Goal: Task Accomplishment & Management: Use online tool/utility

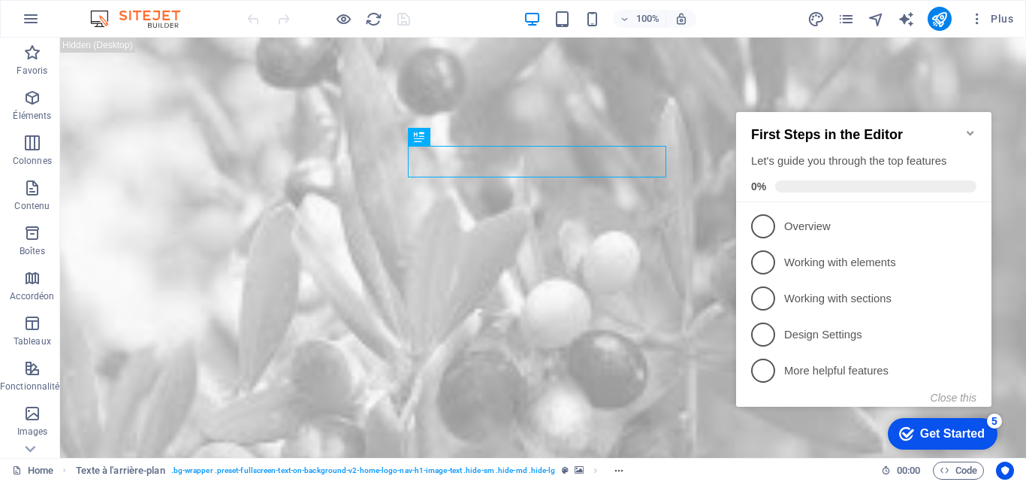
click at [946, 431] on div "Get Started" at bounding box center [952, 434] width 65 height 14
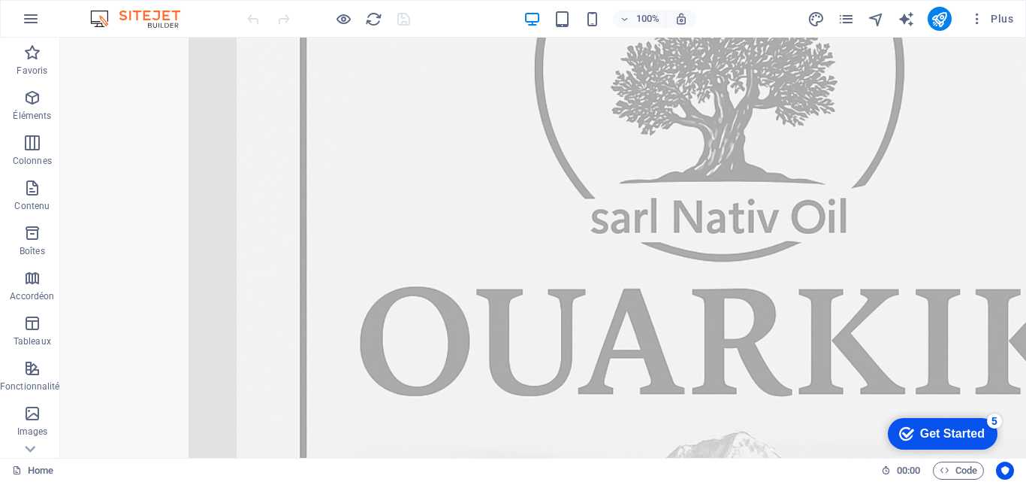
scroll to position [1022, 0]
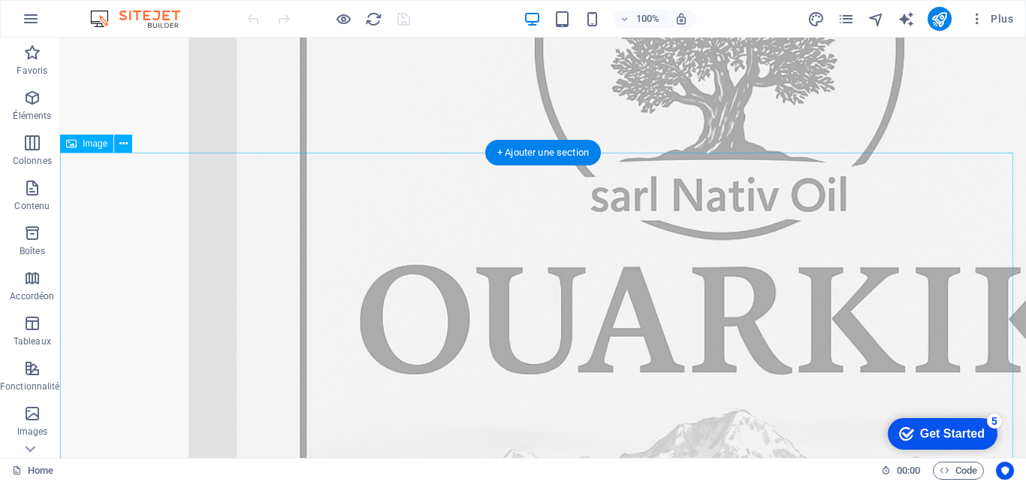
drag, startPoint x: 333, startPoint y: 215, endPoint x: 63, endPoint y: 227, distance: 270.0
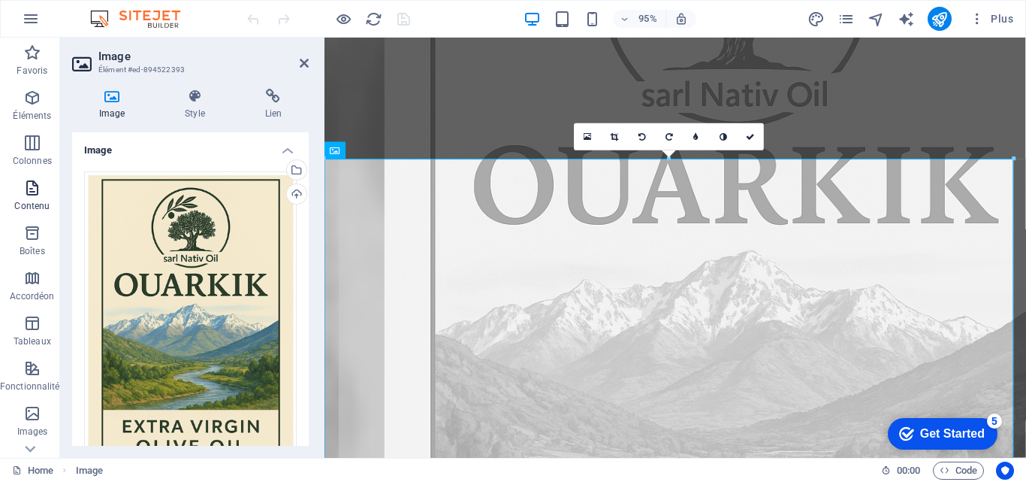
click at [35, 189] on icon "button" at bounding box center [32, 188] width 18 height 18
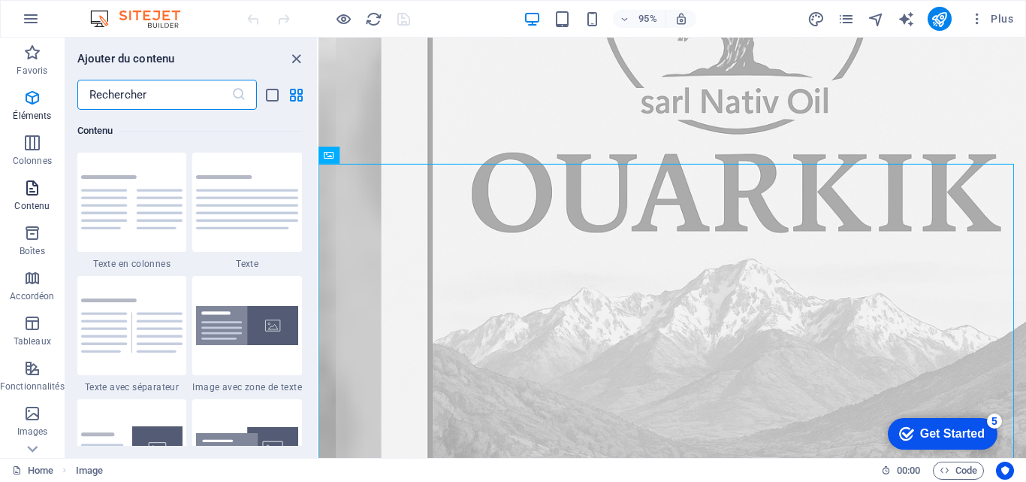
scroll to position [2629, 0]
click at [235, 329] on img at bounding box center [247, 325] width 102 height 39
click at [319, 329] on div "Glissez et déposez l'élément de votre choix pour remplacer le contenu existant.…" at bounding box center [673, 248] width 708 height 420
click at [319, 336] on div "Glissez et déposez l'élément de votre choix pour remplacer le contenu existant.…" at bounding box center [673, 248] width 708 height 420
click at [319, 333] on div "Glissez et déposez l'élément de votre choix pour remplacer le contenu existant.…" at bounding box center [673, 248] width 708 height 420
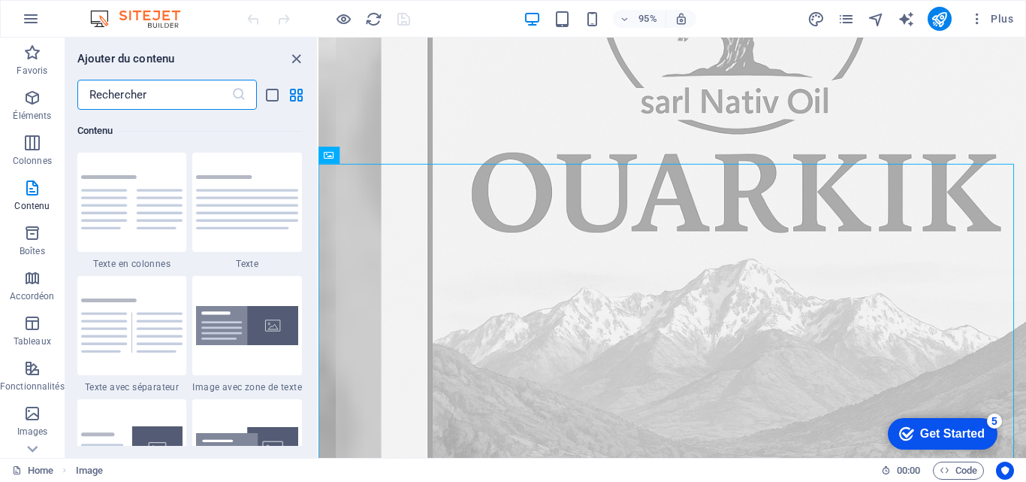
click at [319, 333] on div "Glissez et déposez l'élément de votre choix pour remplacer le contenu existant.…" at bounding box center [673, 248] width 708 height 420
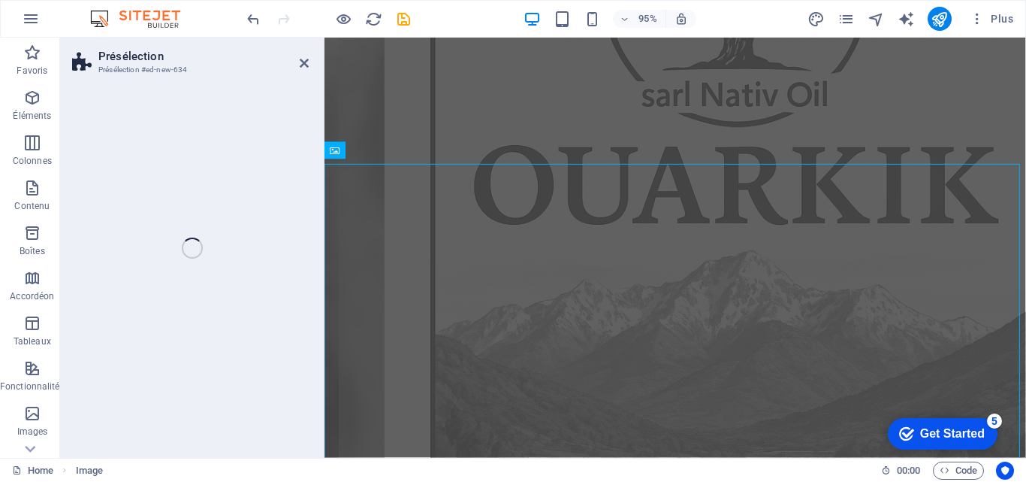
click at [236, 331] on div "Présélection Présélection #ed-new-634 Glissez et déposez l'élément de votre cho…" at bounding box center [543, 248] width 966 height 420
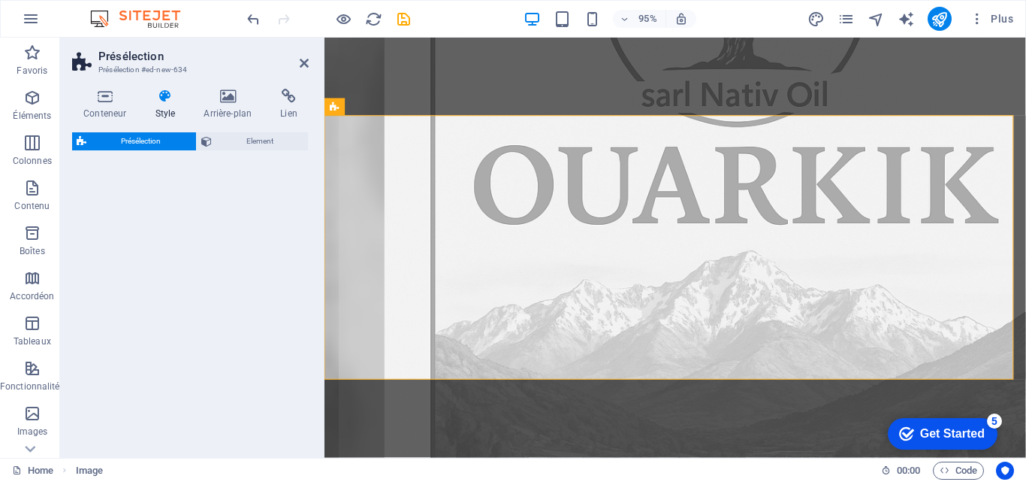
select select "rem"
select select "px"
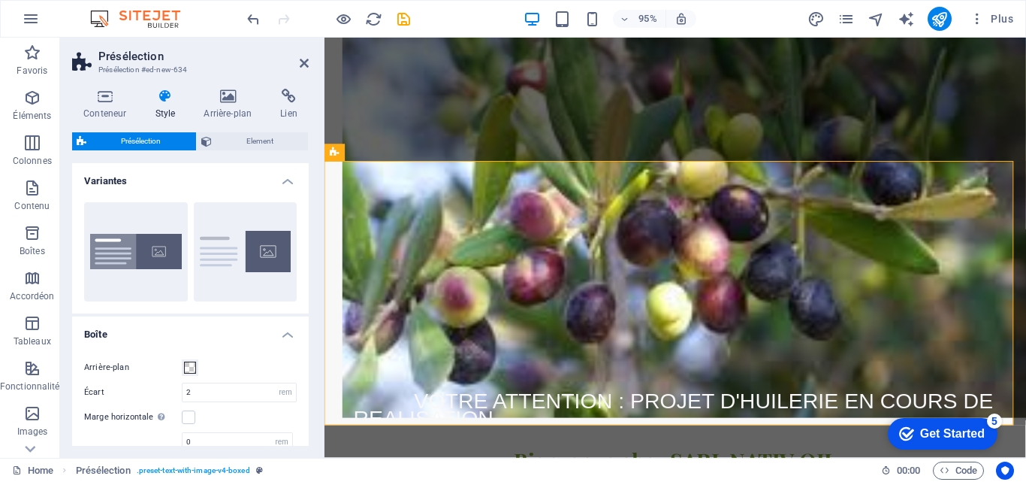
scroll to position [2216, 0]
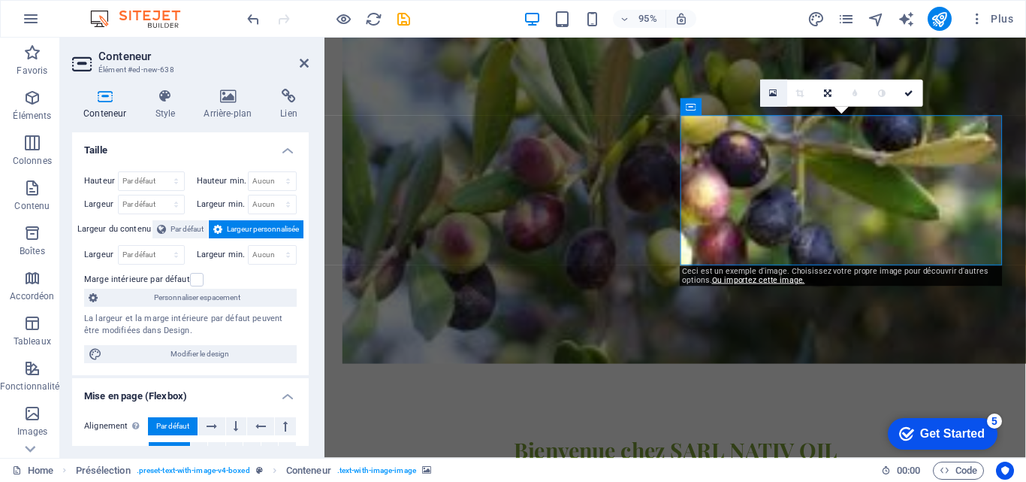
click at [771, 92] on icon at bounding box center [774, 94] width 8 height 10
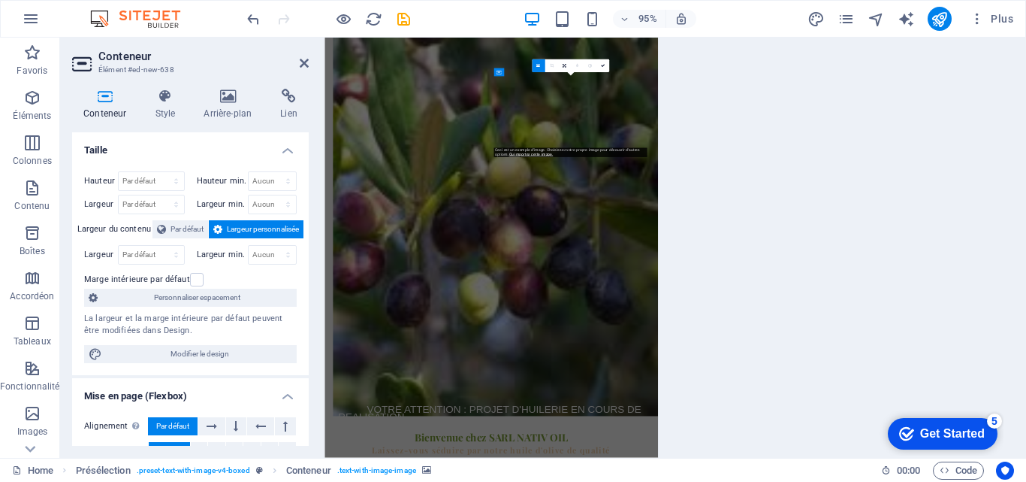
scroll to position [2636, 0]
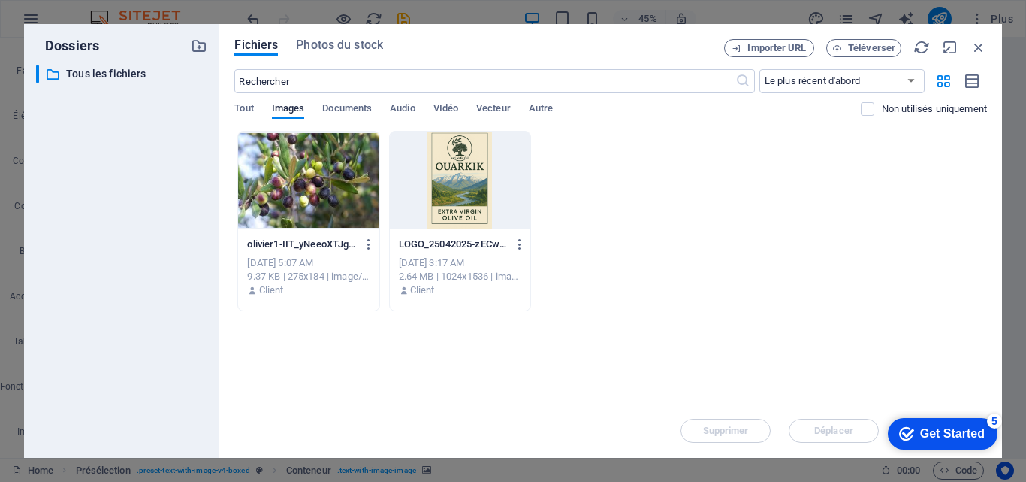
click at [468, 198] on div at bounding box center [460, 180] width 141 height 98
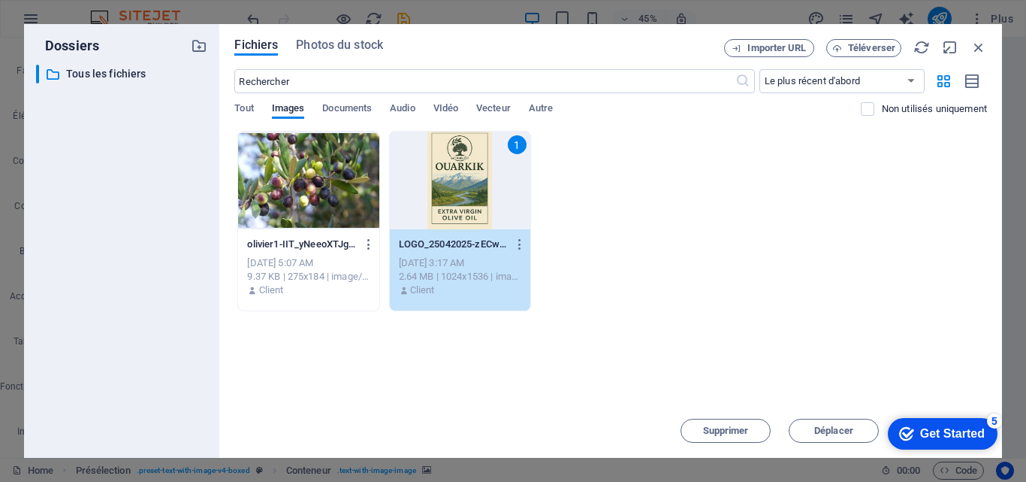
drag, startPoint x: 468, startPoint y: 198, endPoint x: 153, endPoint y: 160, distance: 317.9
click at [468, 198] on div "1" at bounding box center [460, 180] width 141 height 98
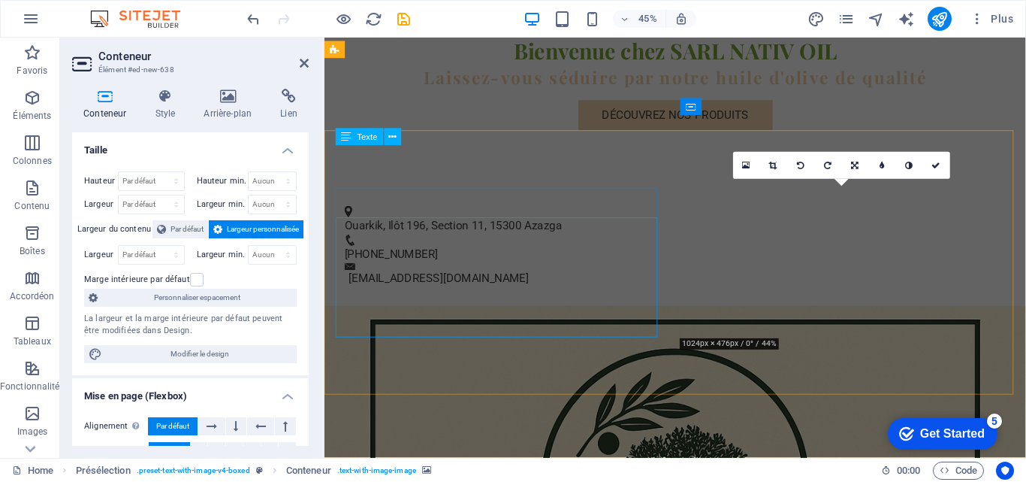
scroll to position [2216, 0]
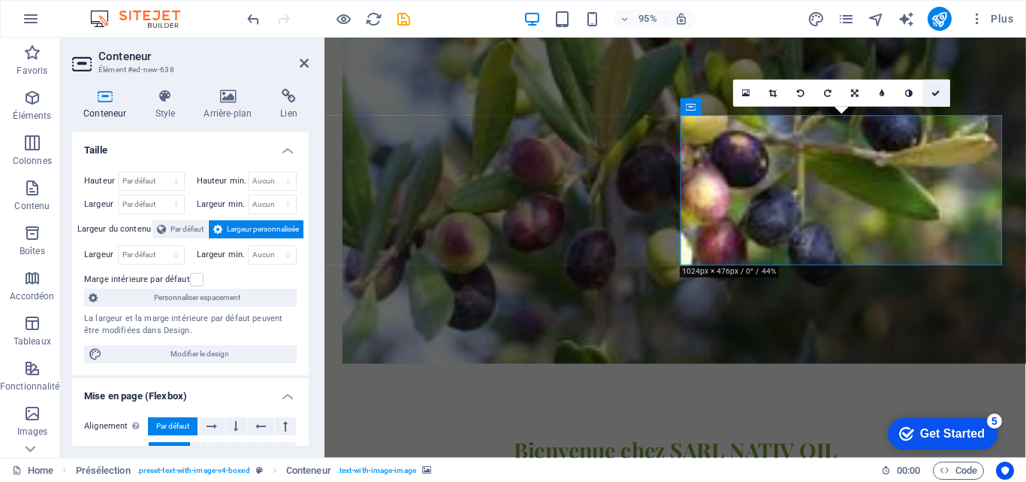
click at [937, 96] on icon at bounding box center [936, 93] width 9 height 8
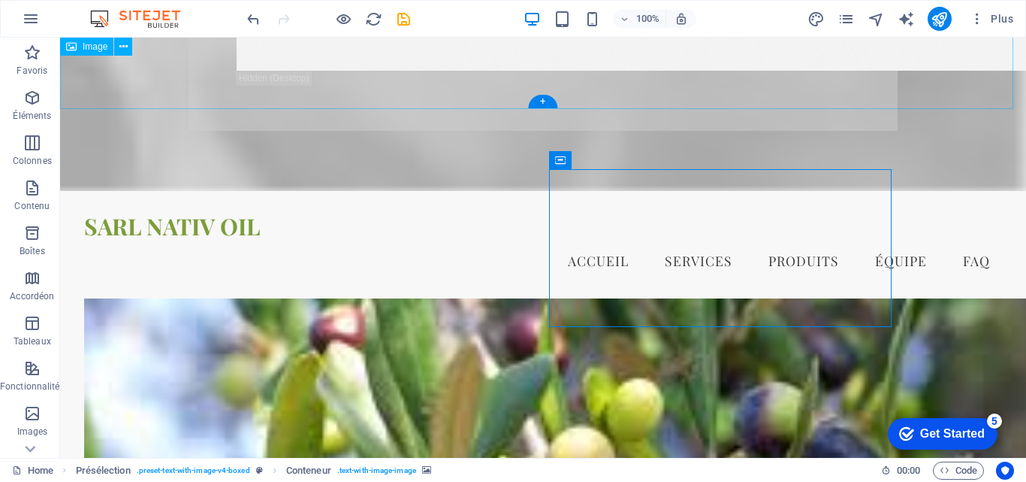
scroll to position [2496, 0]
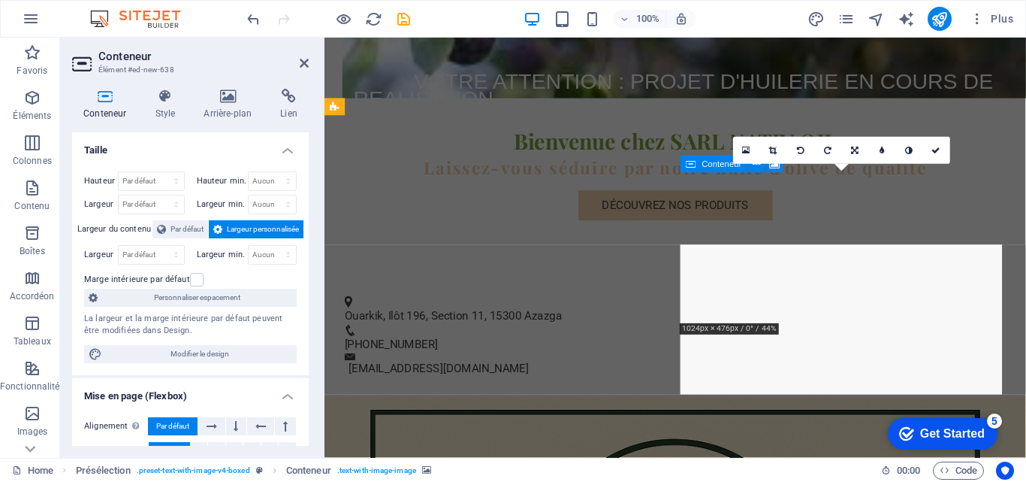
scroll to position [2156, 0]
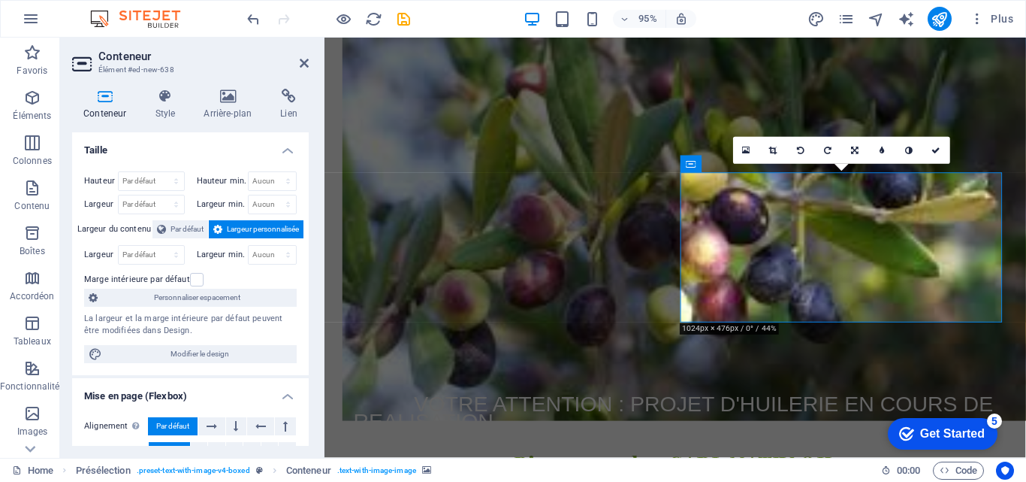
click at [241, 225] on span "Largeur personnalisée" at bounding box center [263, 229] width 72 height 18
click at [190, 276] on label at bounding box center [197, 280] width 14 height 14
click at [0, 0] on input "Marge intérieure par défaut" at bounding box center [0, 0] width 0 height 0
click at [190, 277] on label at bounding box center [197, 280] width 14 height 14
click at [0, 0] on input "Marge intérieure par défaut" at bounding box center [0, 0] width 0 height 0
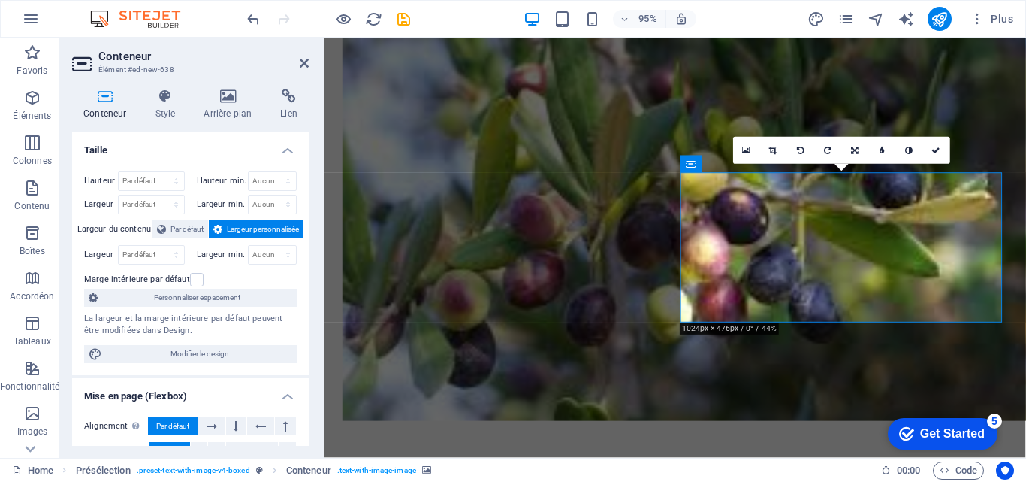
drag, startPoint x: 304, startPoint y: 260, endPoint x: 305, endPoint y: 325, distance: 65.4
click at [305, 325] on div "Hauteur Par défaut px rem % vh vw Hauteur min. Aucun px rem % vh vw Largeur Par…" at bounding box center [190, 267] width 237 height 216
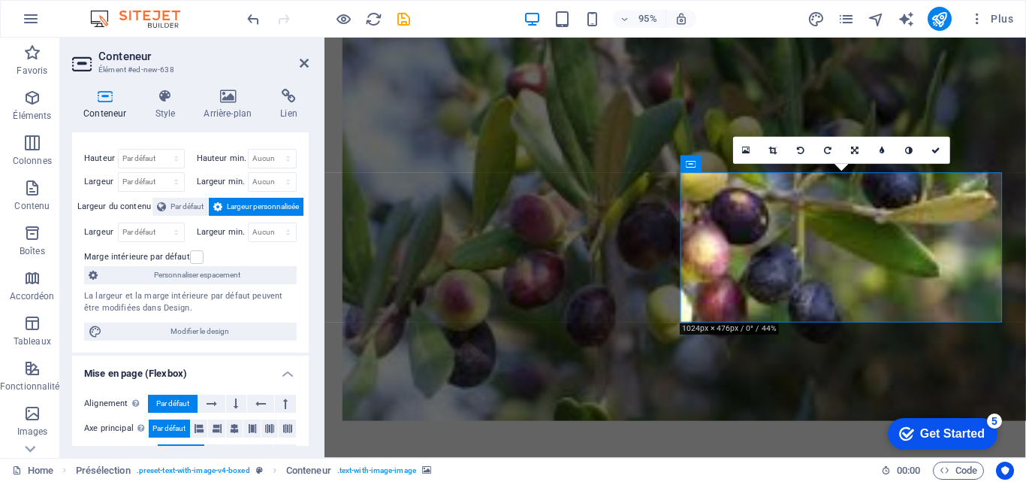
scroll to position [0, 0]
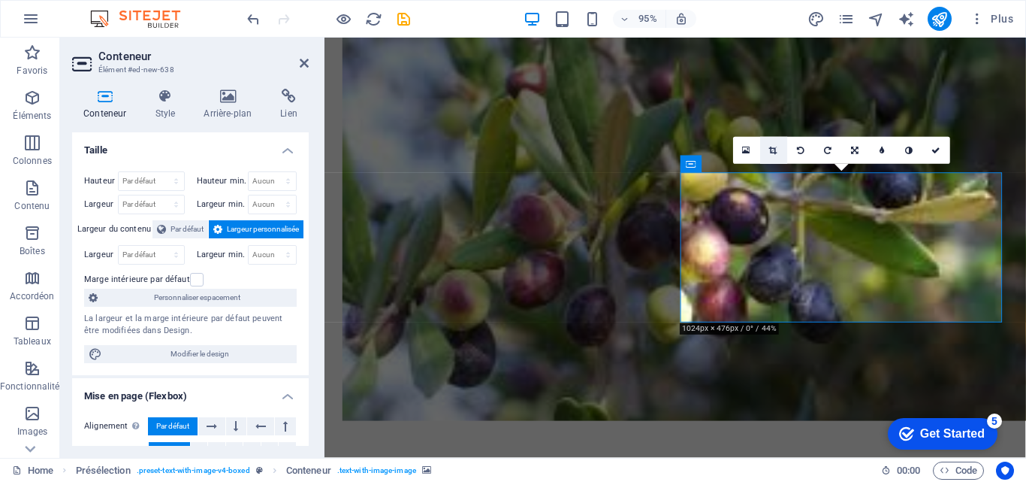
click at [779, 151] on link at bounding box center [773, 150] width 27 height 27
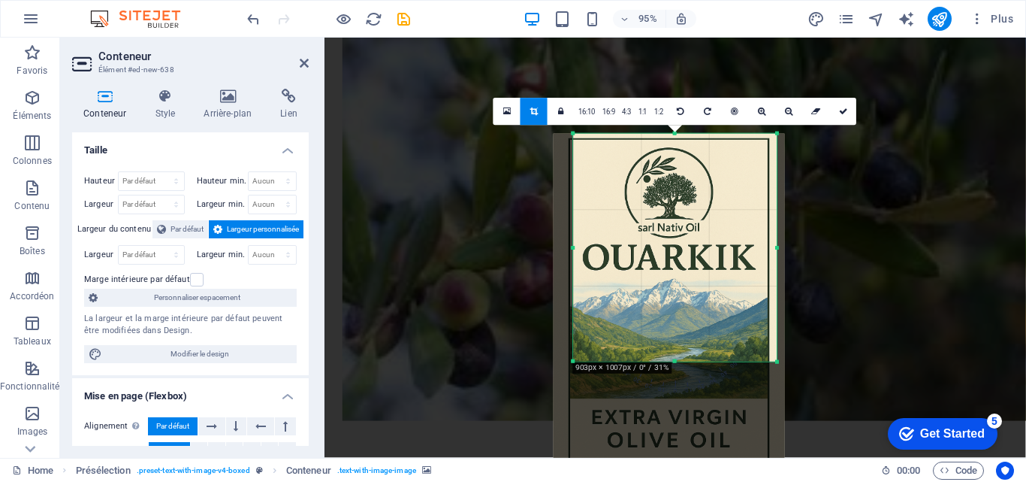
drag, startPoint x: 565, startPoint y: 415, endPoint x: 584, endPoint y: 302, distance: 115.0
click at [584, 302] on div "180 170 160 150 140 130 120 110 100 90 80 70 60 50 40 30 20 10 0 -10 -20 -30 -4…" at bounding box center [675, 248] width 204 height 228
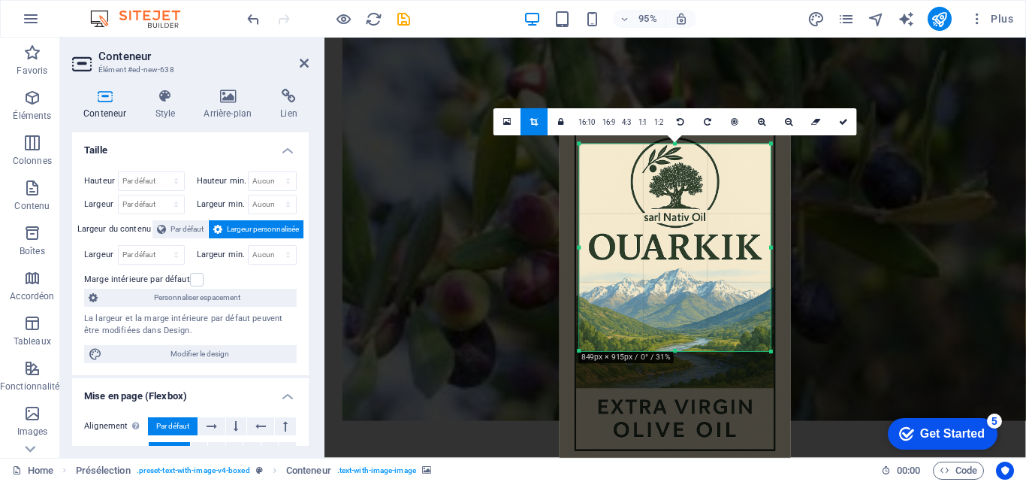
drag, startPoint x: 775, startPoint y: 135, endPoint x: 763, endPoint y: 157, distance: 25.3
click at [763, 157] on div "180 170 160 150 140 130 120 110 100 90 80 70 60 50 40 30 20 10 0 -10 -20 -30 -4…" at bounding box center [675, 247] width 192 height 207
click at [840, 128] on link at bounding box center [843, 121] width 27 height 27
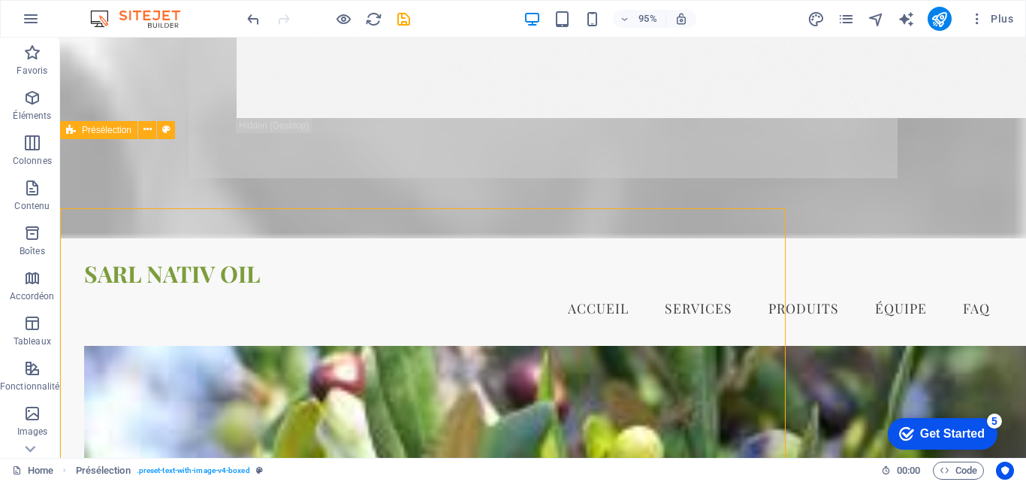
scroll to position [2144, 0]
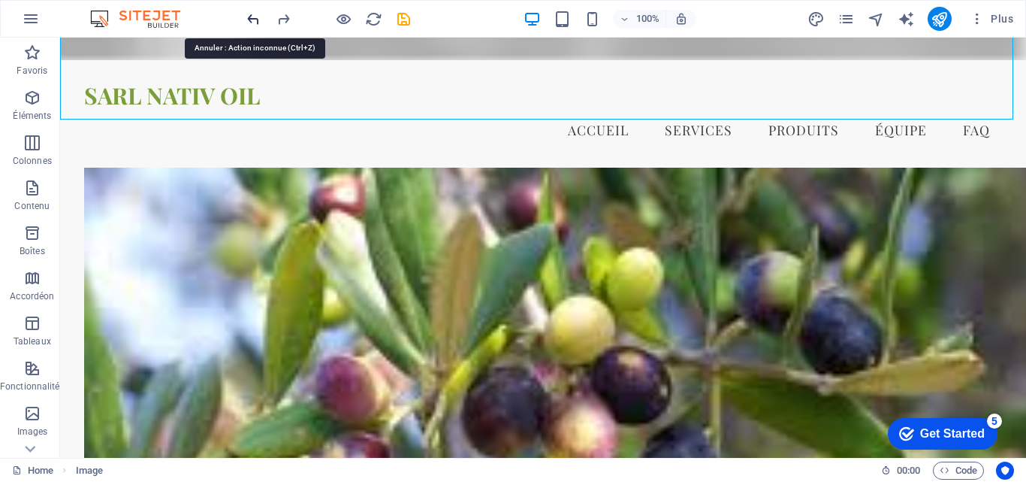
scroll to position [2496, 0]
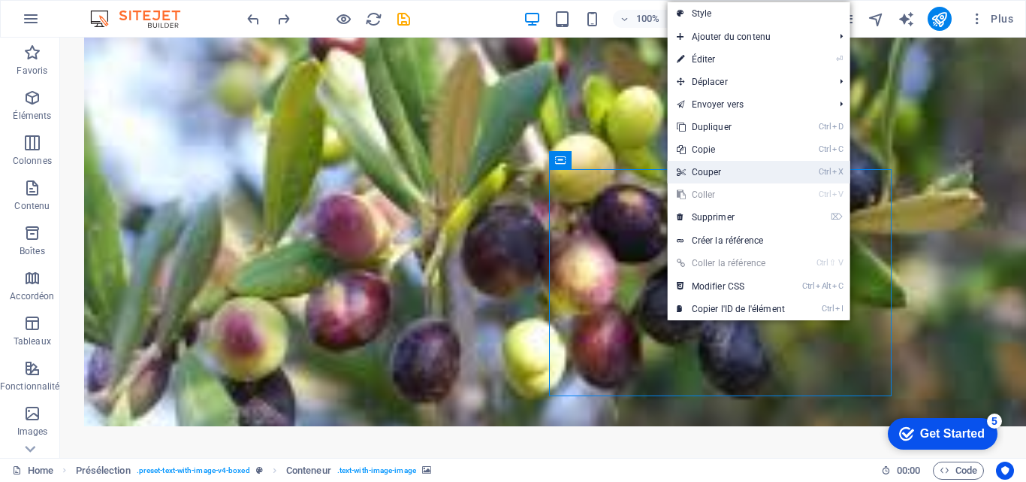
click at [765, 162] on link "Ctrl X Couper" at bounding box center [731, 172] width 126 height 23
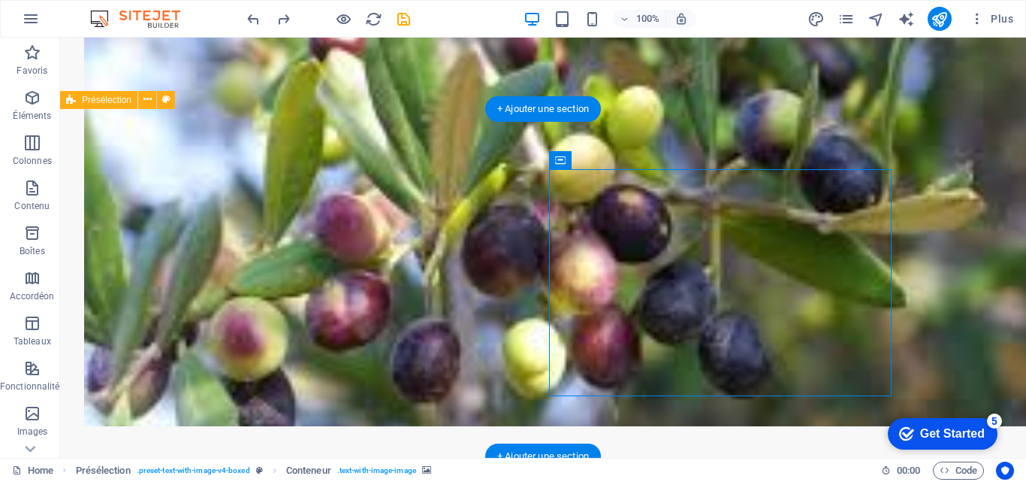
drag, startPoint x: 594, startPoint y: 188, endPoint x: 346, endPoint y: 197, distance: 247.4
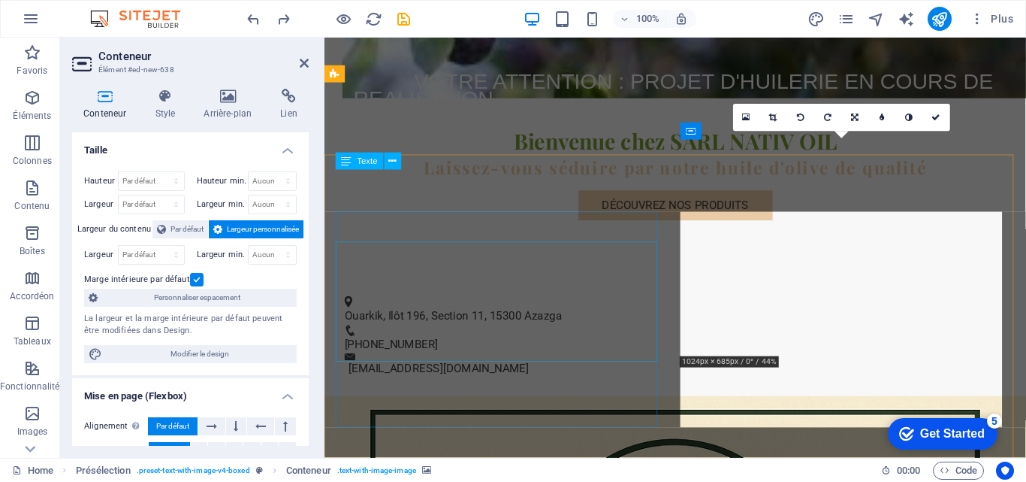
scroll to position [2191, 0]
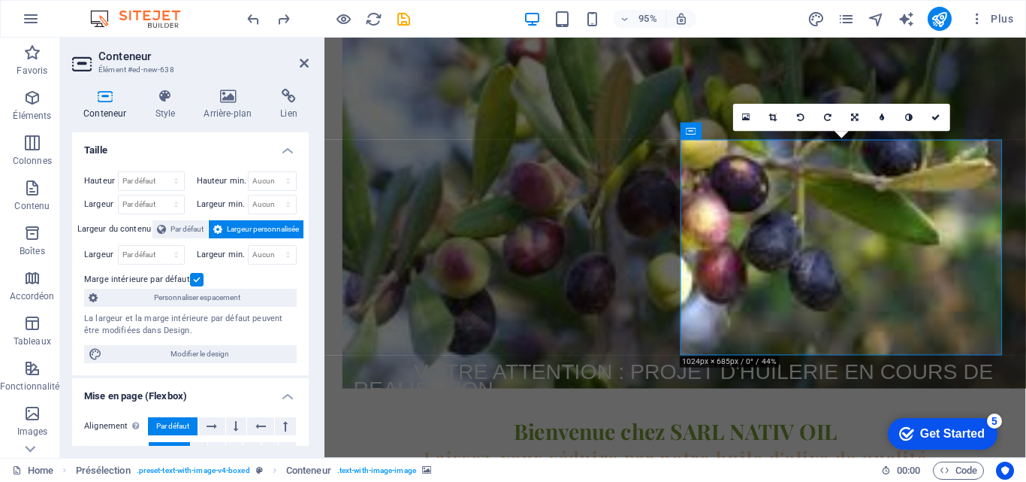
click at [289, 144] on h4 "Taille" at bounding box center [190, 145] width 237 height 27
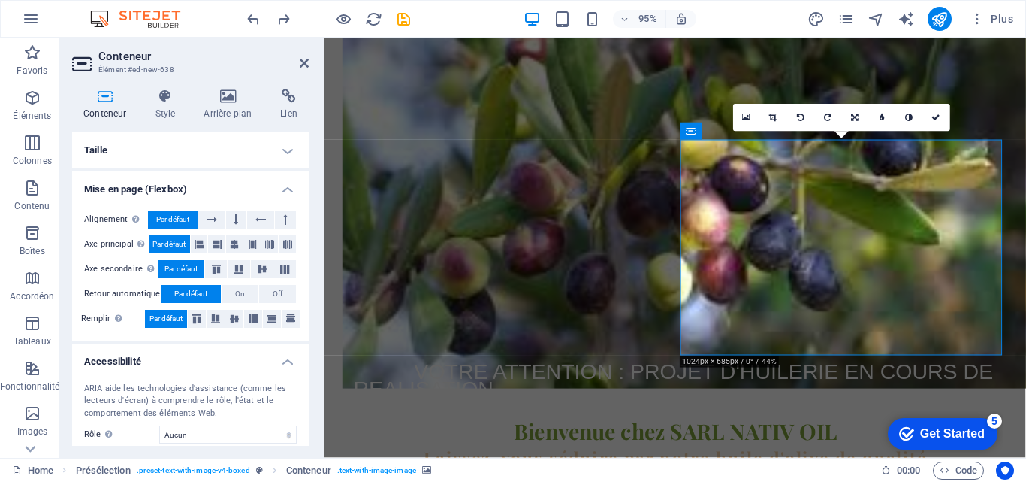
click at [283, 144] on h4 "Taille" at bounding box center [190, 150] width 237 height 36
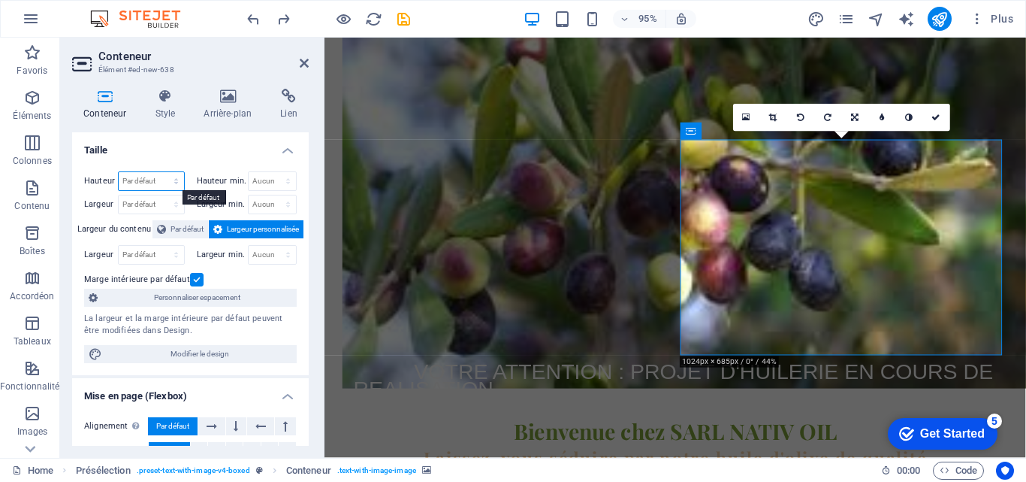
click at [175, 181] on select "Par défaut px rem % vh vw" at bounding box center [151, 181] width 65 height 18
select select "%"
click at [161, 172] on select "Par défaut px rem % vh vw" at bounding box center [151, 181] width 65 height 18
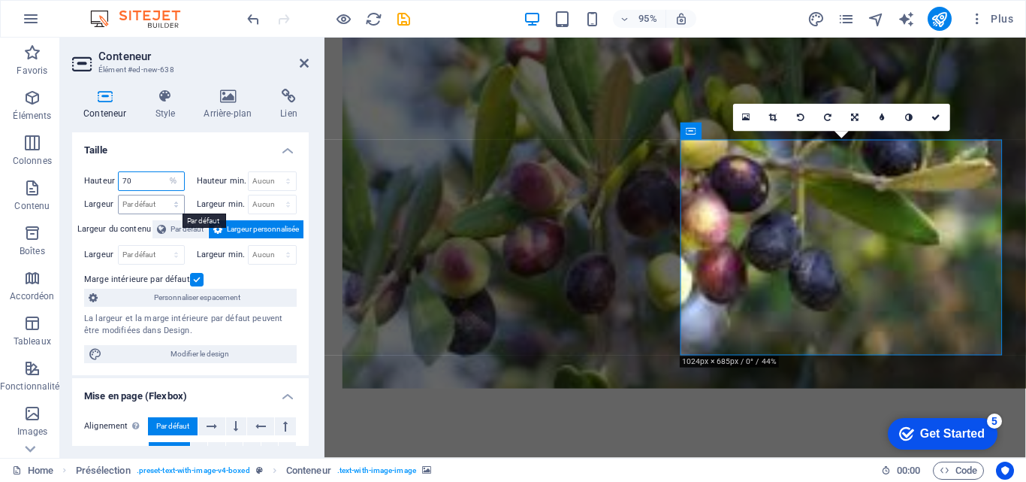
type input "70"
click at [176, 205] on select "Par défaut px rem % em vh vw" at bounding box center [151, 204] width 65 height 18
click at [174, 204] on select "Par défaut px rem % em vh vw" at bounding box center [151, 204] width 65 height 18
select select "rem"
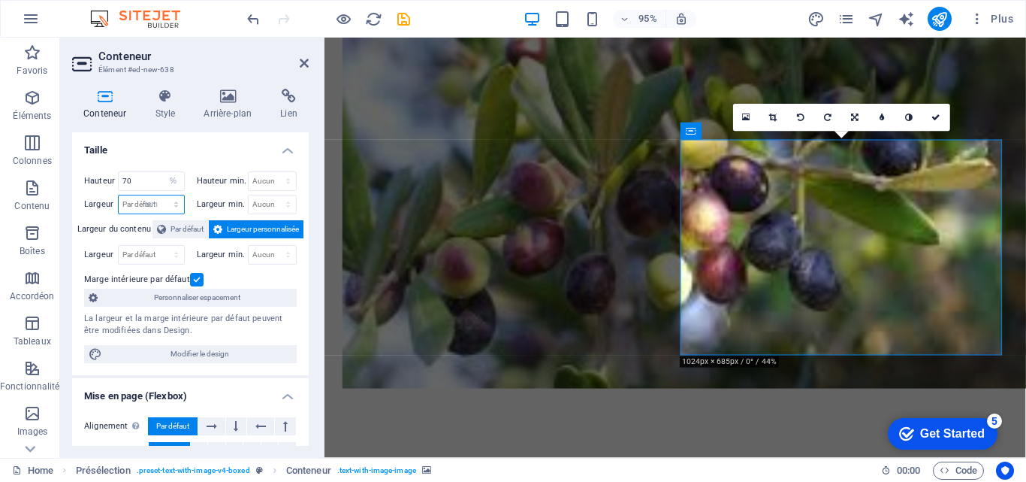
click at [161, 195] on select "Par défaut px rem % em vh vw" at bounding box center [151, 204] width 65 height 18
type input "28.1875"
click at [170, 206] on select "Par défaut px rem % em vh vw" at bounding box center [173, 204] width 21 height 18
select select "%"
click at [163, 195] on select "Par défaut px rem % em vh vw" at bounding box center [173, 204] width 21 height 18
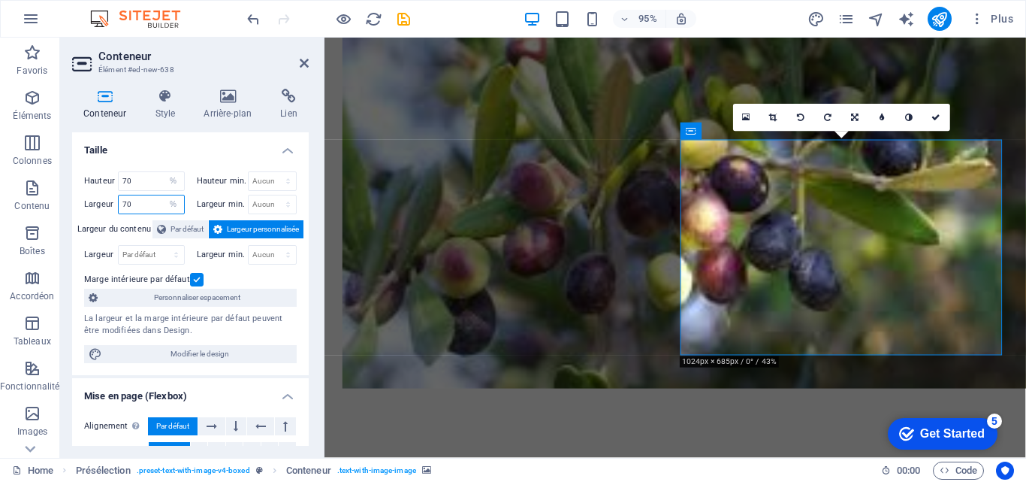
drag, startPoint x: 122, startPoint y: 204, endPoint x: 131, endPoint y: 205, distance: 9.0
click at [131, 205] on input "70" at bounding box center [151, 204] width 65 height 18
type input "50"
click at [125, 180] on input "70" at bounding box center [151, 181] width 65 height 18
click at [229, 223] on span "Largeur personnalisée" at bounding box center [263, 229] width 72 height 18
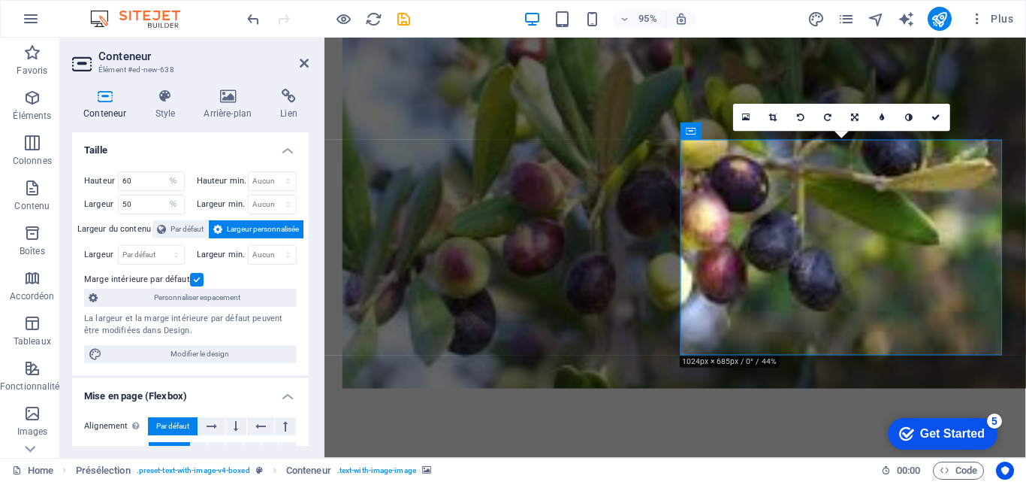
click at [229, 223] on span "Largeur personnalisée" at bounding box center [263, 229] width 72 height 18
drag, startPoint x: 123, startPoint y: 180, endPoint x: 133, endPoint y: 180, distance: 9.8
click at [133, 180] on input "60" at bounding box center [151, 181] width 65 height 18
type input "50"
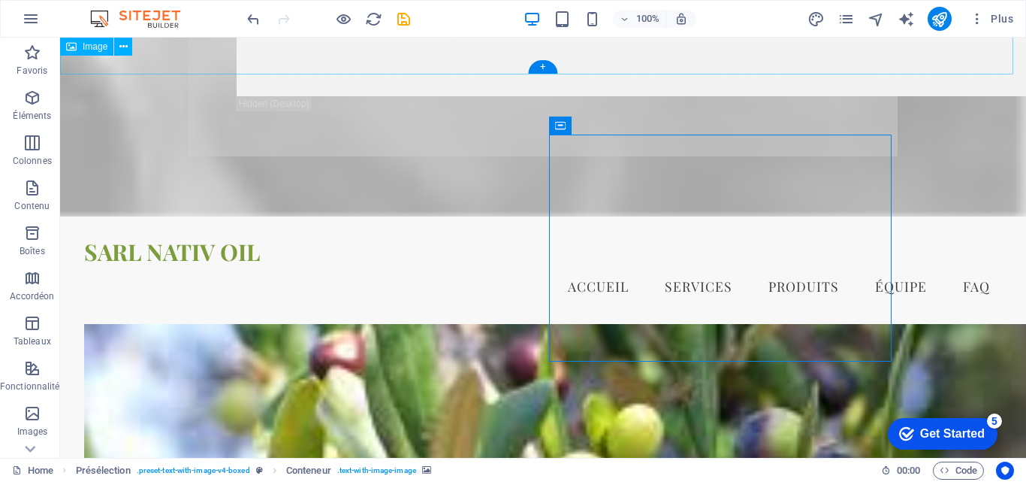
scroll to position [2531, 0]
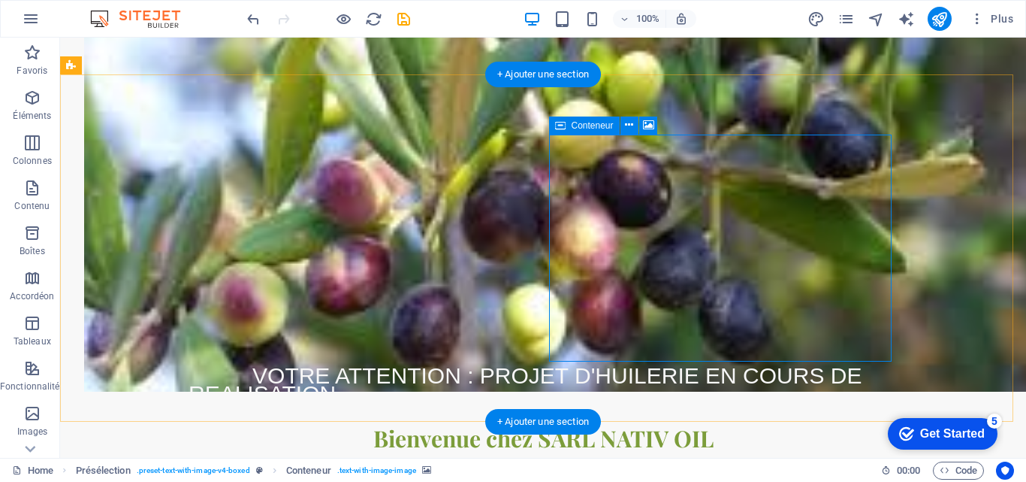
select select "%"
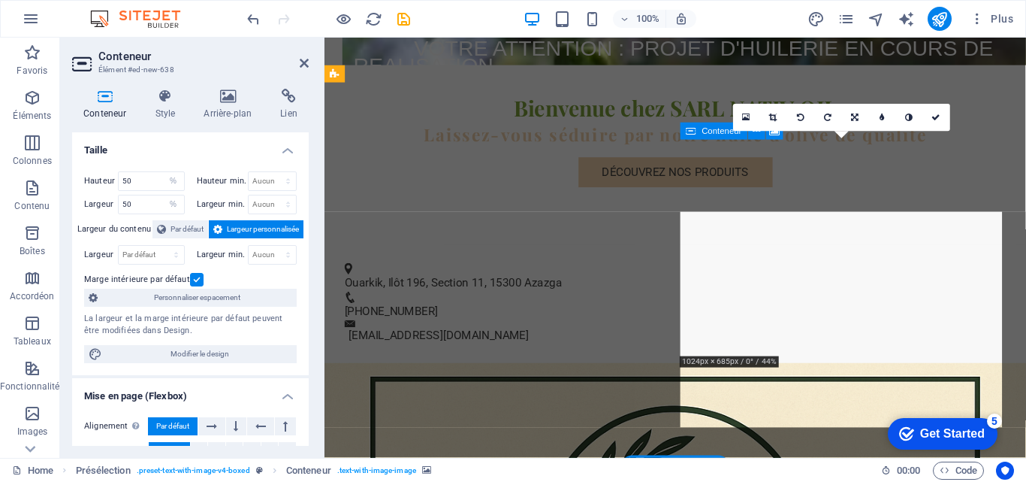
scroll to position [2191, 0]
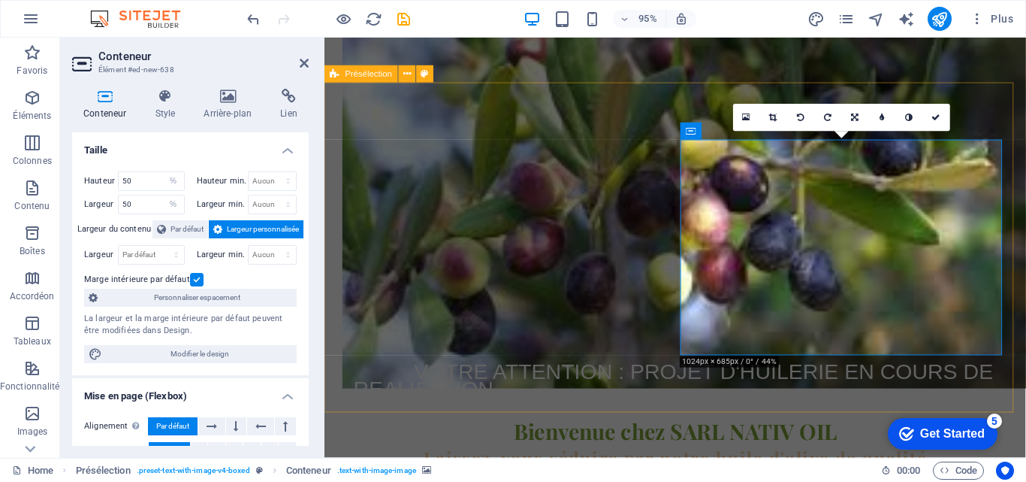
drag, startPoint x: 1035, startPoint y: 369, endPoint x: 1020, endPoint y: 361, distance: 17.5
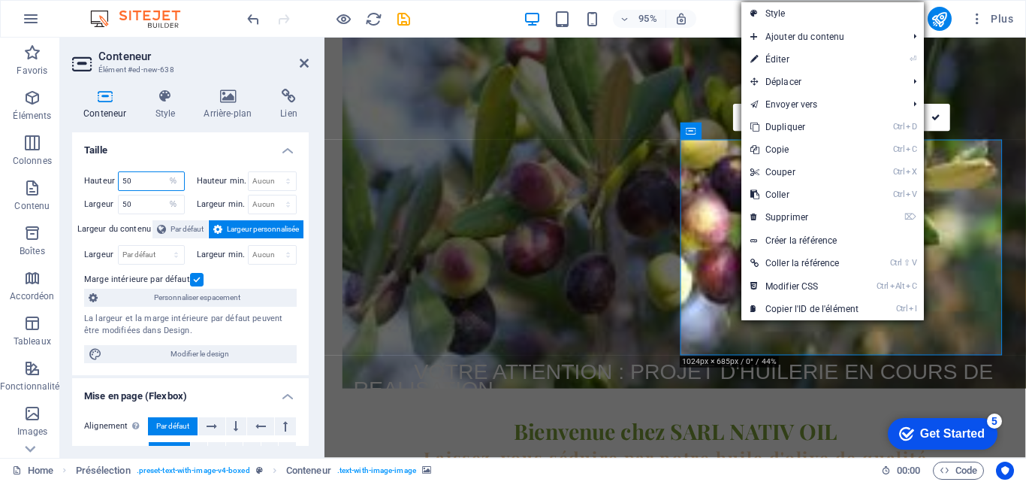
click at [123, 180] on input "50" at bounding box center [151, 181] width 65 height 18
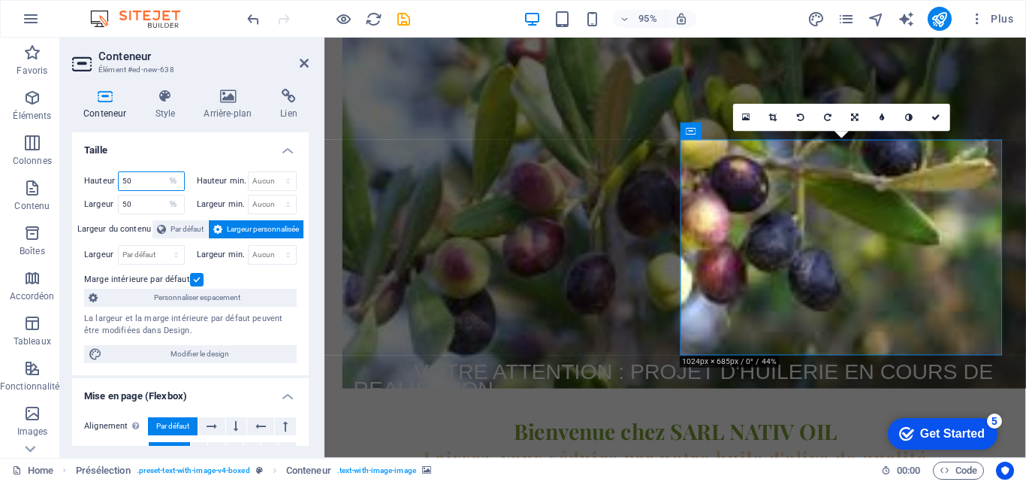
drag, startPoint x: 123, startPoint y: 180, endPoint x: 133, endPoint y: 184, distance: 10.5
click at [133, 184] on input "50" at bounding box center [151, 181] width 65 height 18
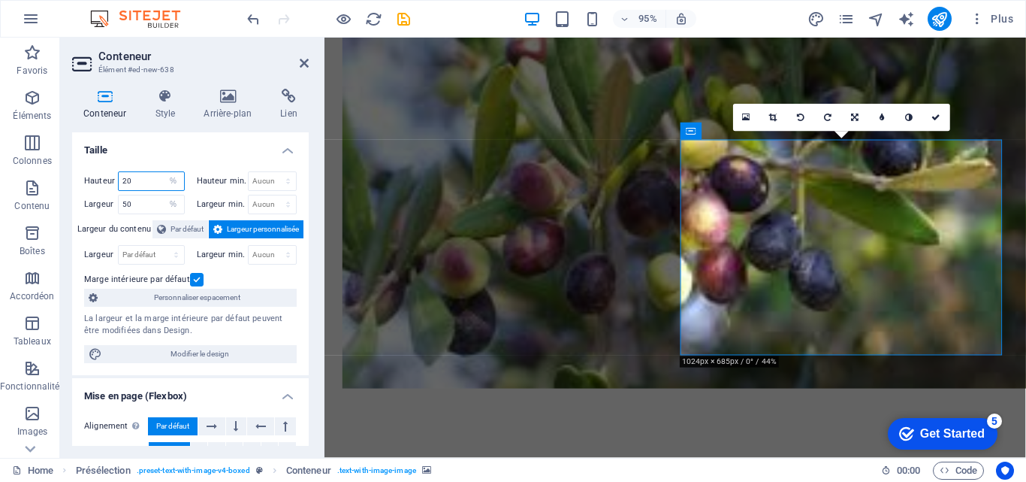
type input "20"
select select "%"
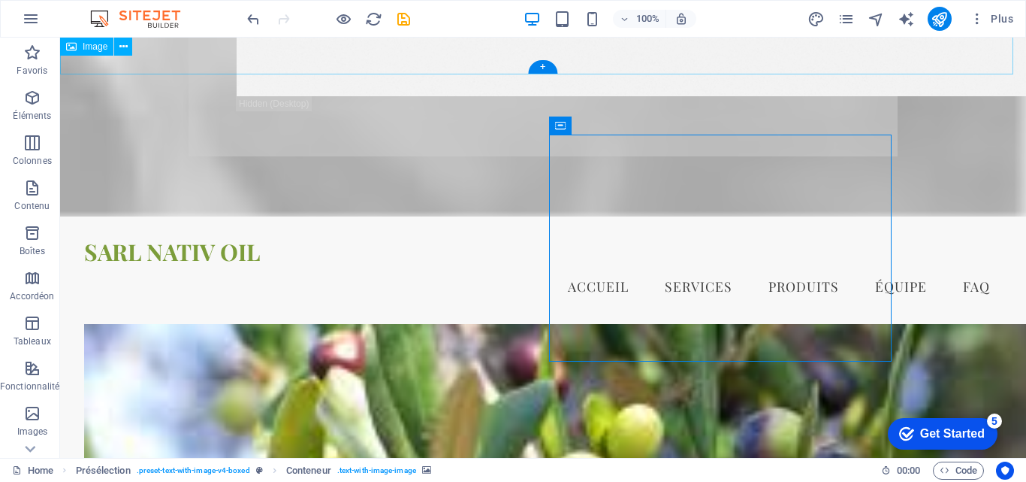
scroll to position [2531, 0]
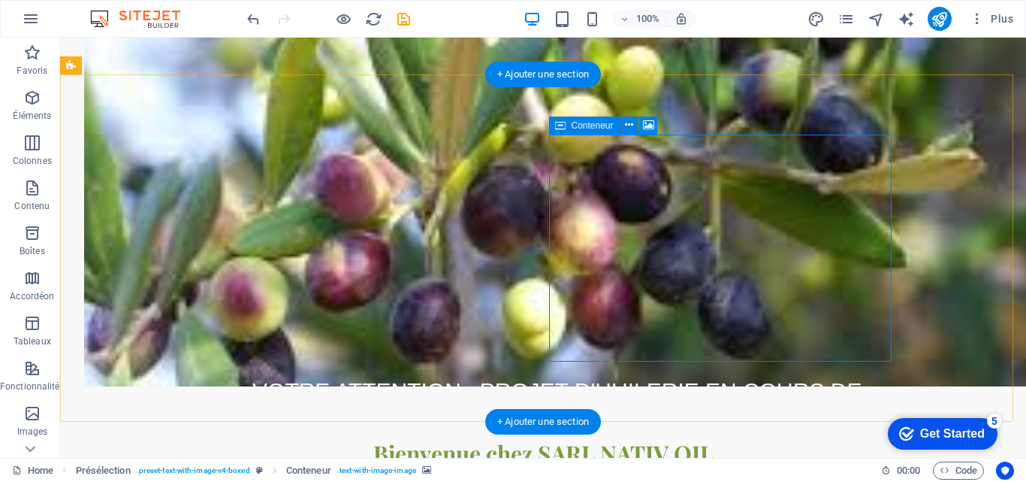
select select "%"
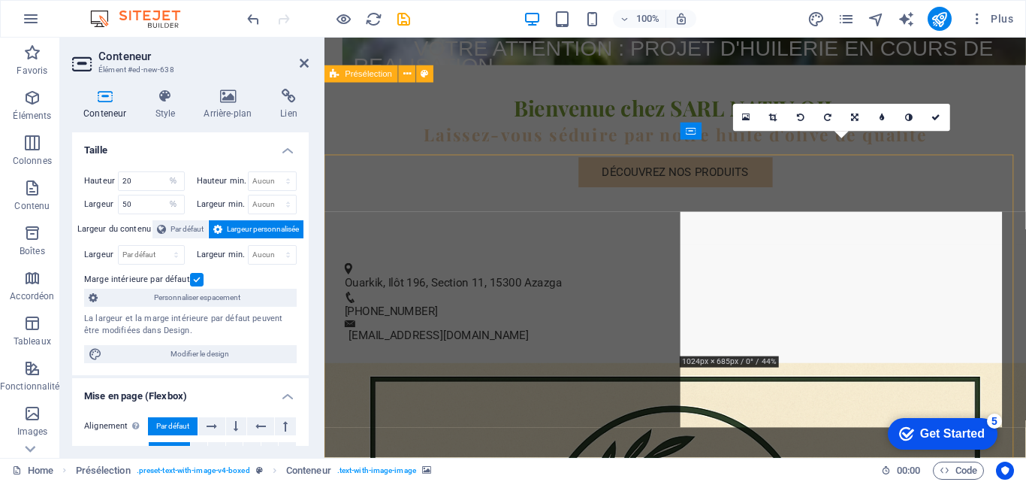
scroll to position [2191, 0]
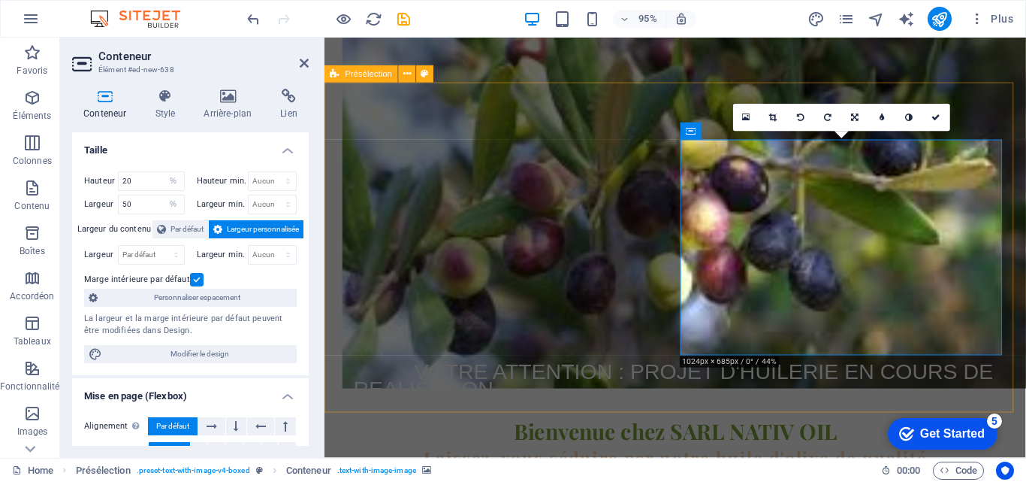
drag, startPoint x: 694, startPoint y: 210, endPoint x: 938, endPoint y: 201, distance: 244.3
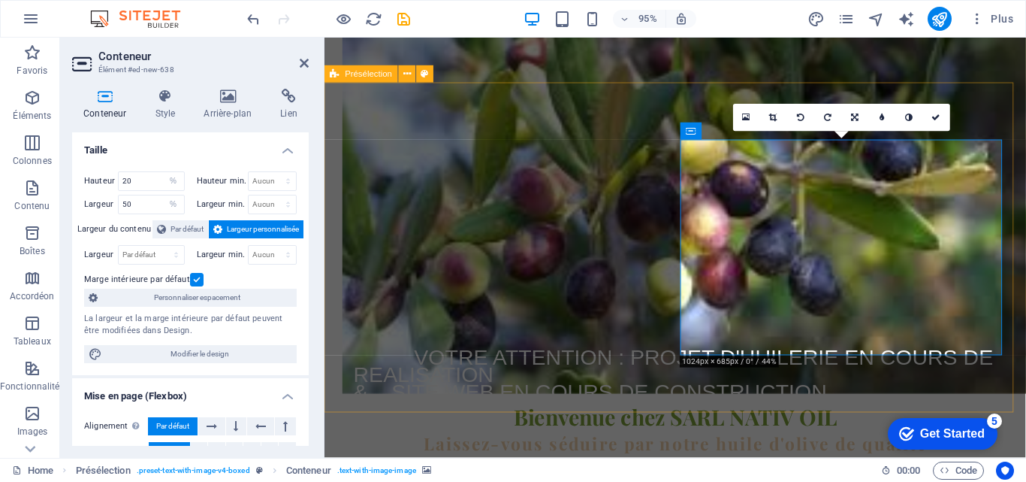
scroll to position [2178, 0]
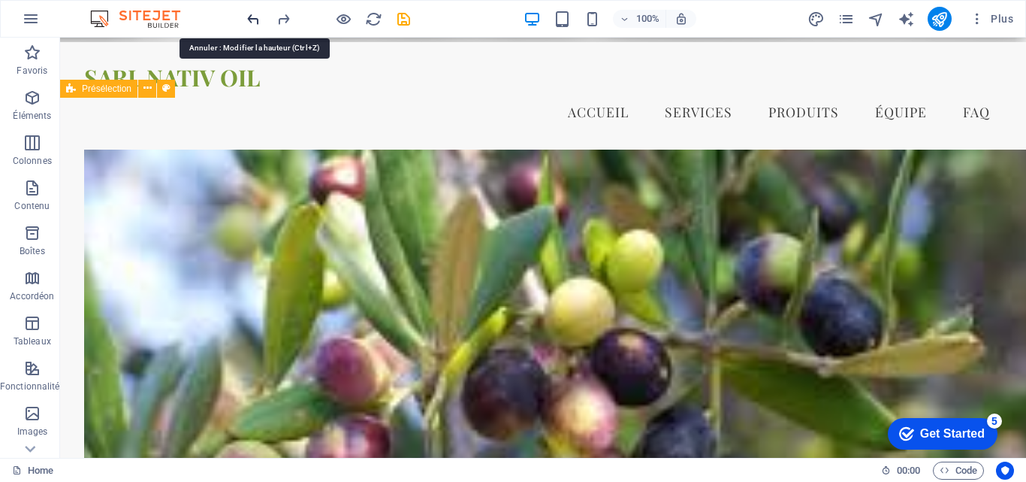
scroll to position [2531, 0]
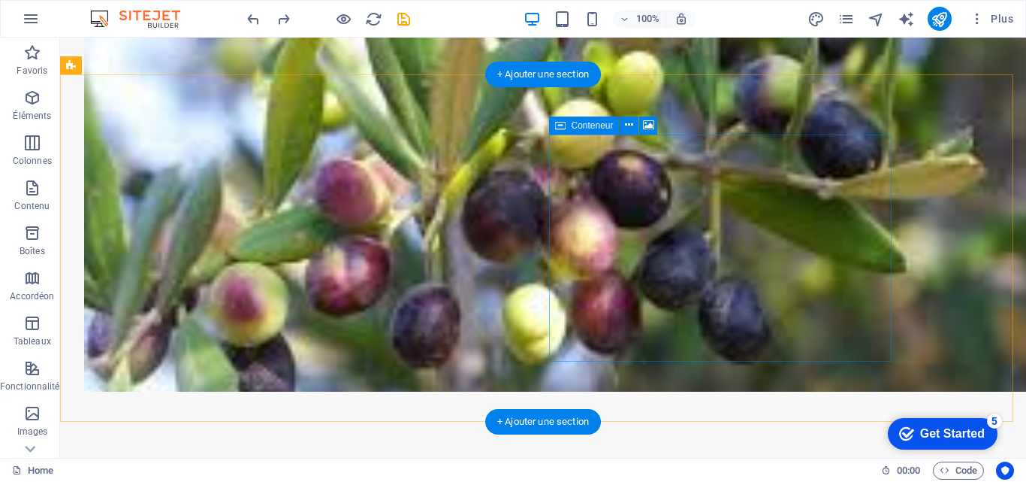
select select "%"
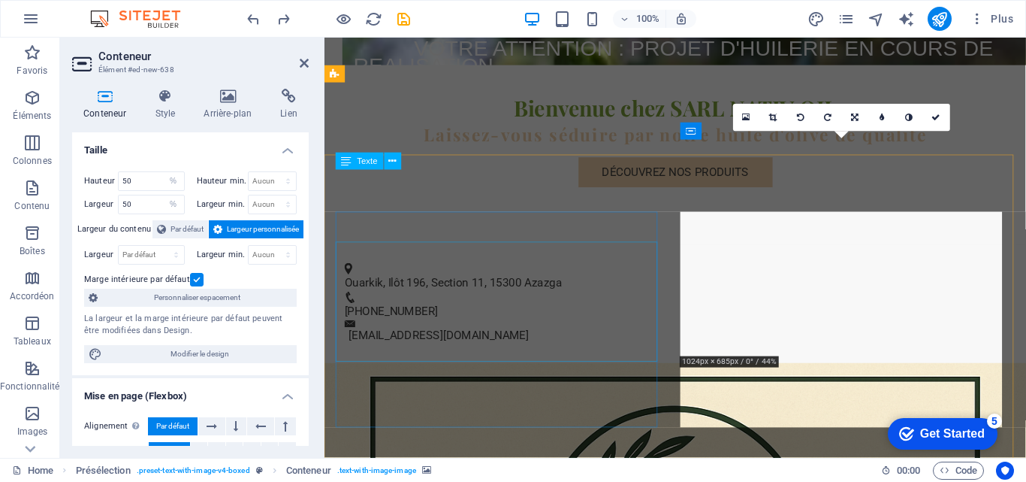
scroll to position [2191, 0]
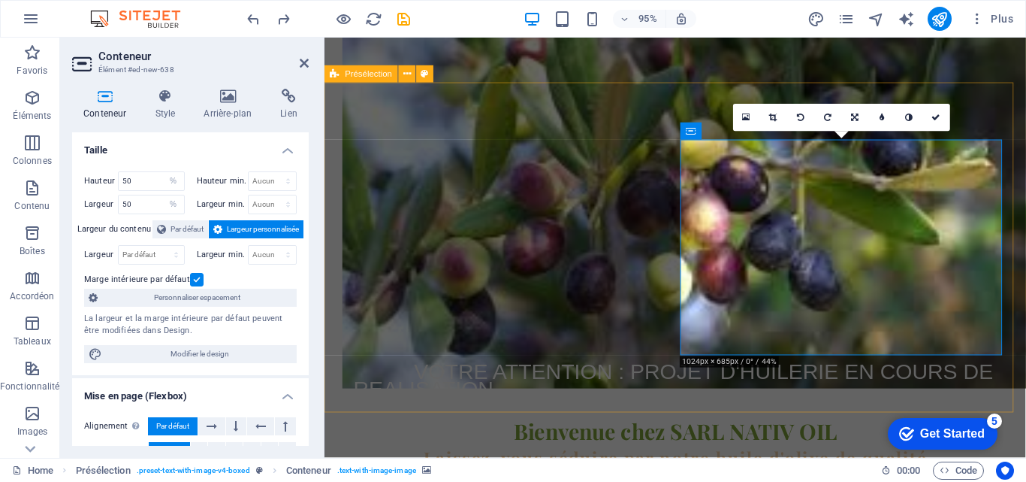
drag, startPoint x: 771, startPoint y: 374, endPoint x: 771, endPoint y: 387, distance: 12.8
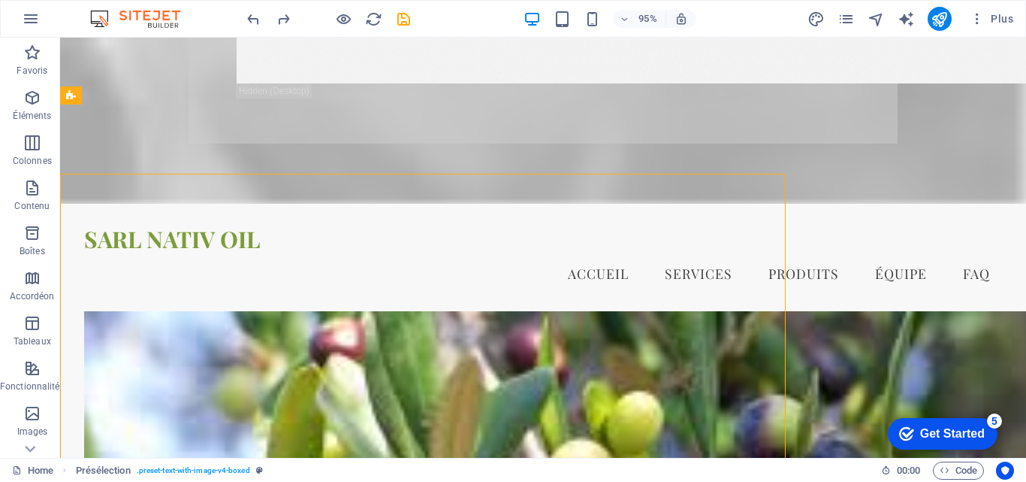
scroll to position [2178, 0]
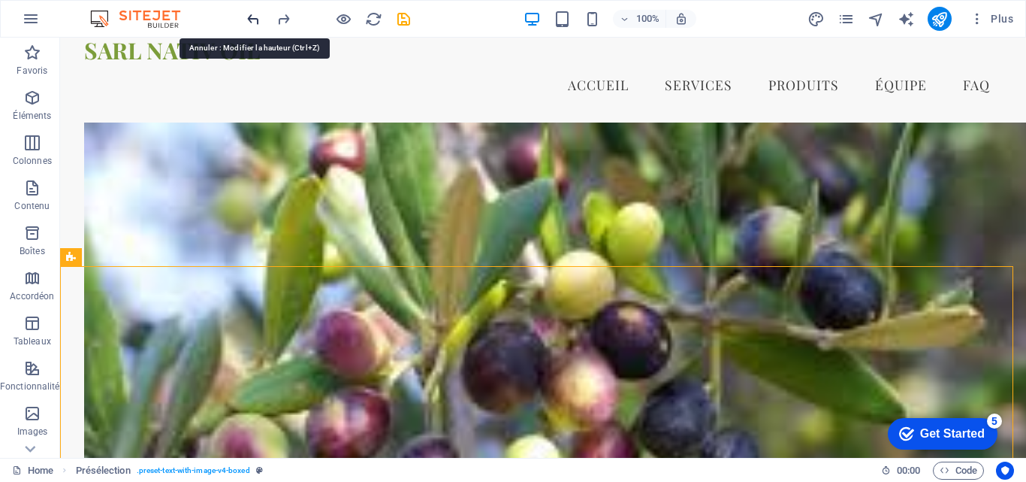
scroll to position [2531, 0]
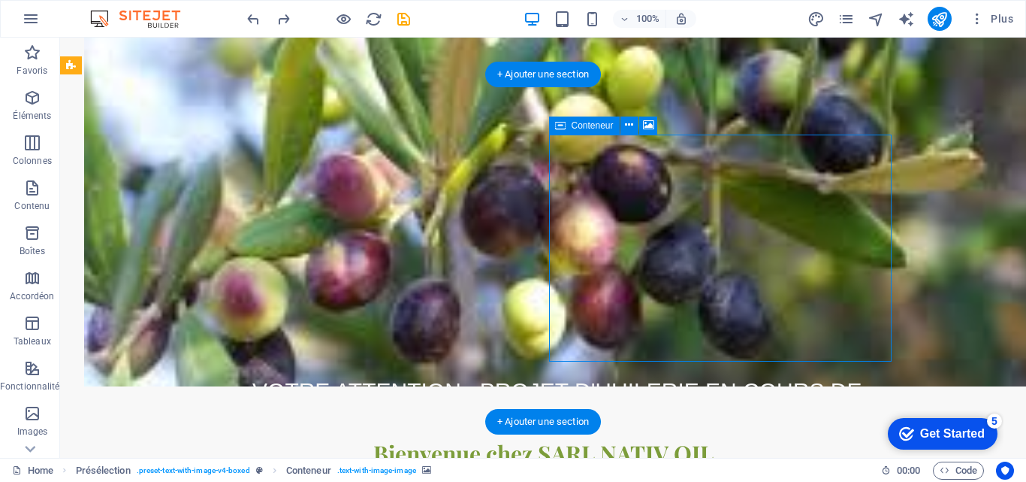
select select "%"
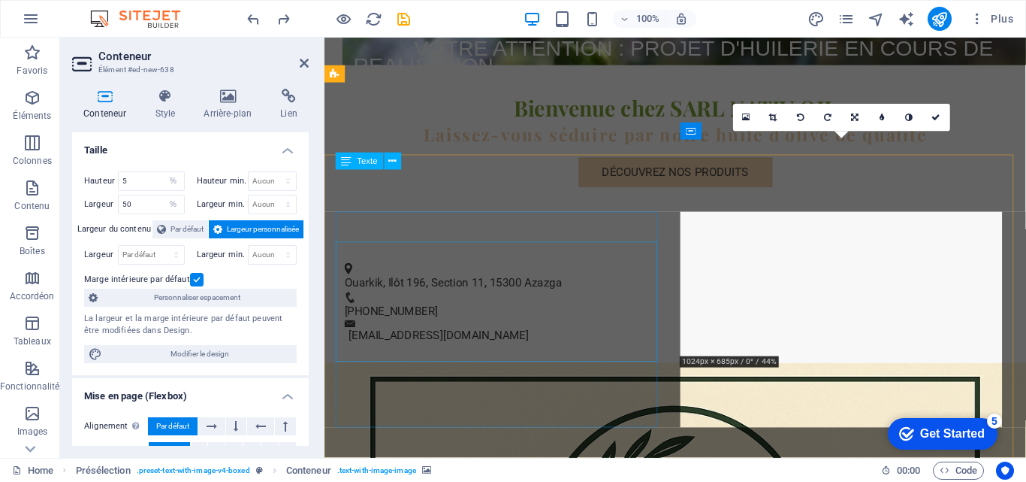
scroll to position [2191, 0]
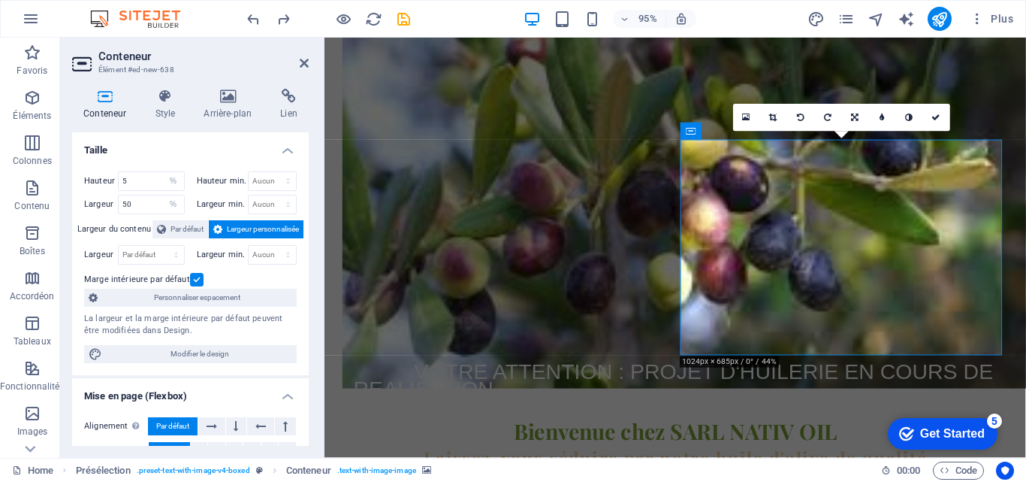
click at [311, 231] on div "Conteneur Style Arrière-plan Lien Taille Hauteur 5 Par défaut px rem % vh vw Ha…" at bounding box center [190, 267] width 261 height 381
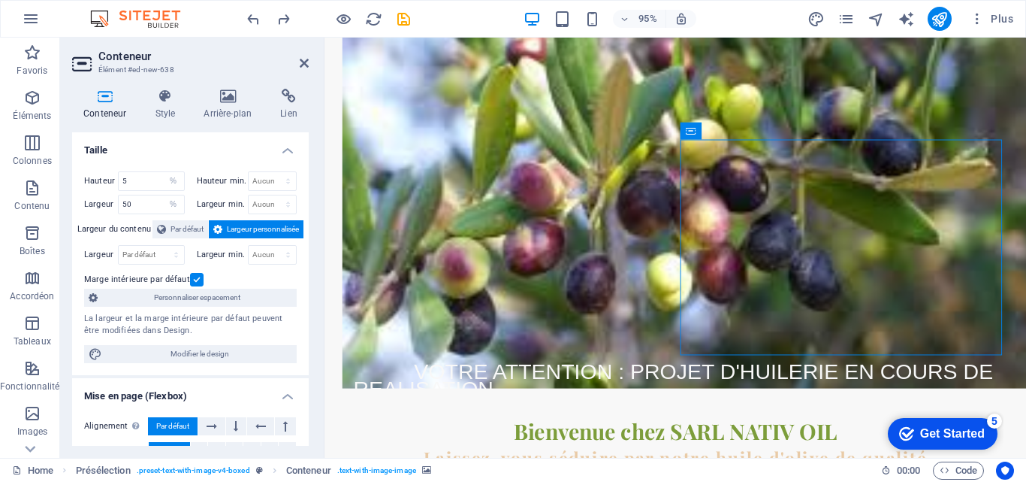
drag, startPoint x: 693, startPoint y: 130, endPoint x: 688, endPoint y: 122, distance: 9.2
click at [688, 122] on icon at bounding box center [692, 130] width 10 height 17
click at [760, 132] on icon at bounding box center [758, 131] width 8 height 15
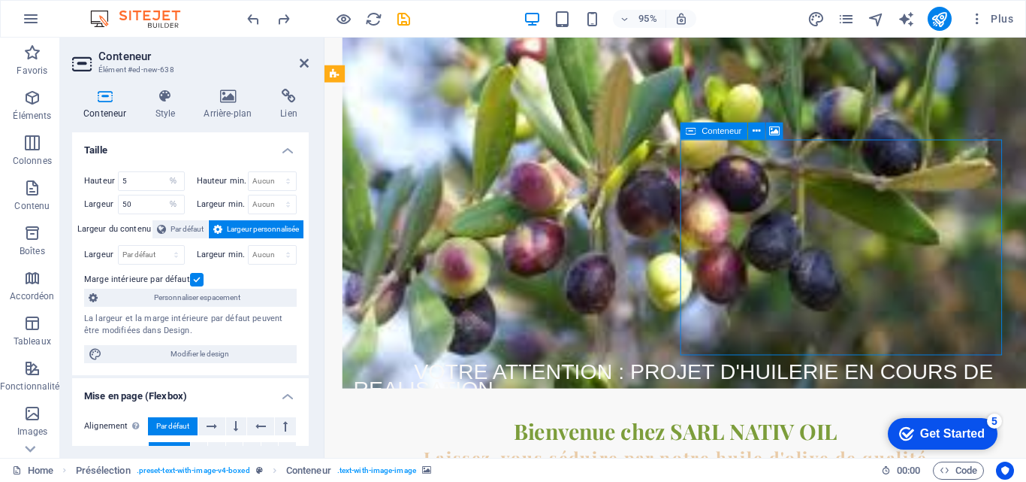
drag, startPoint x: 791, startPoint y: 264, endPoint x: 794, endPoint y: 204, distance: 60.9
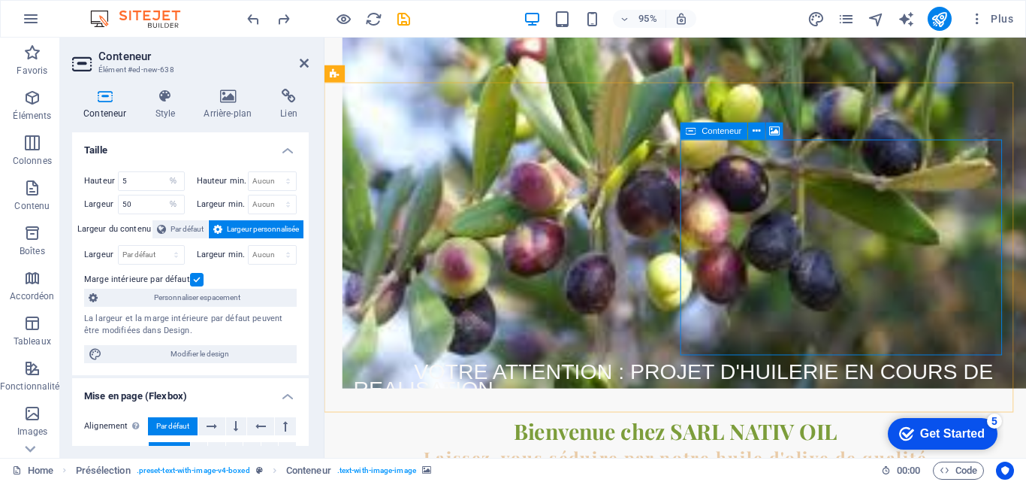
click at [756, 128] on icon at bounding box center [758, 131] width 8 height 15
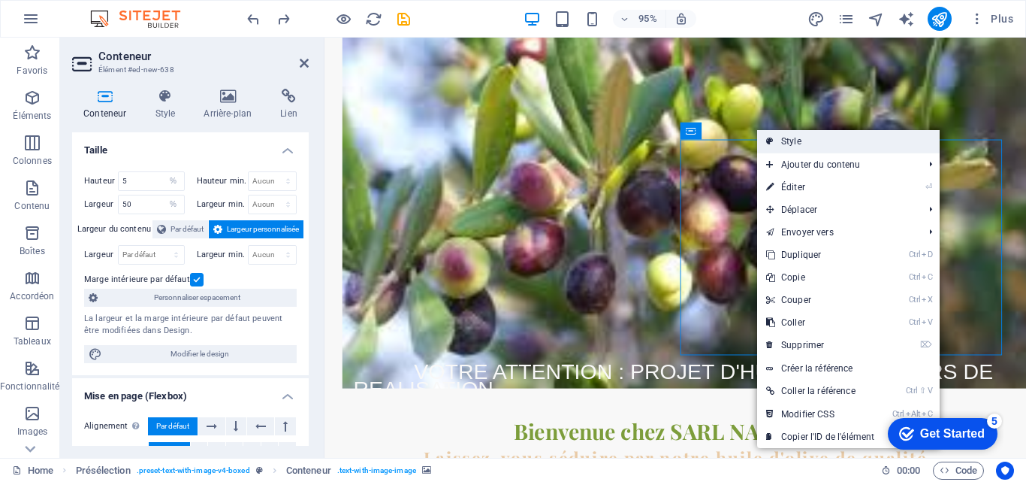
click at [778, 139] on link "Style" at bounding box center [848, 141] width 183 height 23
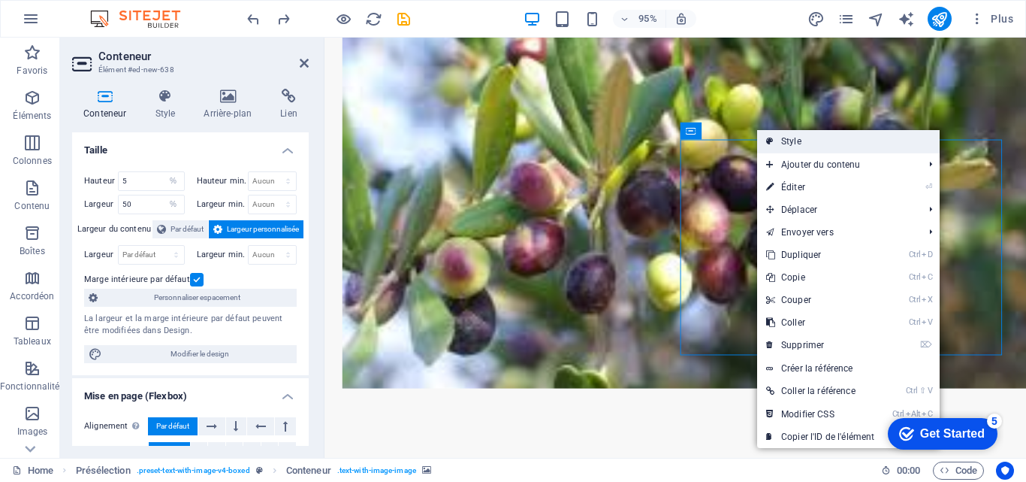
select select "rem"
select select "px"
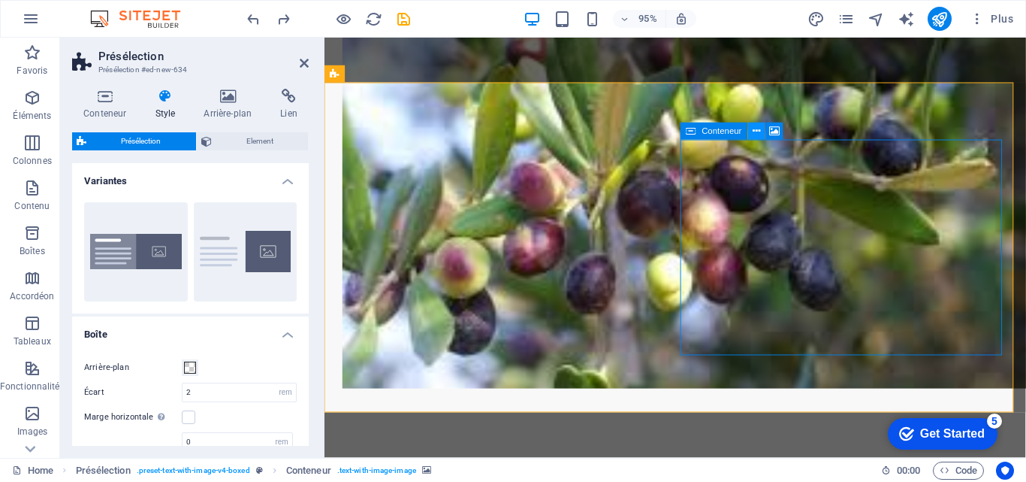
click at [757, 128] on icon at bounding box center [758, 131] width 8 height 15
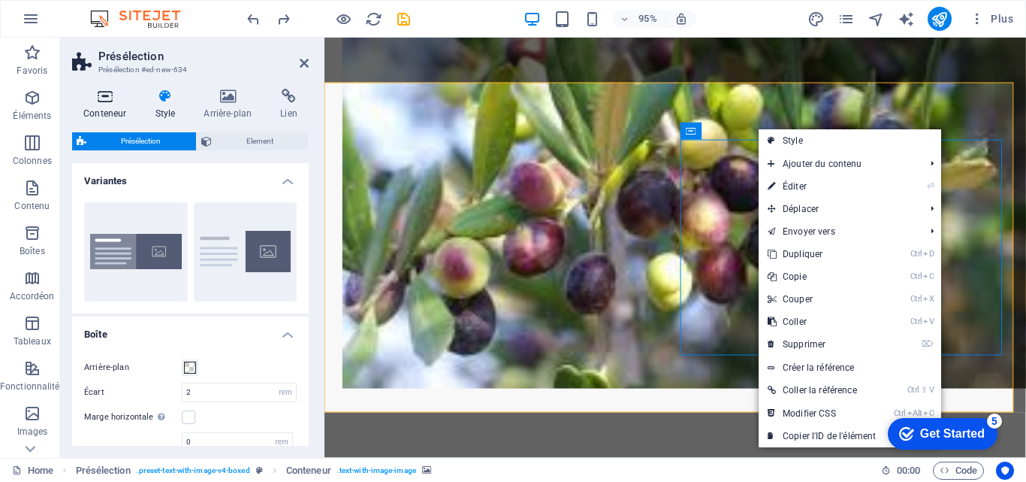
click at [101, 106] on h4 "Conteneur" at bounding box center [107, 105] width 71 height 32
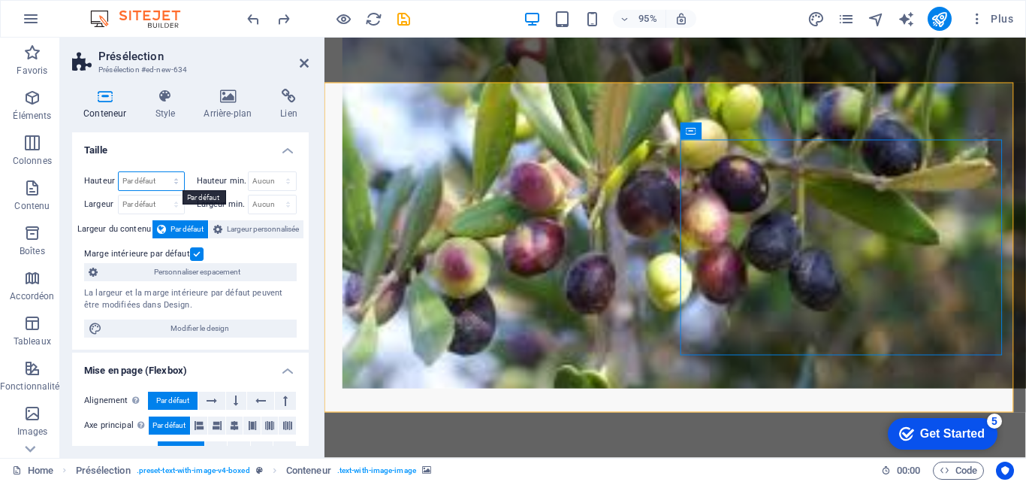
click at [178, 177] on select "Par défaut px rem % vh vw" at bounding box center [151, 181] width 65 height 18
select select "%"
click at [161, 172] on select "Par défaut px rem % vh vw" at bounding box center [151, 181] width 65 height 18
type input "50"
click at [165, 200] on select "Par défaut px rem % em vh vw" at bounding box center [151, 204] width 65 height 18
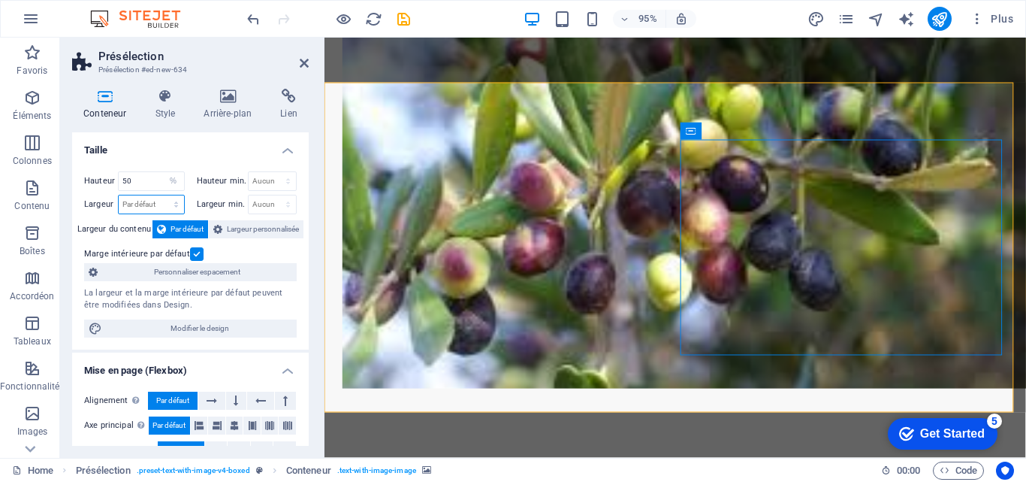
select select "%"
click at [161, 195] on select "Par défaut px rem % em vh vw" at bounding box center [151, 204] width 65 height 18
type input "50"
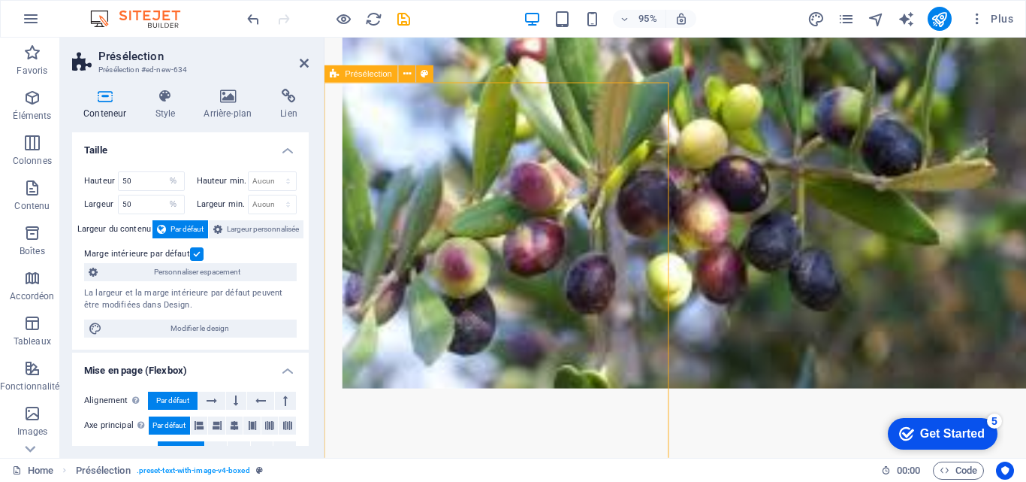
click at [27, 158] on p "Colonnes" at bounding box center [32, 161] width 39 height 12
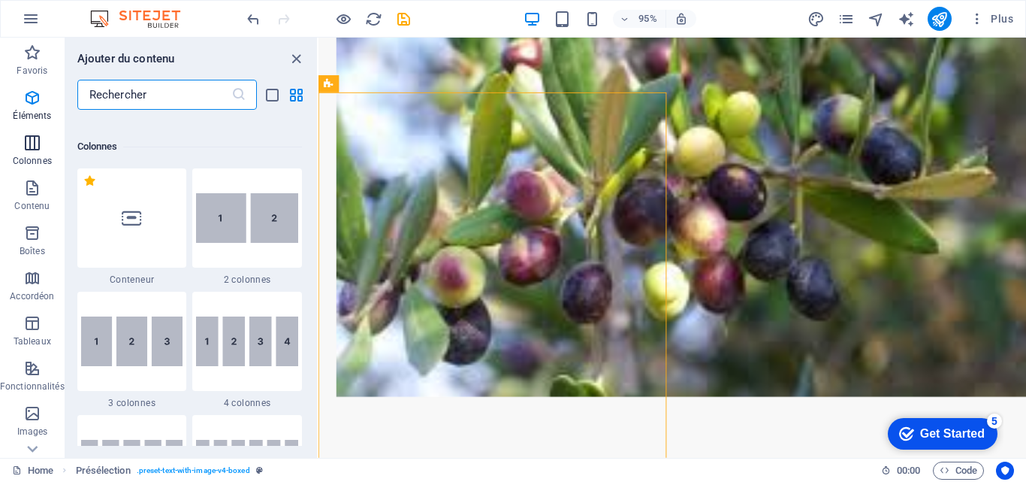
scroll to position [744, 0]
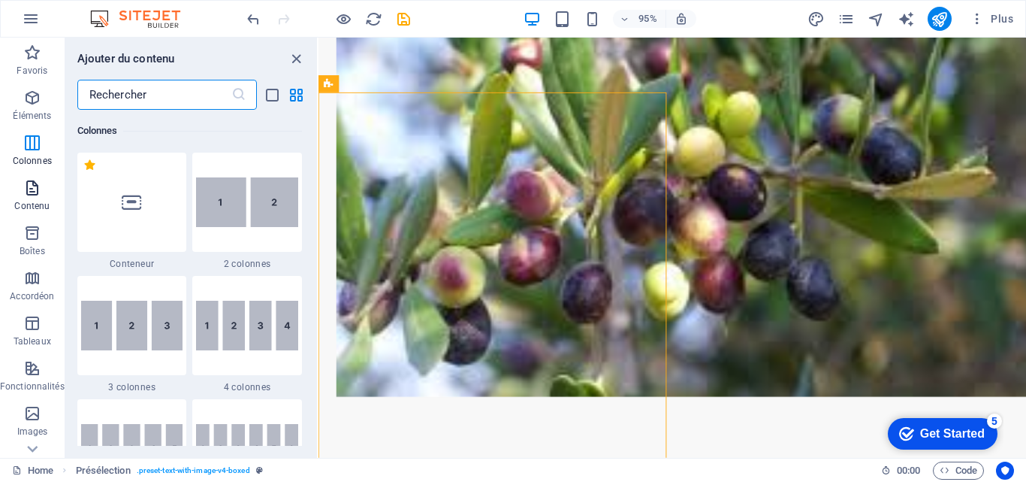
click at [38, 204] on p "Contenu" at bounding box center [31, 206] width 35 height 12
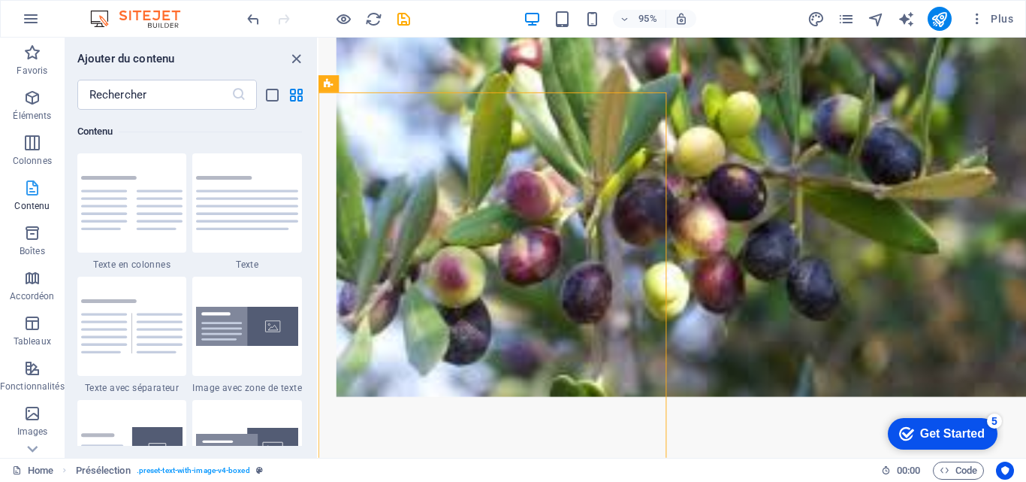
scroll to position [2629, 0]
click at [231, 335] on img at bounding box center [247, 325] width 102 height 39
click at [319, 334] on div "Glissez et déposez l'élément de votre choix pour remplacer le contenu existant.…" at bounding box center [673, 248] width 708 height 420
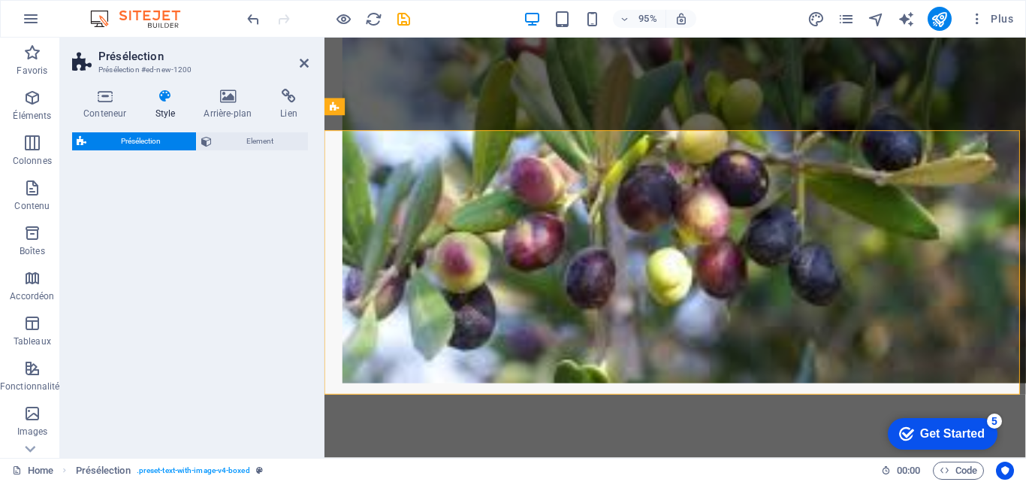
select select "rem"
select select "px"
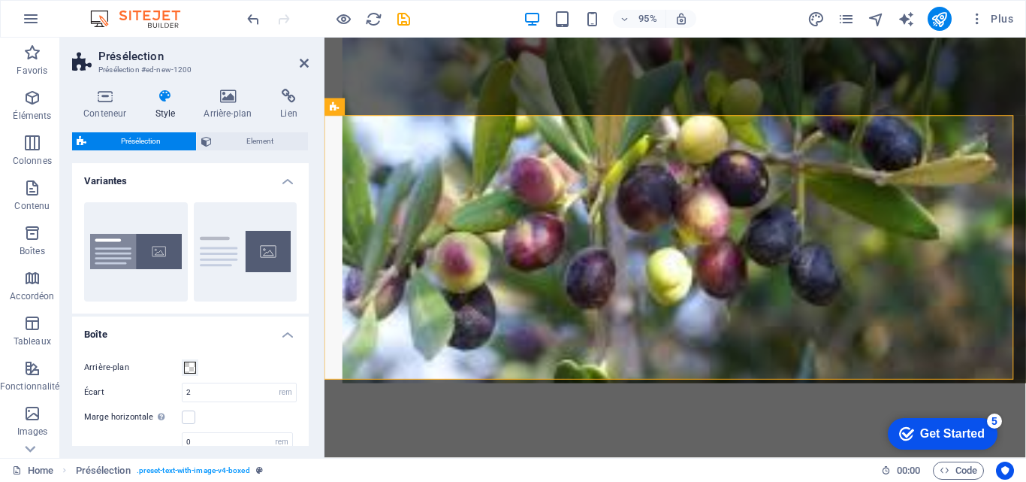
scroll to position [2597, 0]
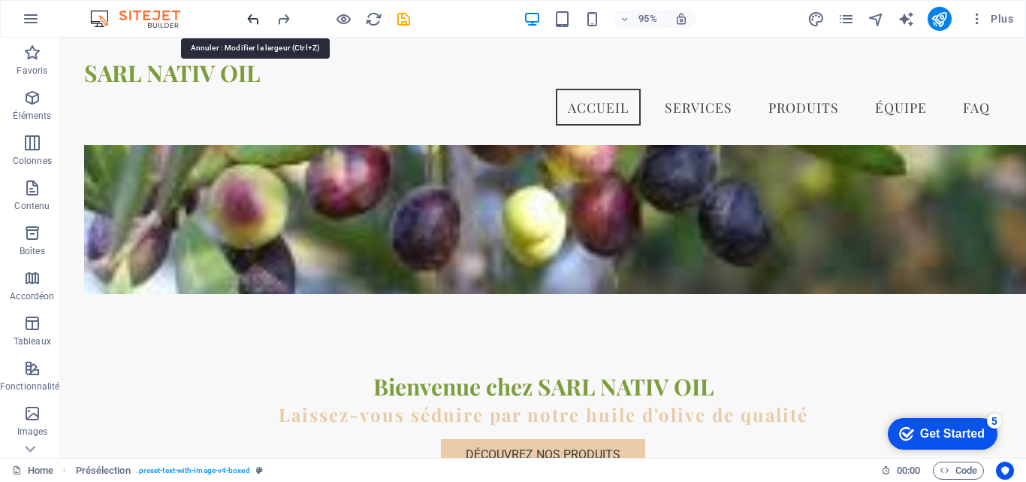
scroll to position [2531, 0]
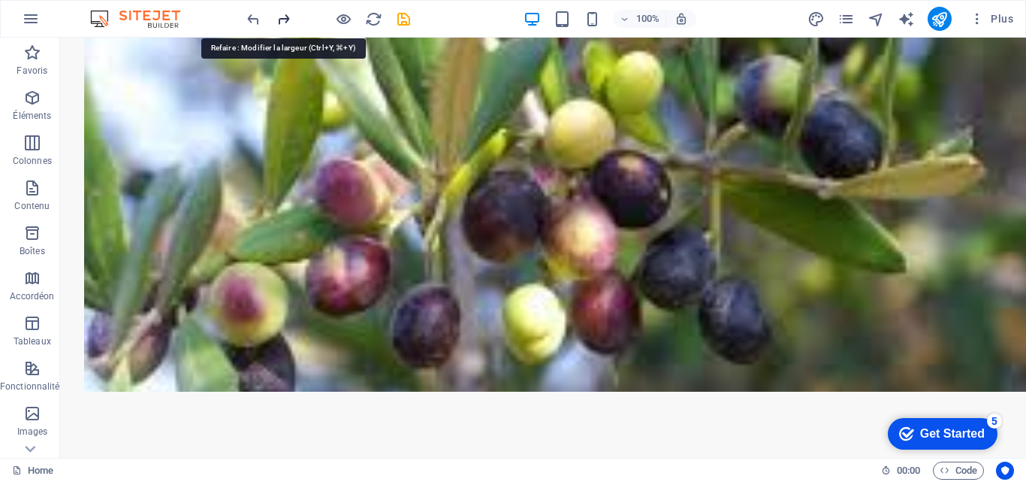
click at [0, 0] on div at bounding box center [0, 0] width 0 height 0
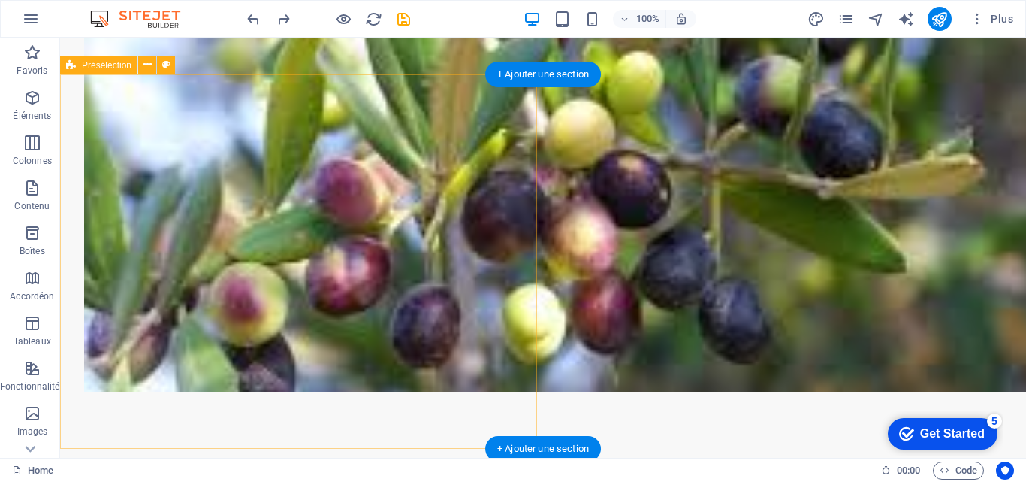
drag, startPoint x: 348, startPoint y: 162, endPoint x: 87, endPoint y: 168, distance: 260.8
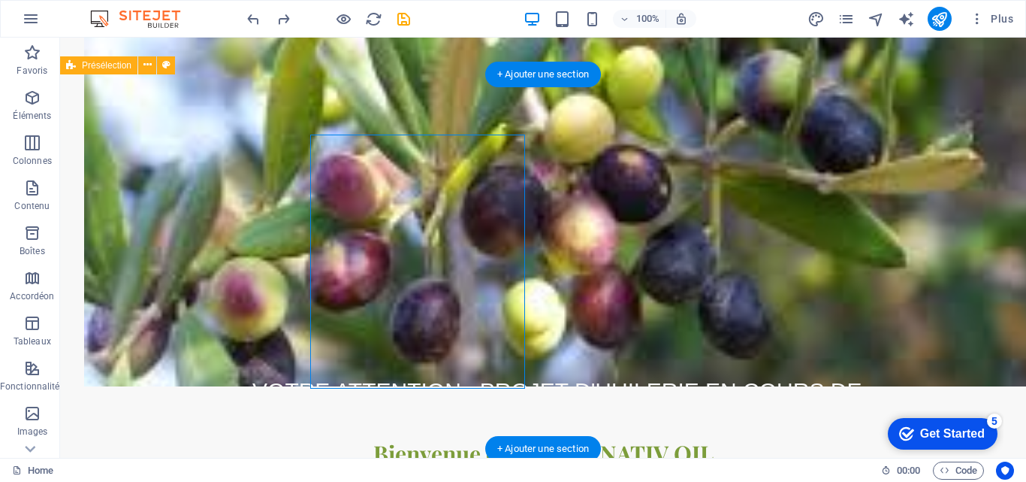
select select "%"
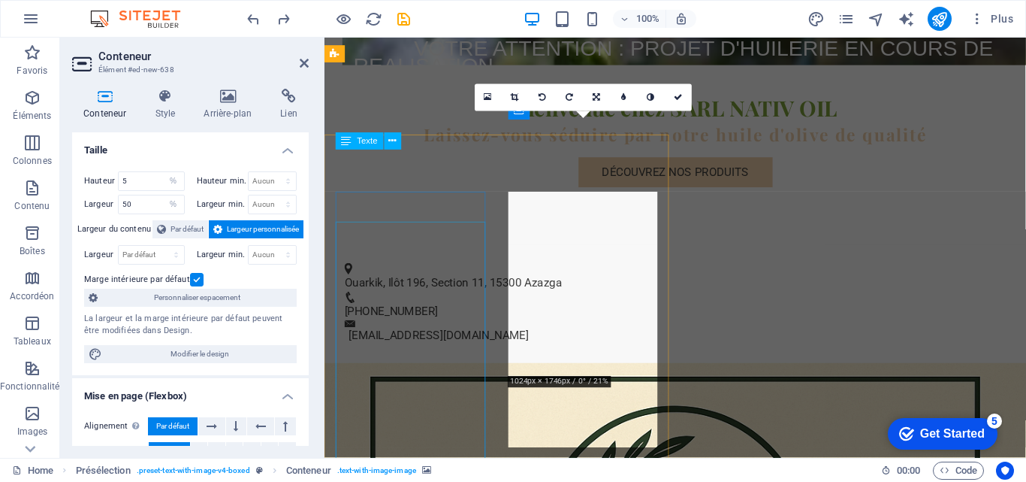
drag, startPoint x: 352, startPoint y: 168, endPoint x: 695, endPoint y: 177, distance: 343.5
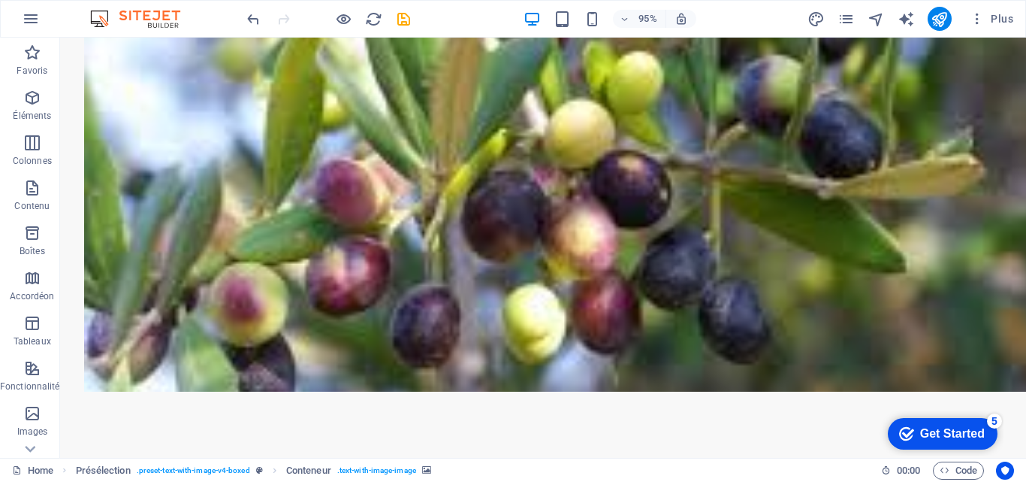
scroll to position [2199, 0]
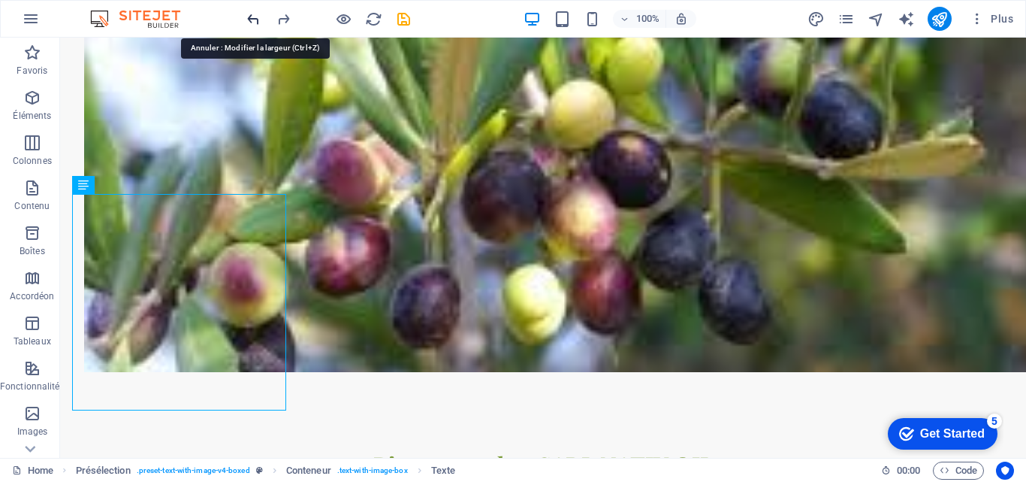
scroll to position [2557, 0]
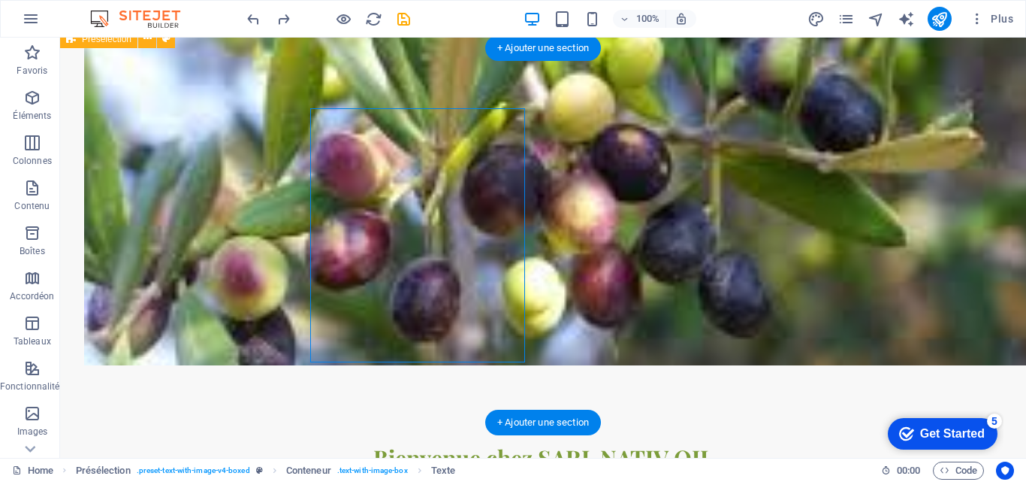
drag, startPoint x: 364, startPoint y: 125, endPoint x: 101, endPoint y: 125, distance: 263.0
select select "%"
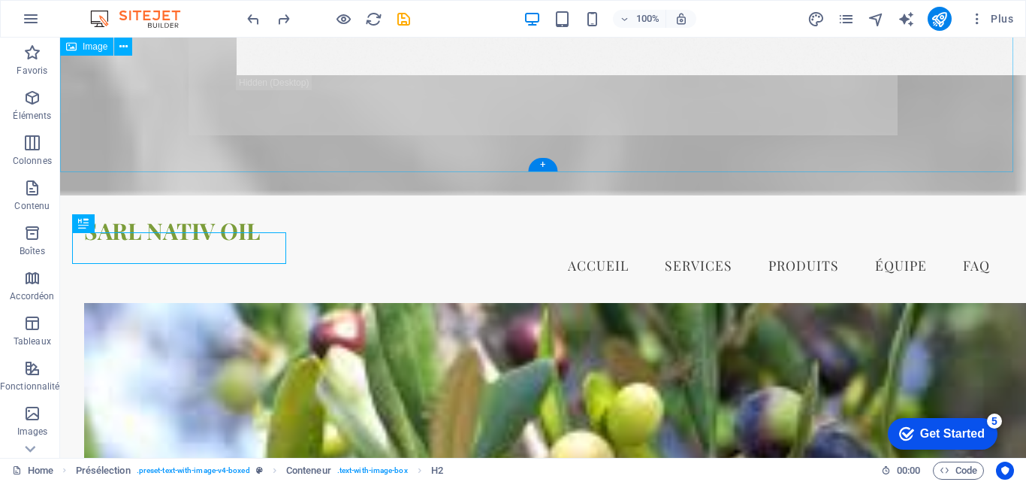
scroll to position [2433, 0]
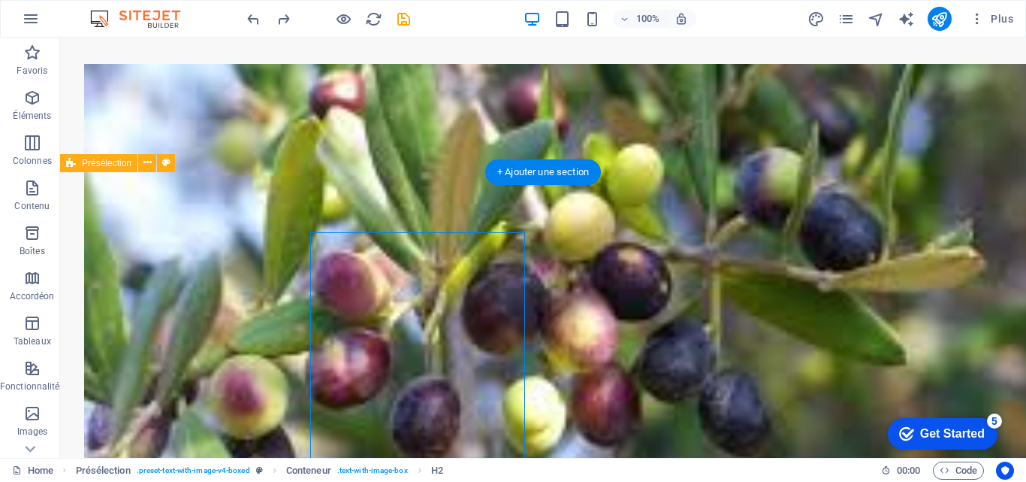
select select "%"
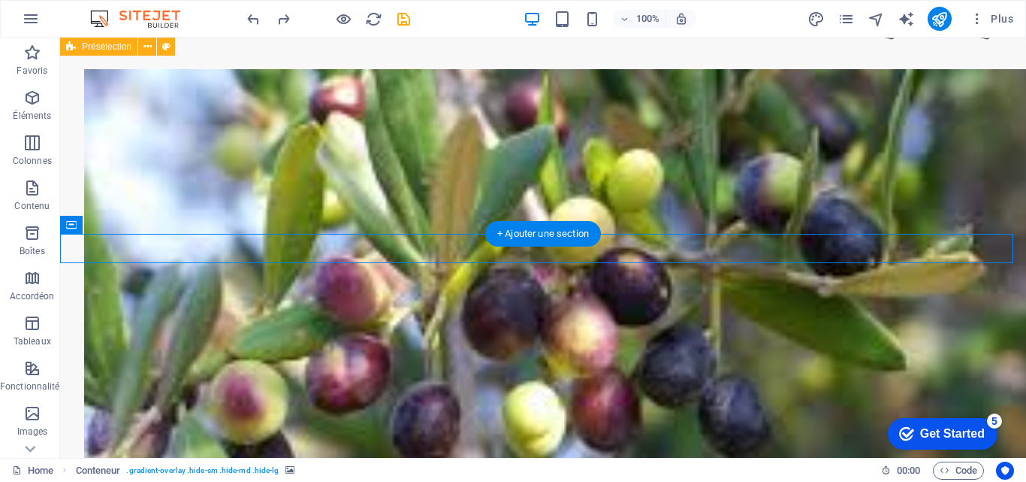
scroll to position [2745, 0]
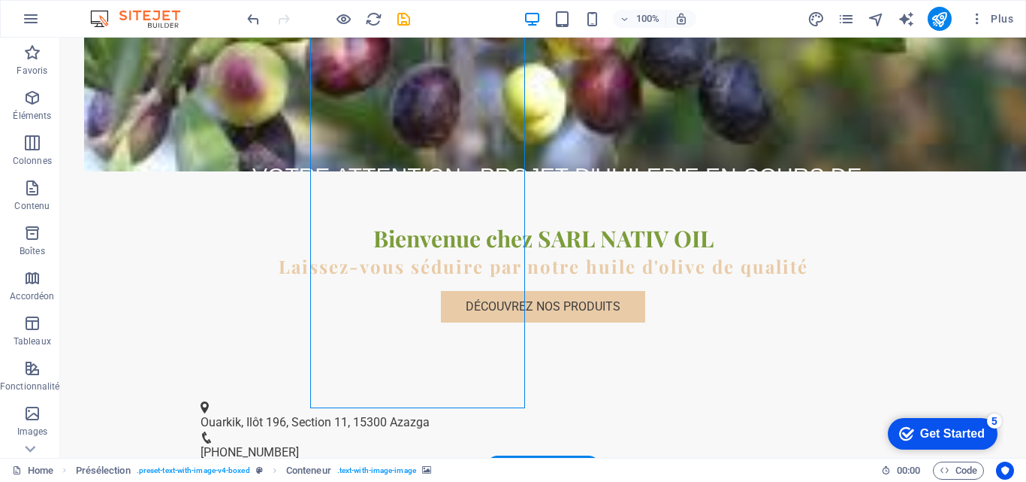
select select "%"
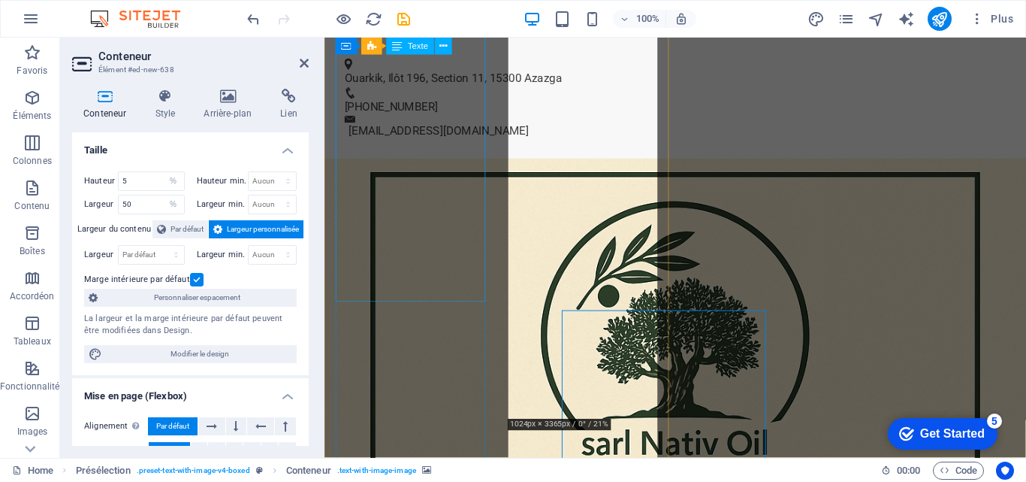
scroll to position [2416, 0]
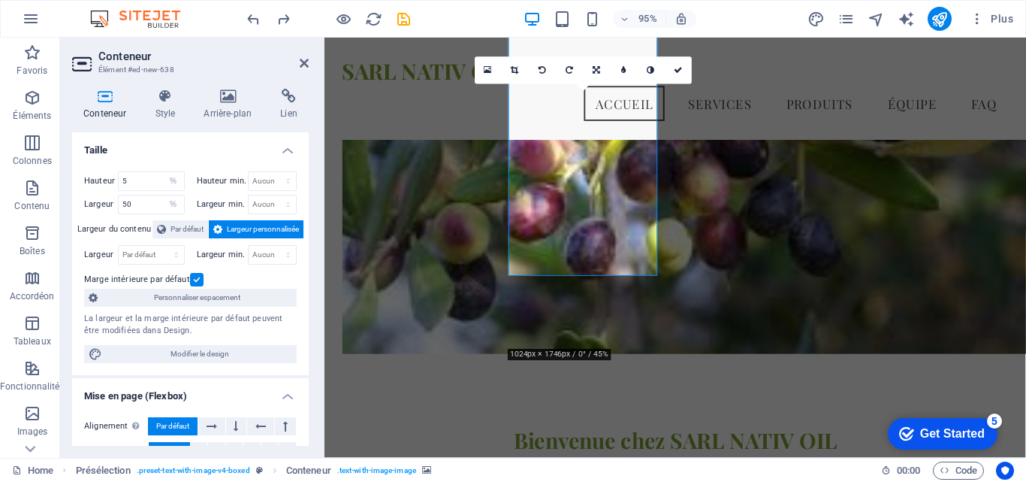
scroll to position [2190, 0]
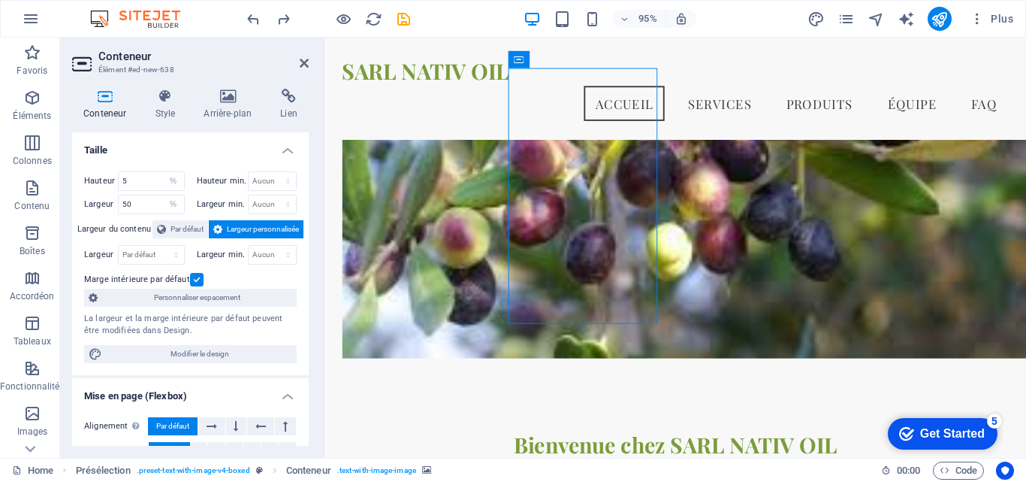
drag, startPoint x: 851, startPoint y: 106, endPoint x: 739, endPoint y: 163, distance: 125.7
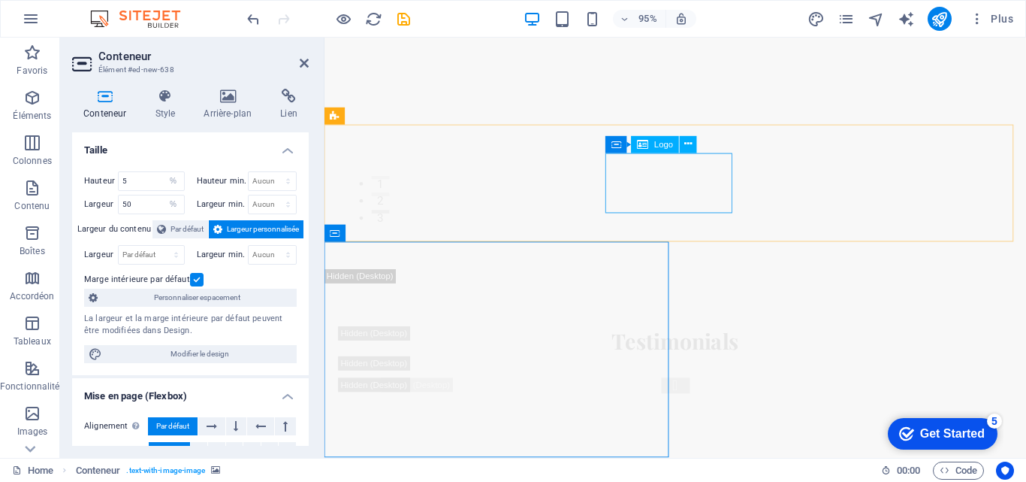
scroll to position [19694, 0]
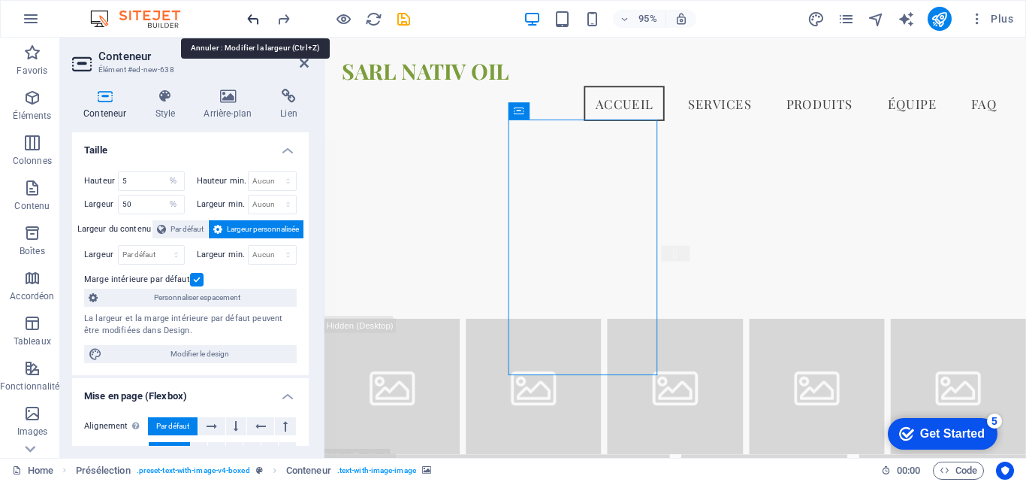
scroll to position [2136, 0]
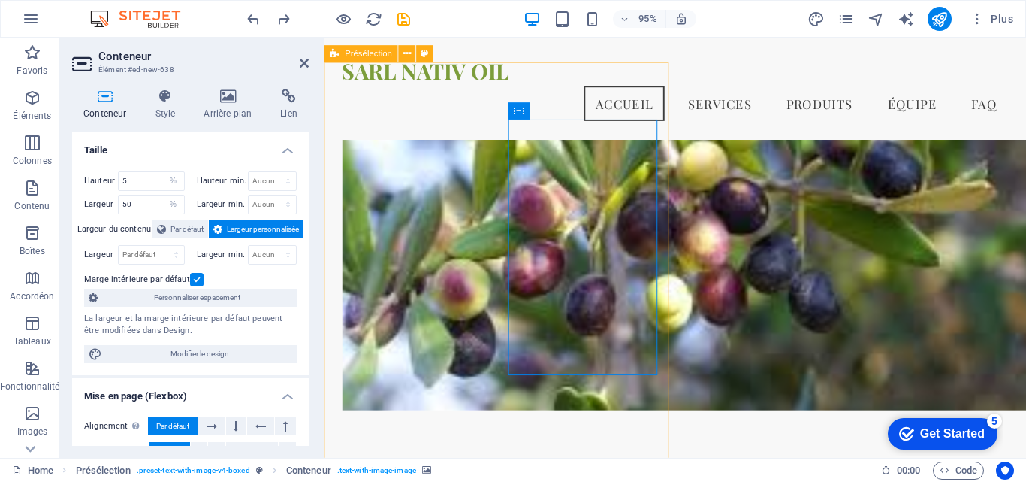
select select "%"
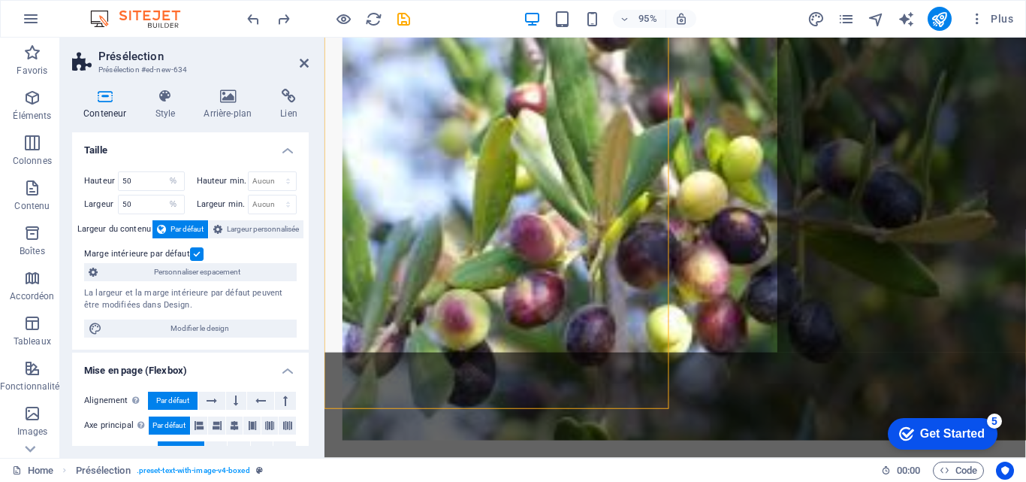
scroll to position [2212, 0]
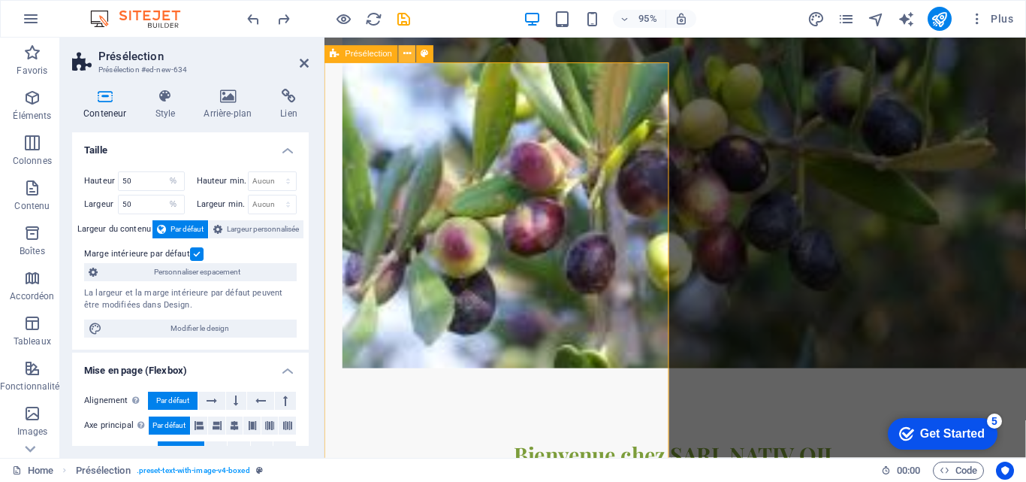
click at [403, 54] on icon at bounding box center [407, 54] width 8 height 15
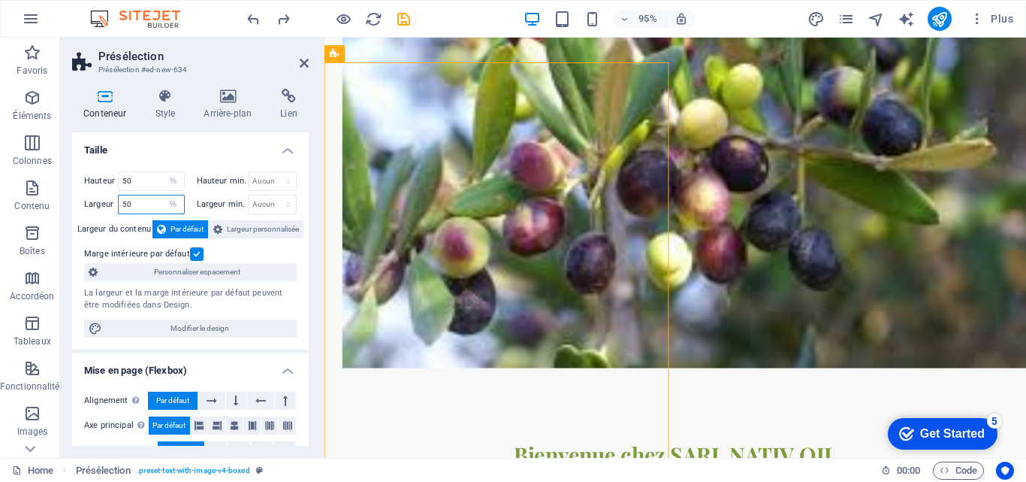
drag, startPoint x: 122, startPoint y: 204, endPoint x: 142, endPoint y: 198, distance: 21.2
click at [142, 198] on input "50" at bounding box center [151, 204] width 65 height 18
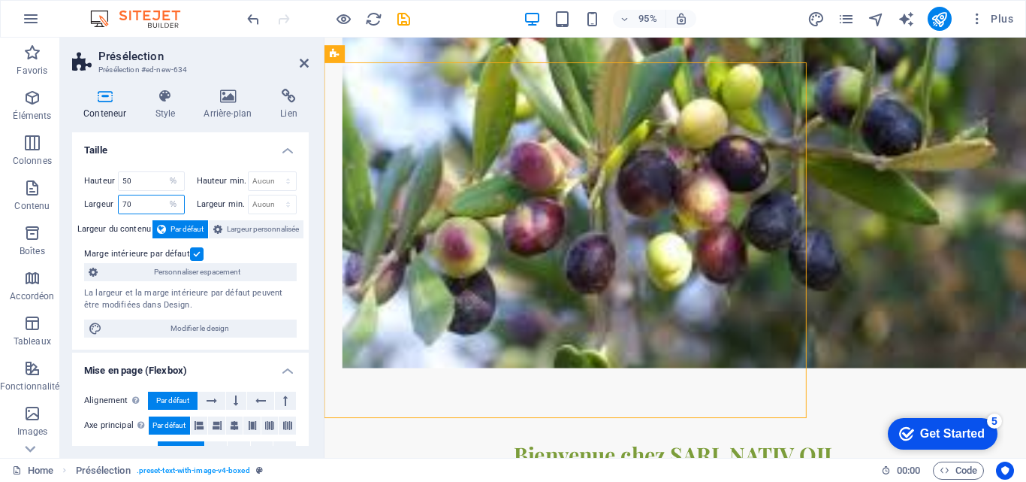
drag, startPoint x: 122, startPoint y: 198, endPoint x: 109, endPoint y: 196, distance: 13.6
click at [109, 196] on div "Largeur 70 Par défaut px rem % em vh vw" at bounding box center [134, 205] width 101 height 20
type input "70"
click at [125, 189] on input "50" at bounding box center [151, 181] width 65 height 18
type input "100"
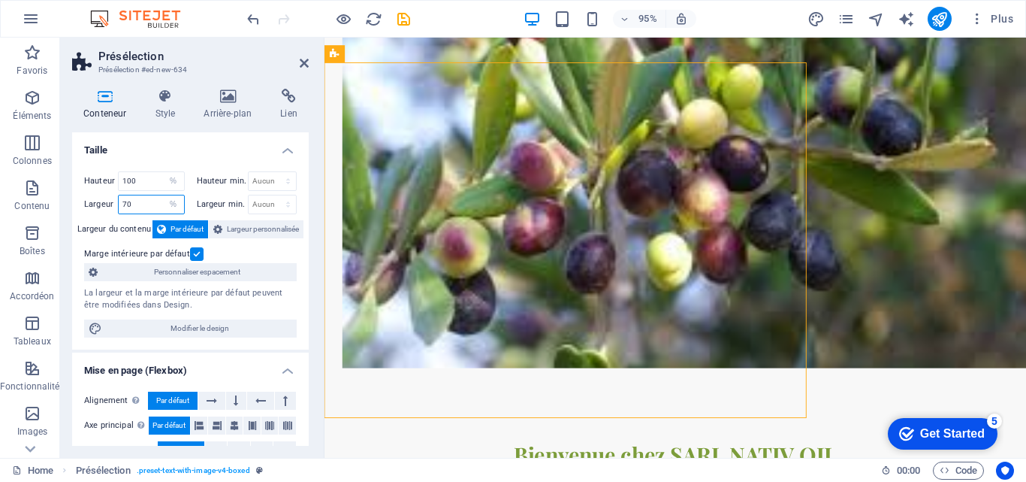
drag, startPoint x: 122, startPoint y: 203, endPoint x: 130, endPoint y: 201, distance: 7.7
click at [130, 201] on input "70" at bounding box center [151, 204] width 65 height 18
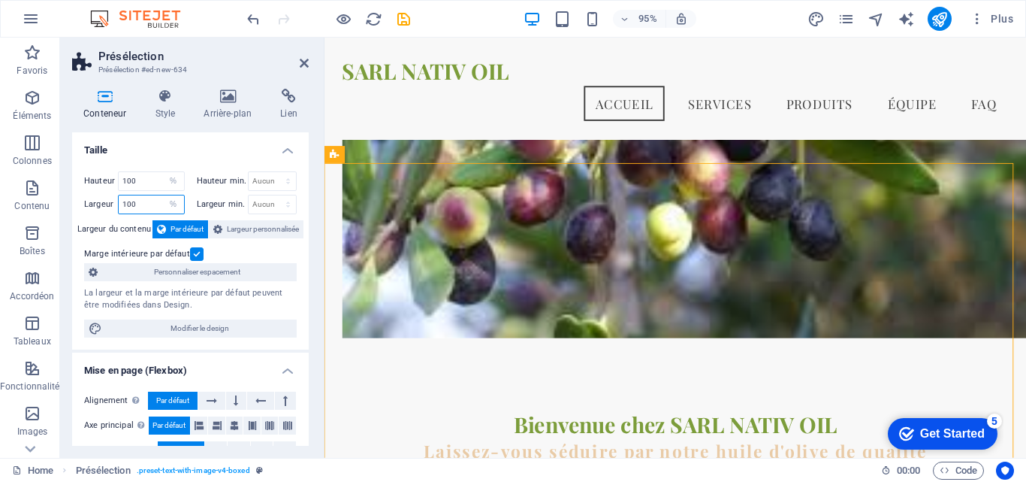
scroll to position [2106, 0]
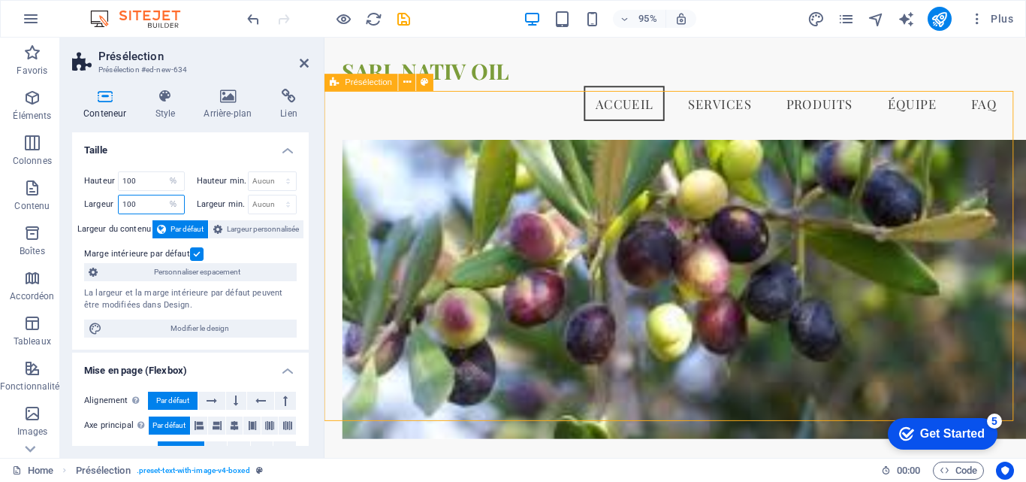
type input "100"
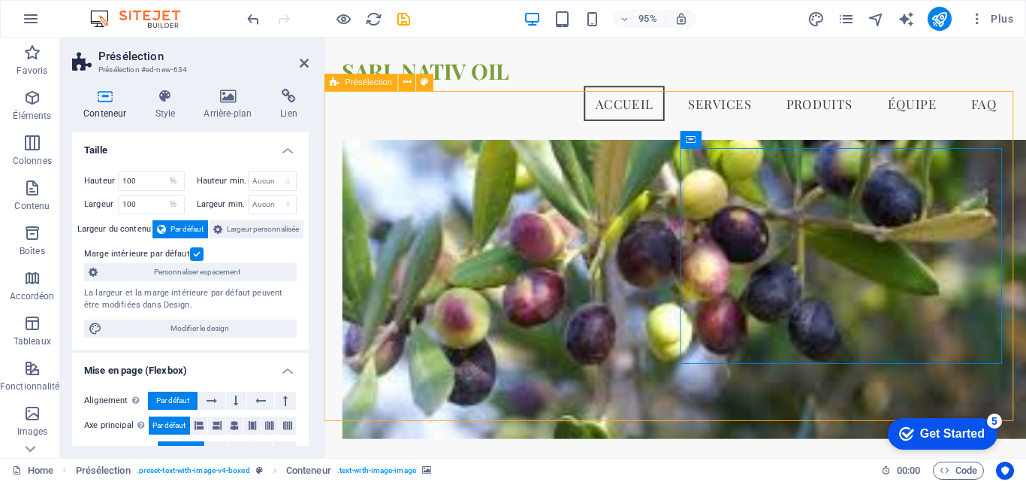
select select "%"
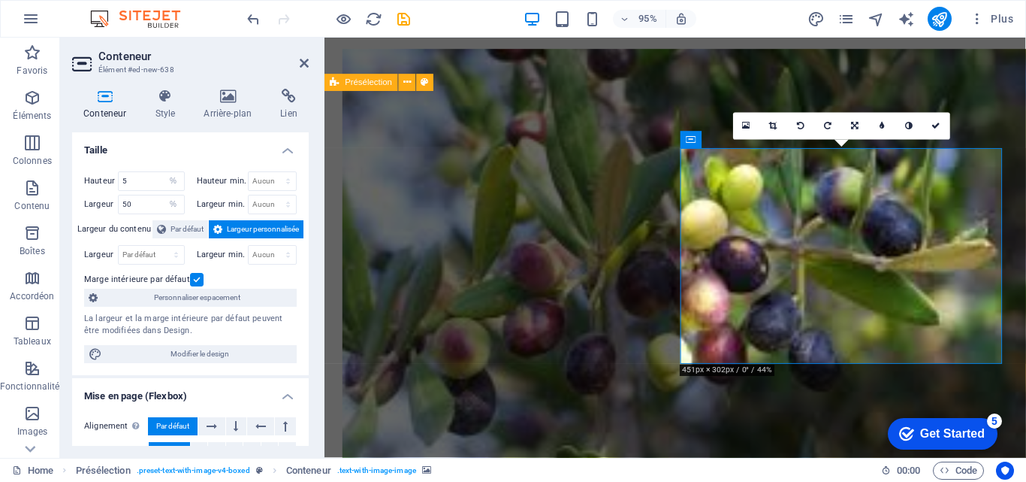
scroll to position [2182, 0]
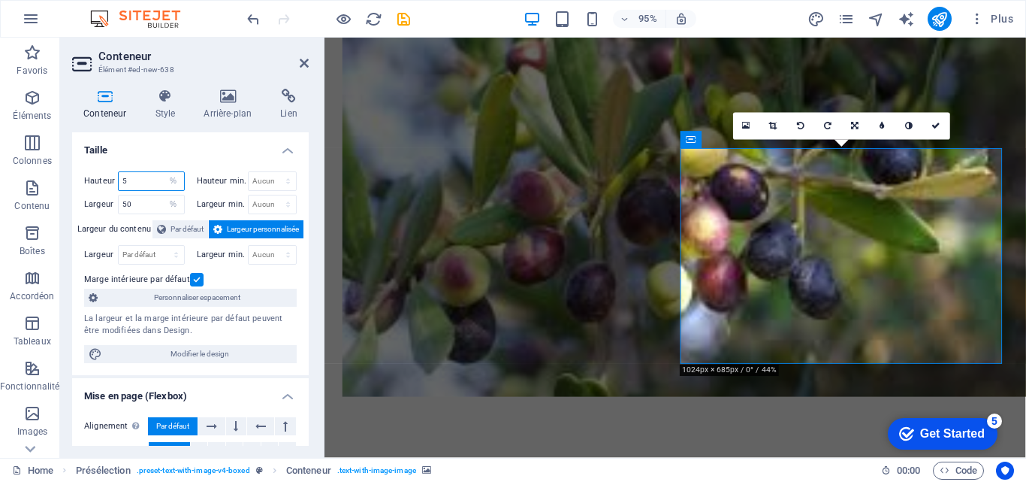
click at [121, 177] on input "5" at bounding box center [151, 181] width 65 height 18
drag, startPoint x: 121, startPoint y: 177, endPoint x: 123, endPoint y: 197, distance: 19.7
click at [122, 180] on input "5" at bounding box center [151, 181] width 65 height 18
click at [128, 207] on input "50" at bounding box center [151, 204] width 65 height 18
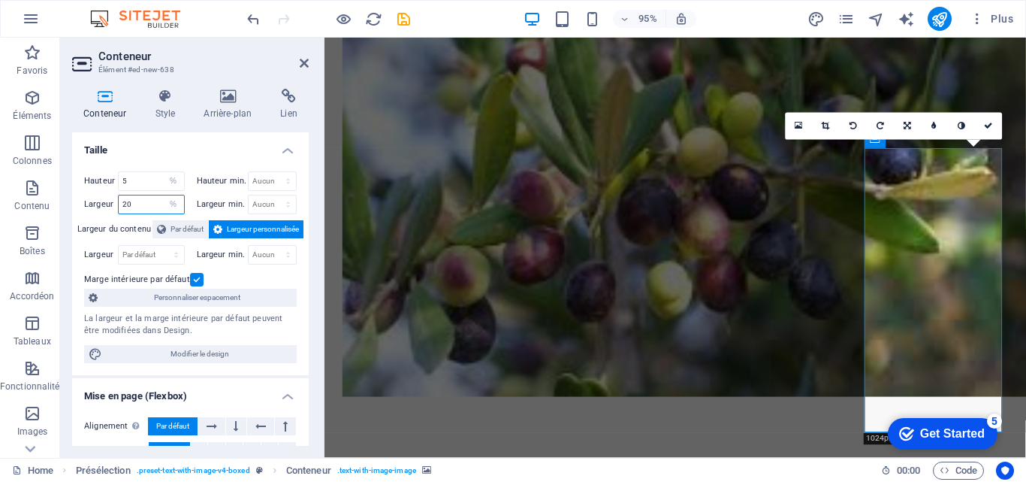
click at [129, 201] on input "20" at bounding box center [151, 204] width 65 height 18
click at [122, 201] on input "20" at bounding box center [151, 204] width 65 height 18
click at [127, 198] on input "20" at bounding box center [151, 204] width 65 height 18
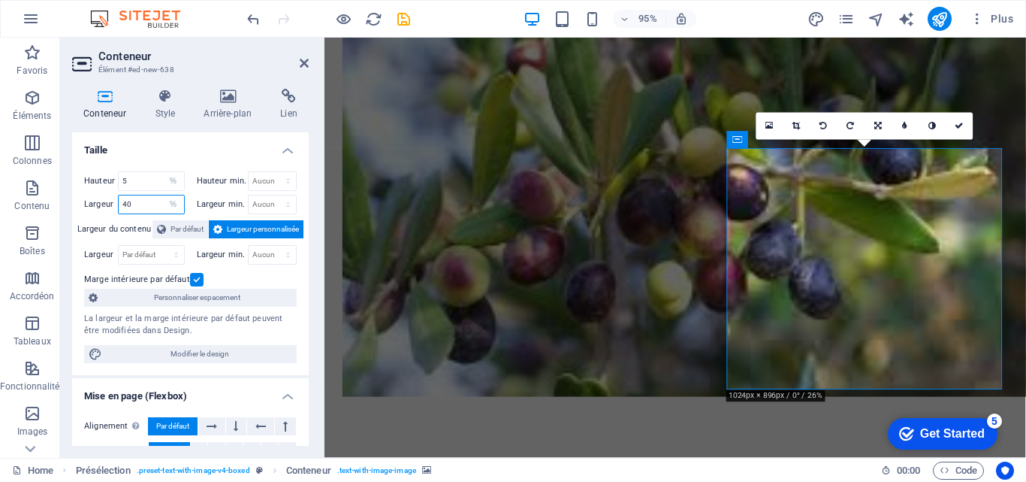
click at [125, 198] on input "40" at bounding box center [151, 204] width 65 height 18
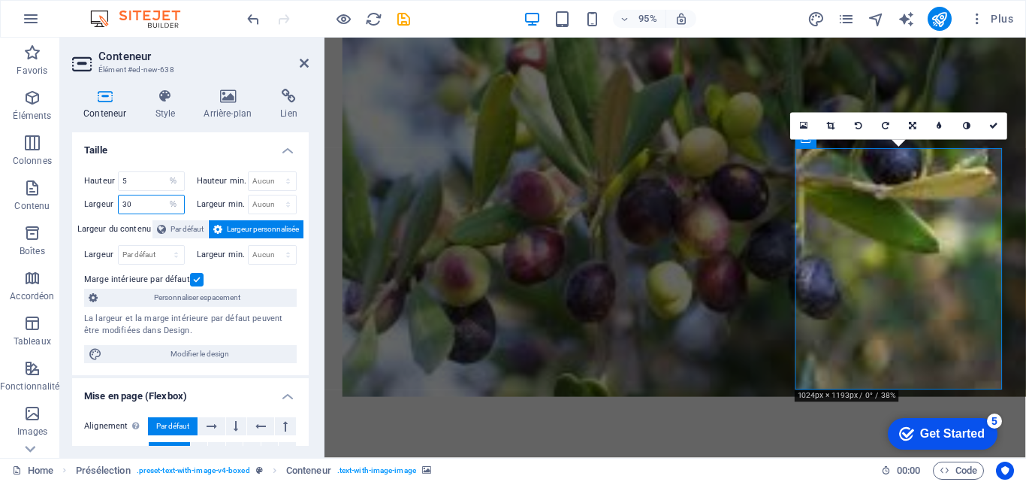
click at [130, 204] on input "30" at bounding box center [151, 204] width 65 height 18
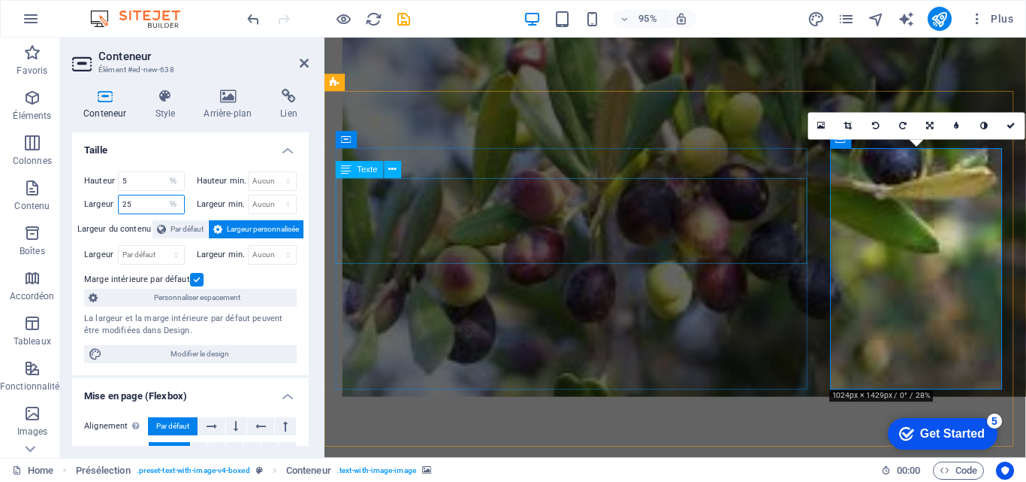
type input "25"
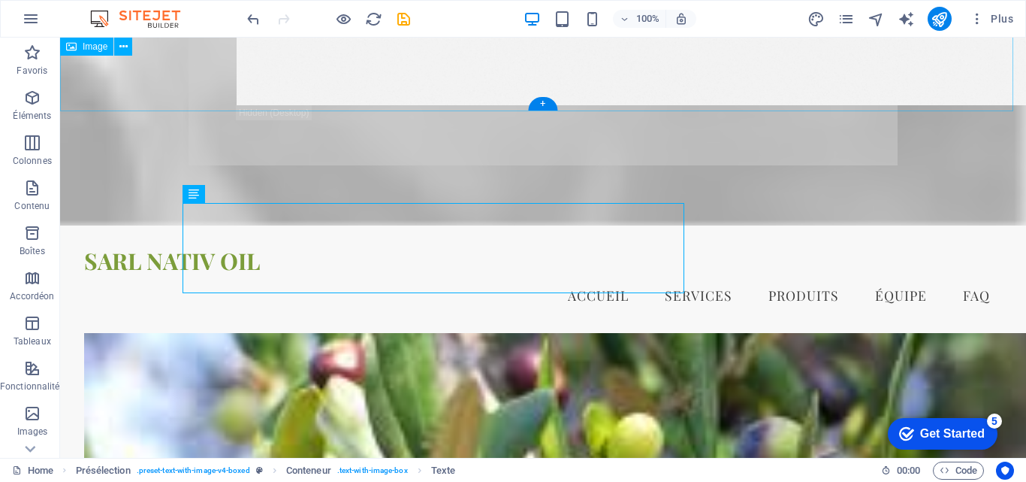
scroll to position [2494, 0]
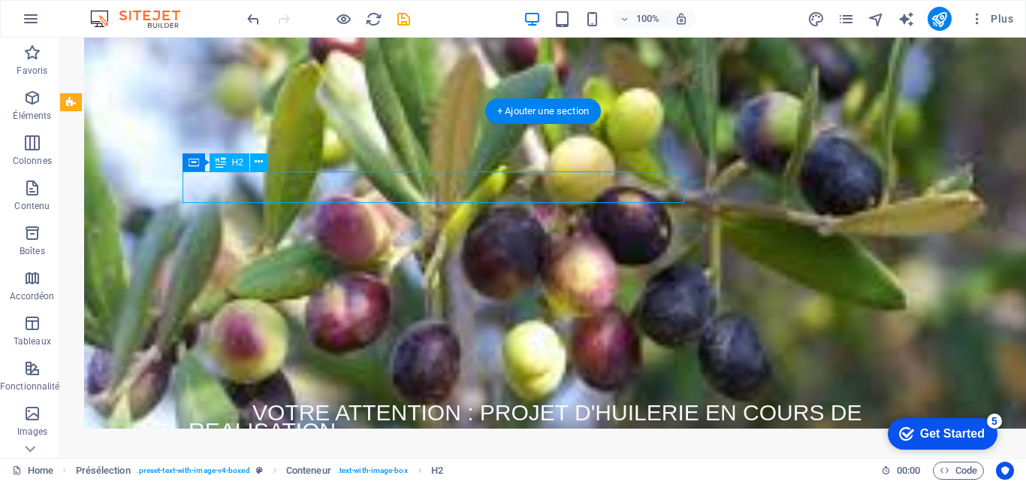
drag, startPoint x: 340, startPoint y: 224, endPoint x: 280, endPoint y: 186, distance: 70.9
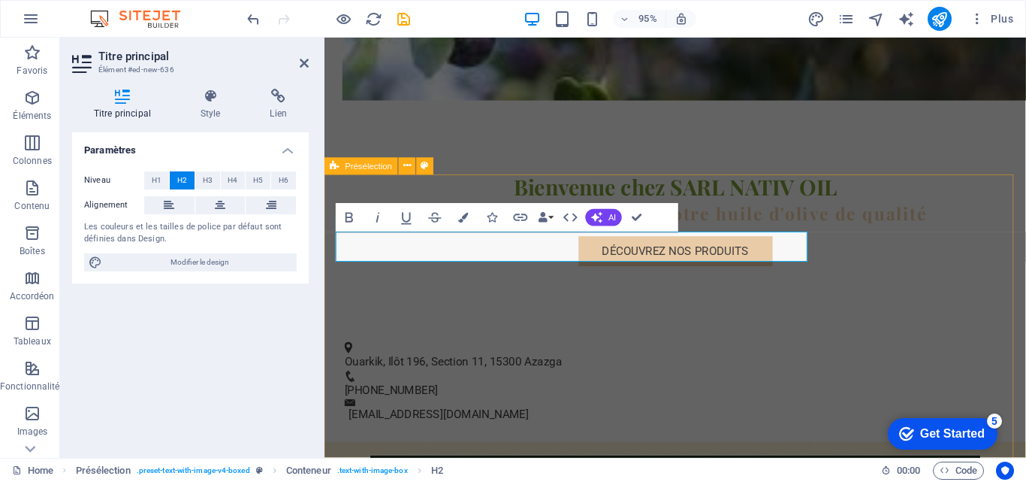
scroll to position [2094, 0]
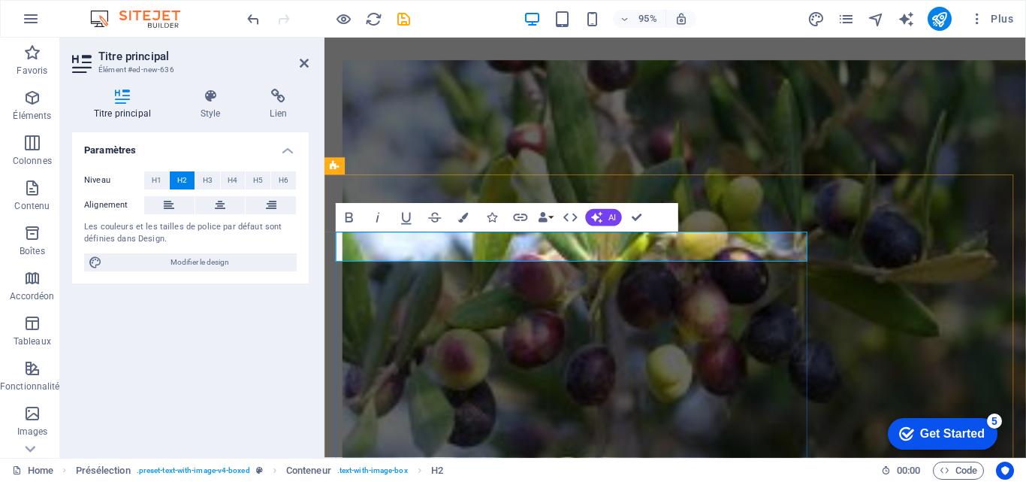
drag, startPoint x: 504, startPoint y: 257, endPoint x: 571, endPoint y: 259, distance: 66.9
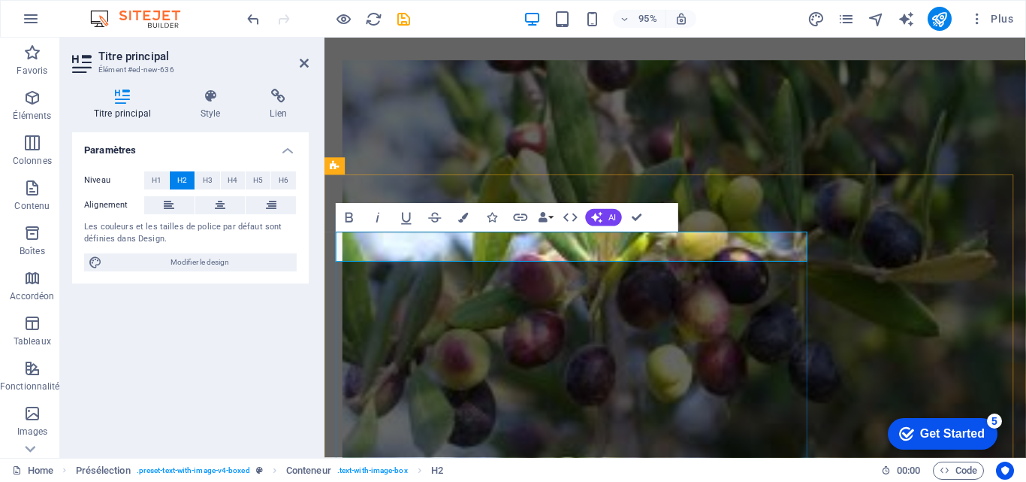
drag, startPoint x: 336, startPoint y: 257, endPoint x: 807, endPoint y: 252, distance: 471.1
click at [351, 215] on icon "button" at bounding box center [349, 217] width 17 height 17
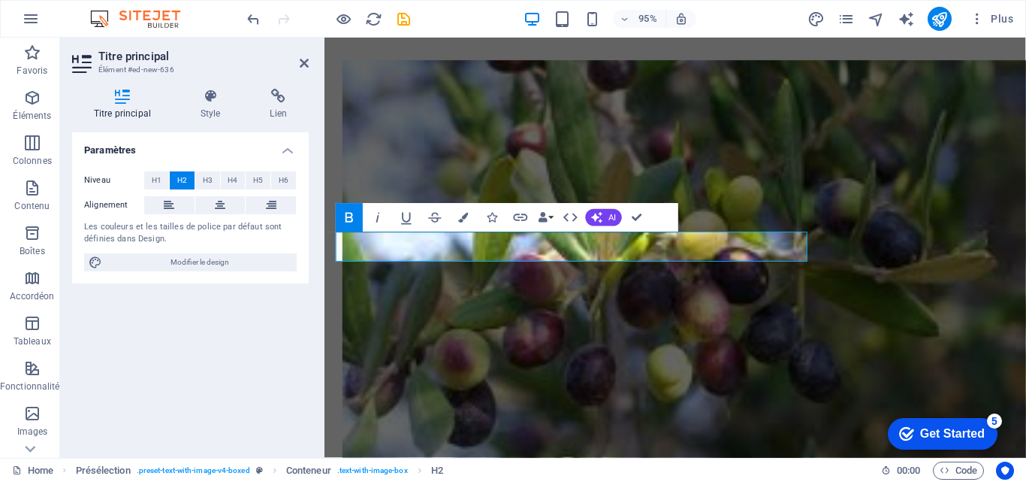
click at [349, 215] on icon "button" at bounding box center [349, 217] width 17 height 17
click at [550, 216] on button "Data Bindings" at bounding box center [546, 218] width 20 height 29
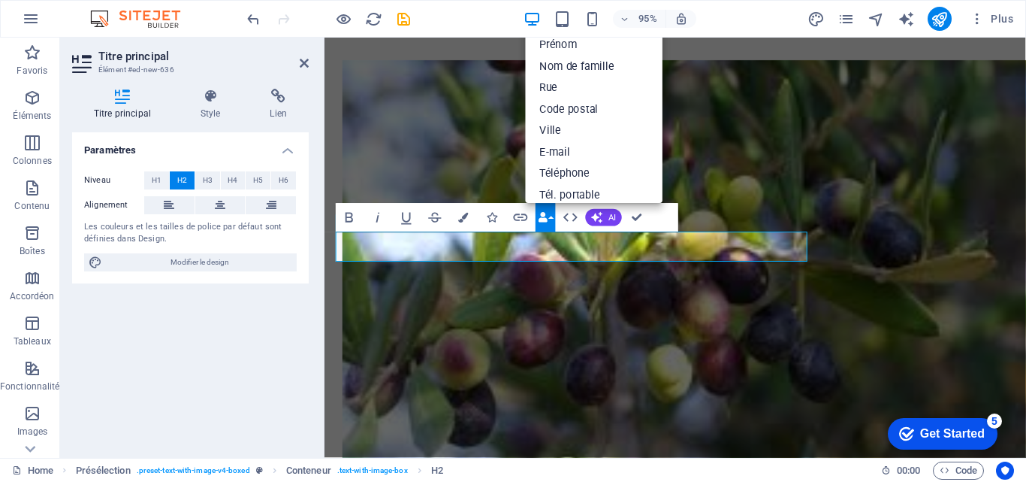
click at [549, 216] on button "Data Bindings" at bounding box center [546, 218] width 20 height 29
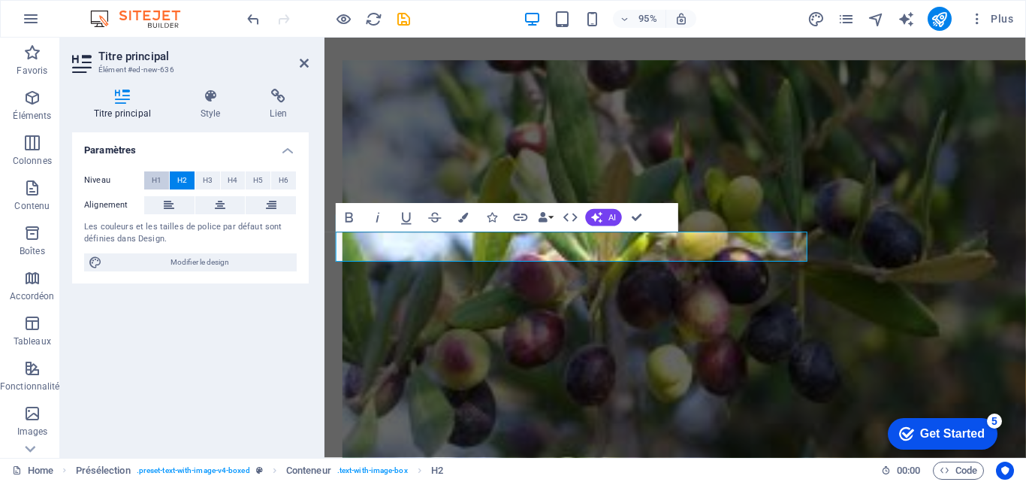
click at [154, 177] on span "H1" at bounding box center [157, 180] width 10 height 18
click at [207, 181] on span "H3" at bounding box center [208, 180] width 10 height 18
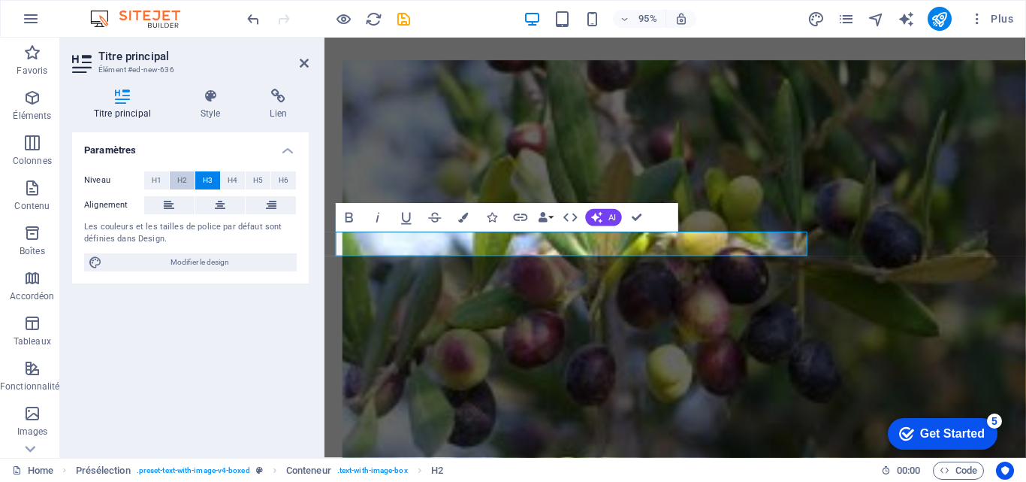
click at [179, 179] on span "H2" at bounding box center [182, 180] width 10 height 18
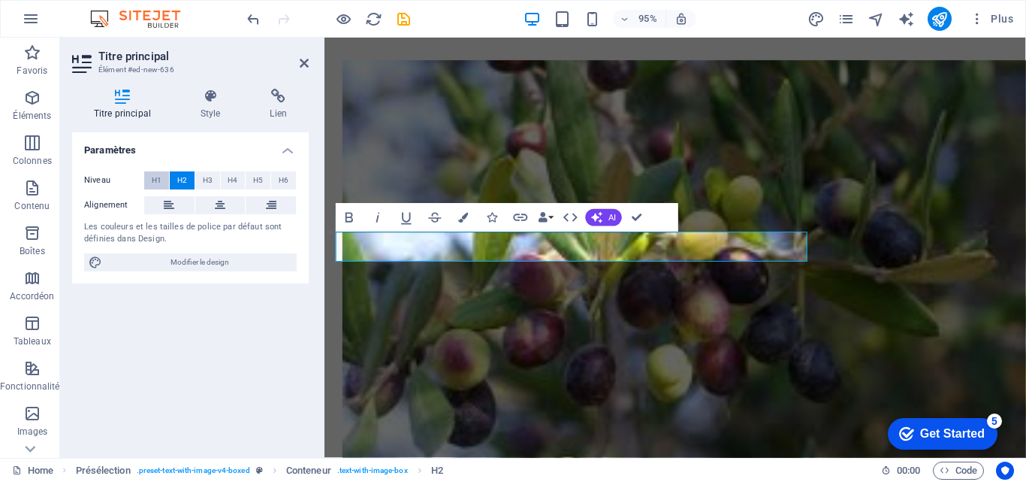
click at [156, 174] on span "H1" at bounding box center [157, 180] width 10 height 18
click at [290, 177] on button "H6" at bounding box center [283, 180] width 25 height 18
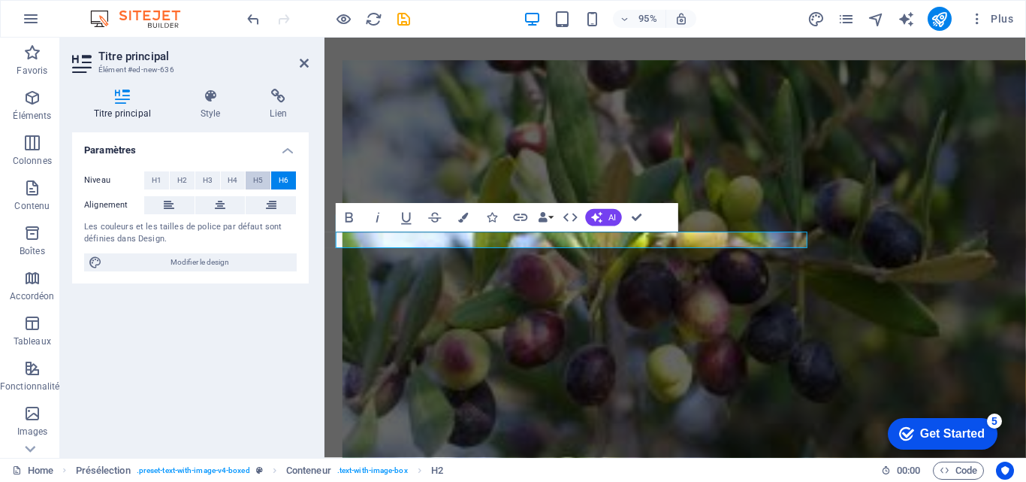
click at [261, 175] on span "H5" at bounding box center [258, 180] width 10 height 18
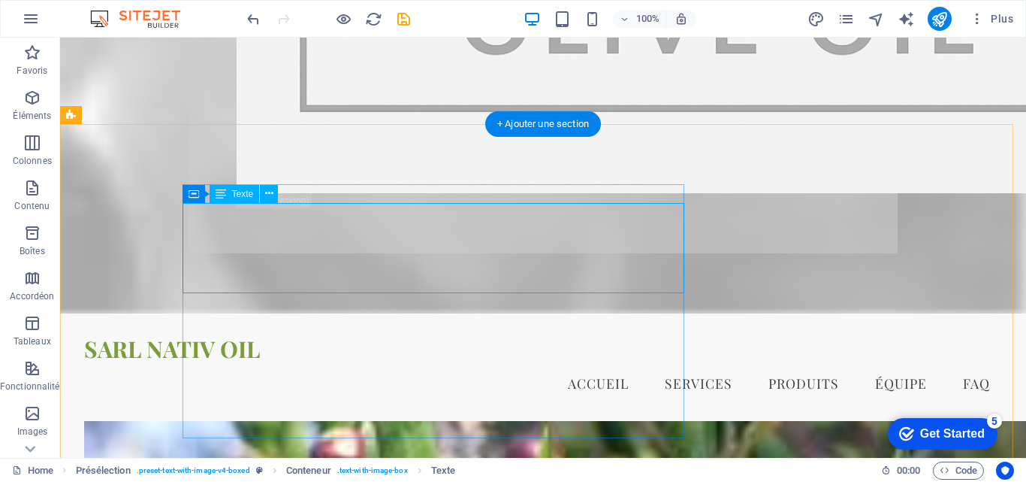
scroll to position [2481, 0]
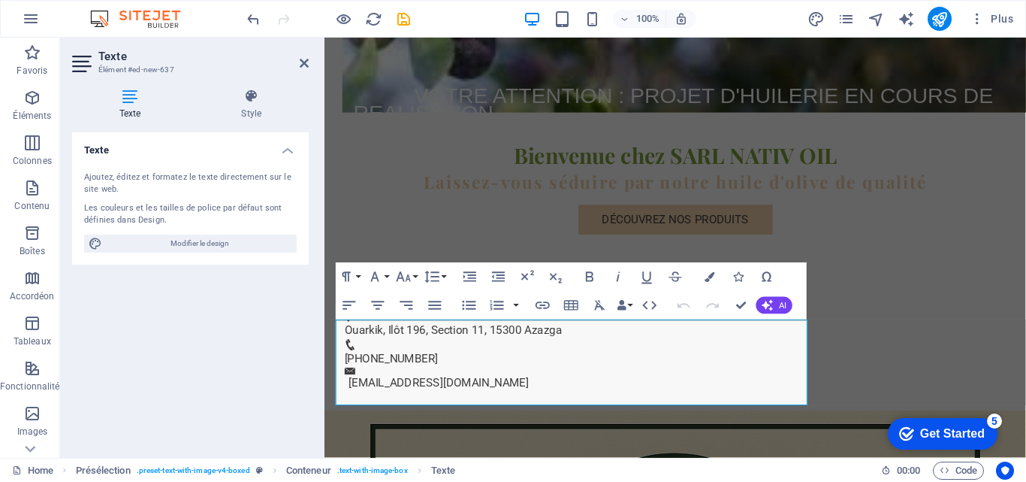
scroll to position [2096, 0]
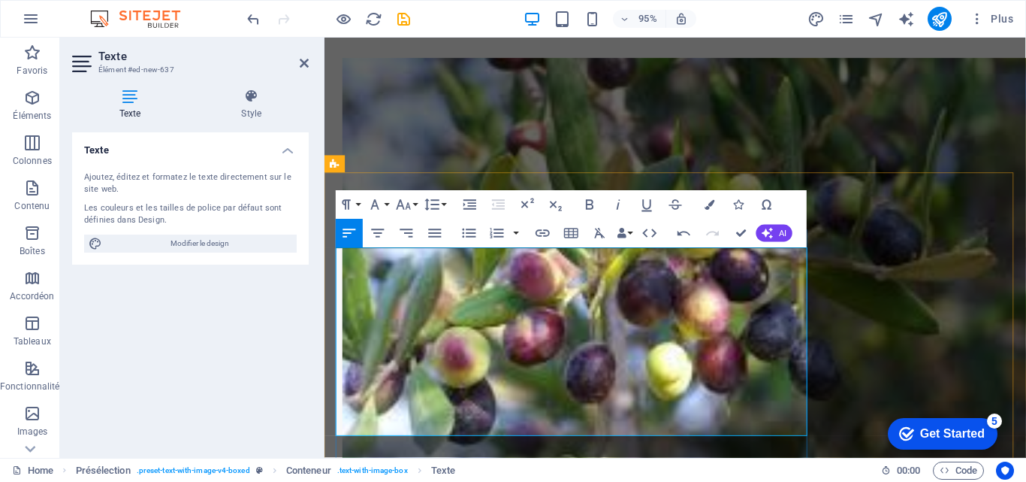
drag, startPoint x: 343, startPoint y: 302, endPoint x: 446, endPoint y: 343, distance: 110.2
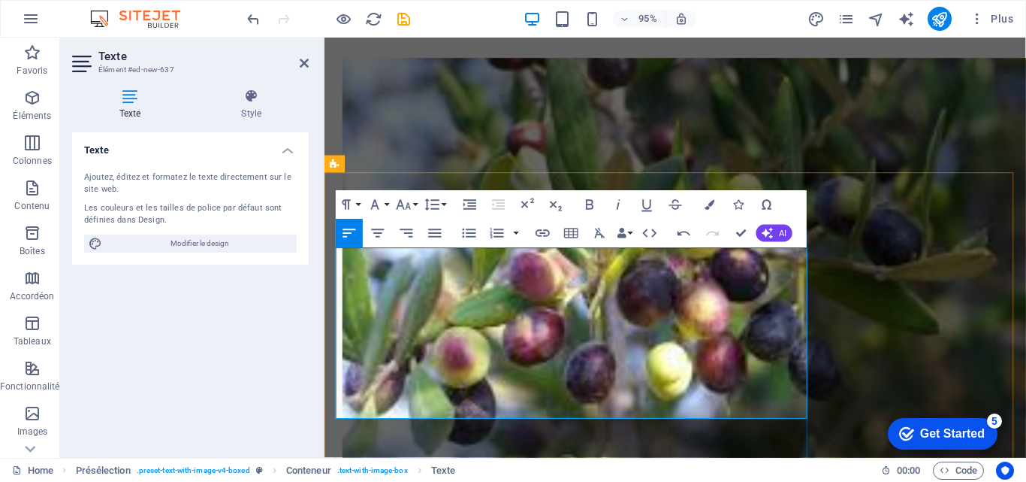
drag, startPoint x: 337, startPoint y: 302, endPoint x: 372, endPoint y: 324, distance: 40.9
click at [465, 201] on icon "button" at bounding box center [470, 205] width 13 height 10
click at [463, 200] on icon "button" at bounding box center [469, 204] width 17 height 17
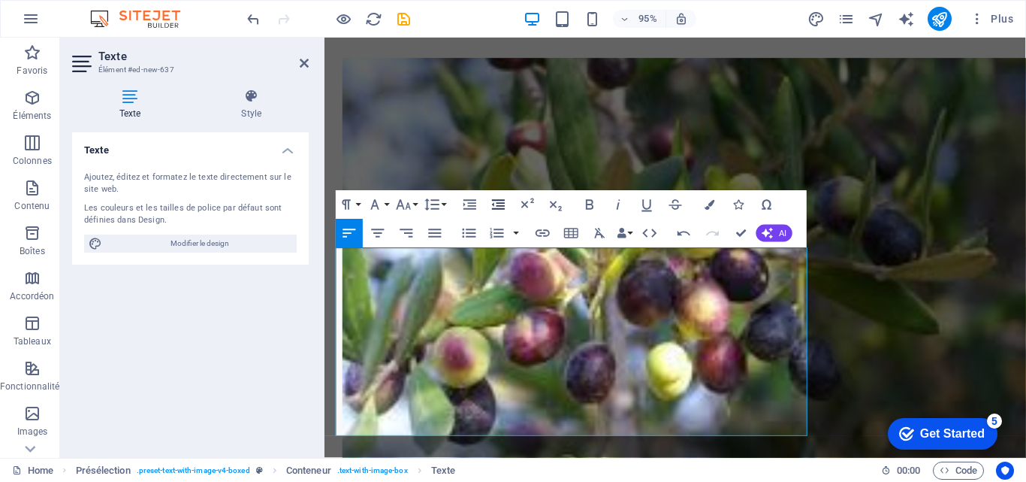
click at [501, 208] on icon "button" at bounding box center [498, 204] width 17 height 17
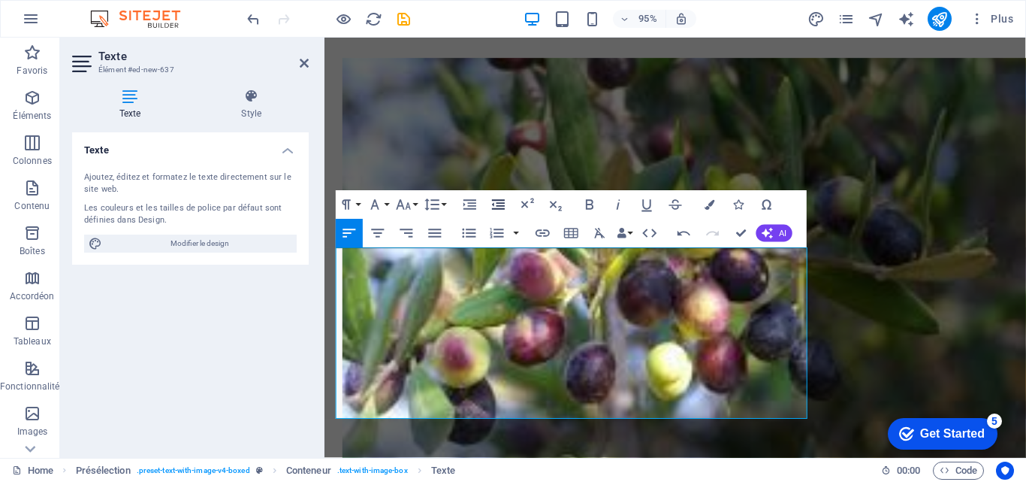
click at [503, 207] on icon "button" at bounding box center [498, 204] width 17 height 17
click at [446, 210] on button "Line Height" at bounding box center [435, 205] width 27 height 29
click at [445, 206] on button "Line Height" at bounding box center [435, 205] width 27 height 29
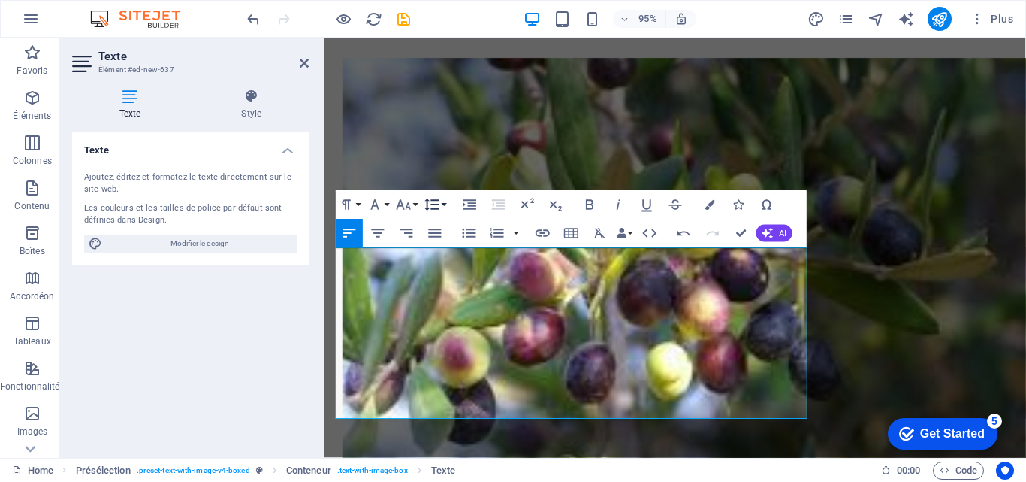
scroll to position [0, 0]
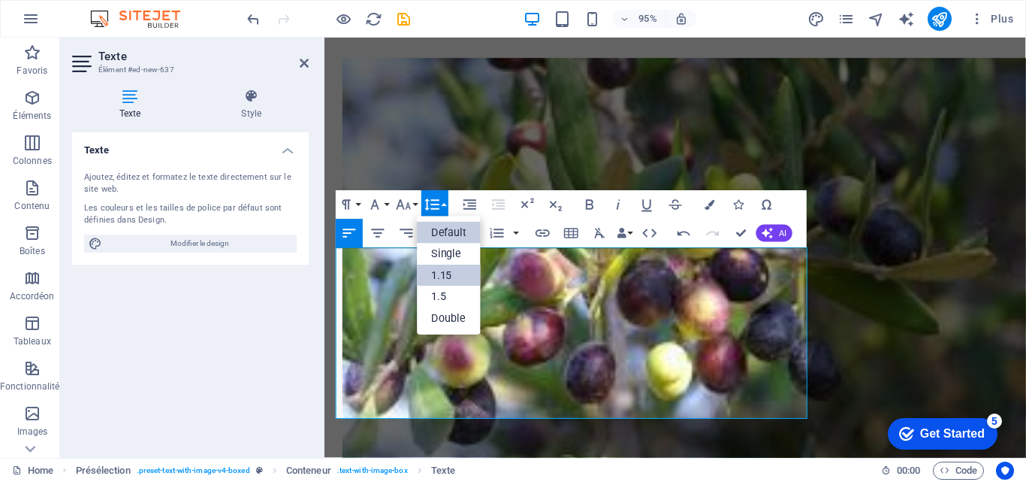
click at [441, 277] on link "1.15" at bounding box center [450, 276] width 64 height 22
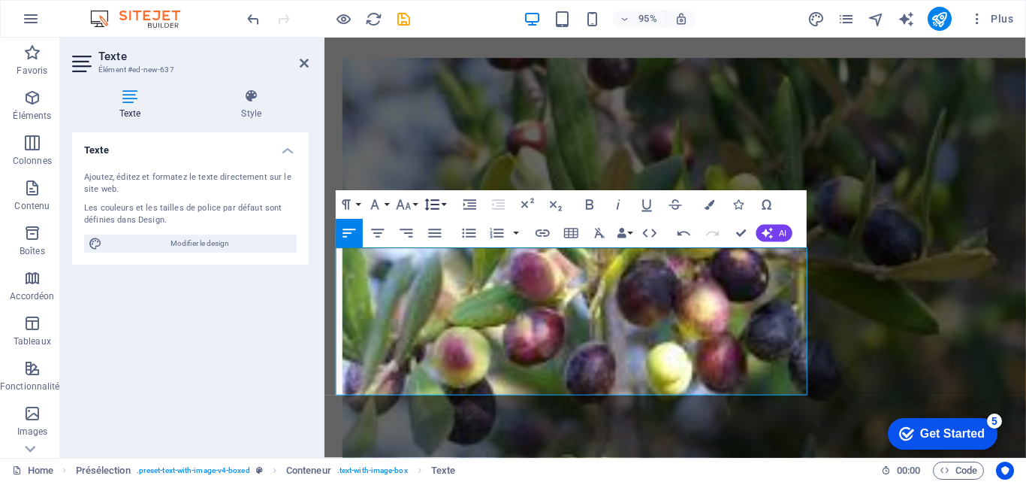
click at [443, 207] on button "Line Height" at bounding box center [435, 205] width 27 height 29
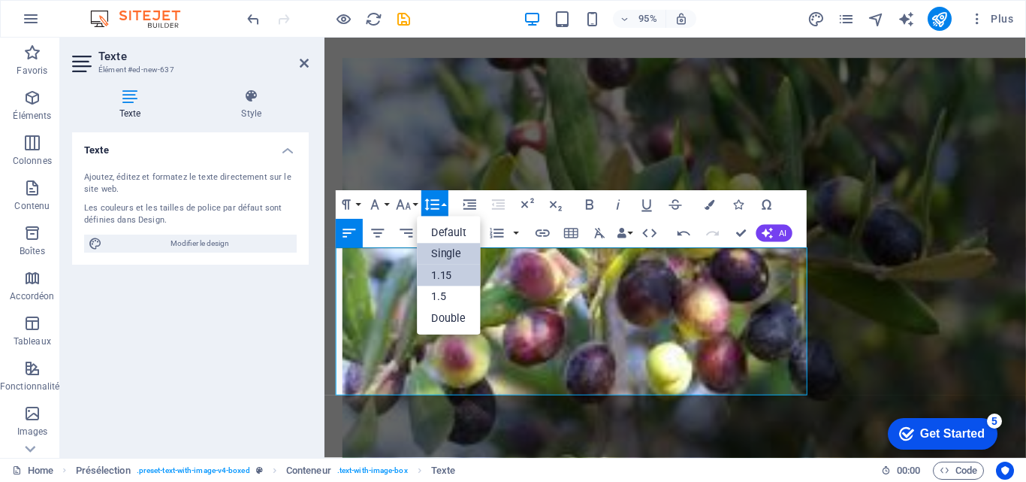
click at [443, 252] on link "Single" at bounding box center [450, 254] width 64 height 22
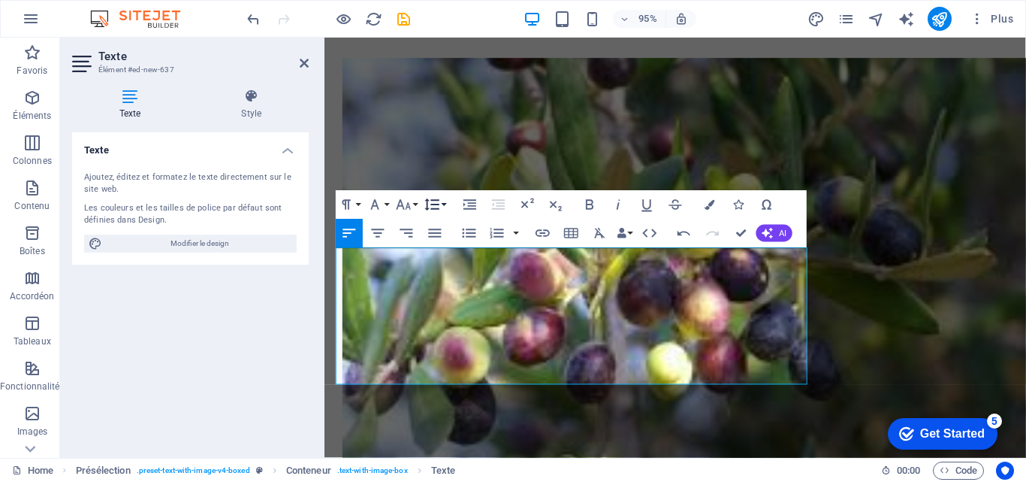
click at [440, 204] on icon "button" at bounding box center [432, 204] width 17 height 17
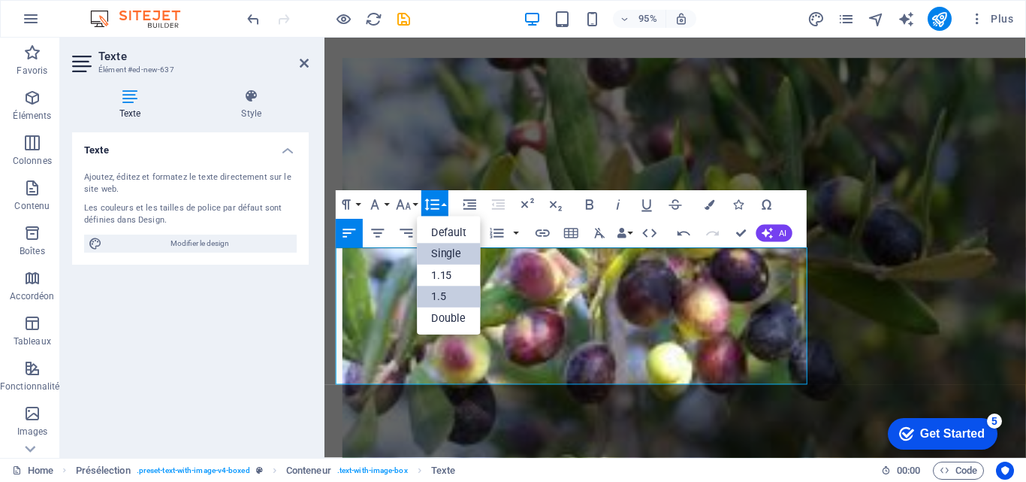
click at [433, 297] on link "1.5" at bounding box center [450, 297] width 64 height 22
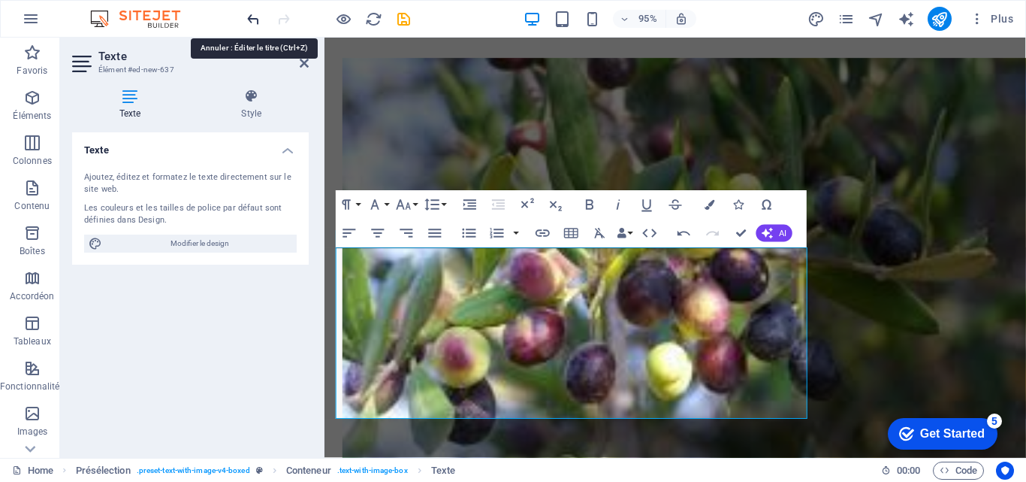
drag, startPoint x: 337, startPoint y: 267, endPoint x: 744, endPoint y: 304, distance: 408.1
click at [446, 202] on button "Line Height" at bounding box center [435, 205] width 27 height 29
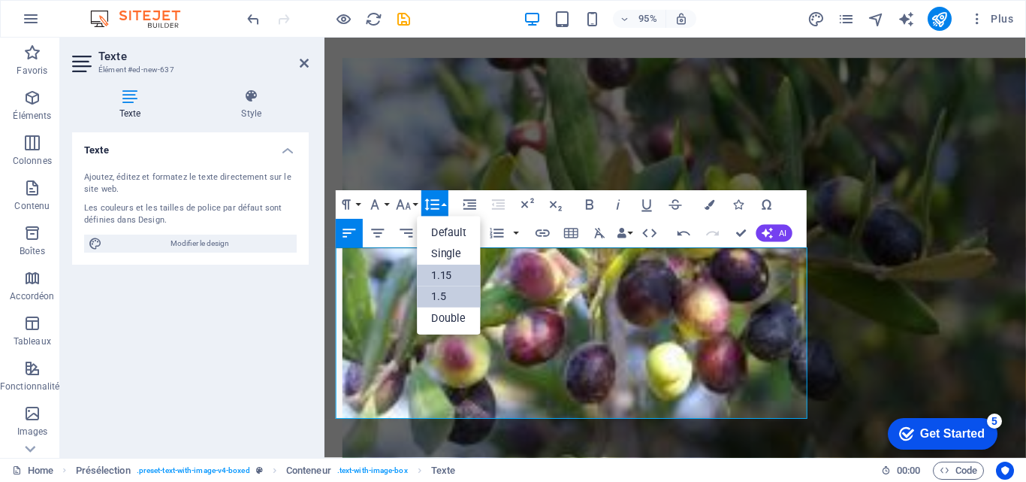
click at [443, 271] on link "1.15" at bounding box center [450, 276] width 64 height 22
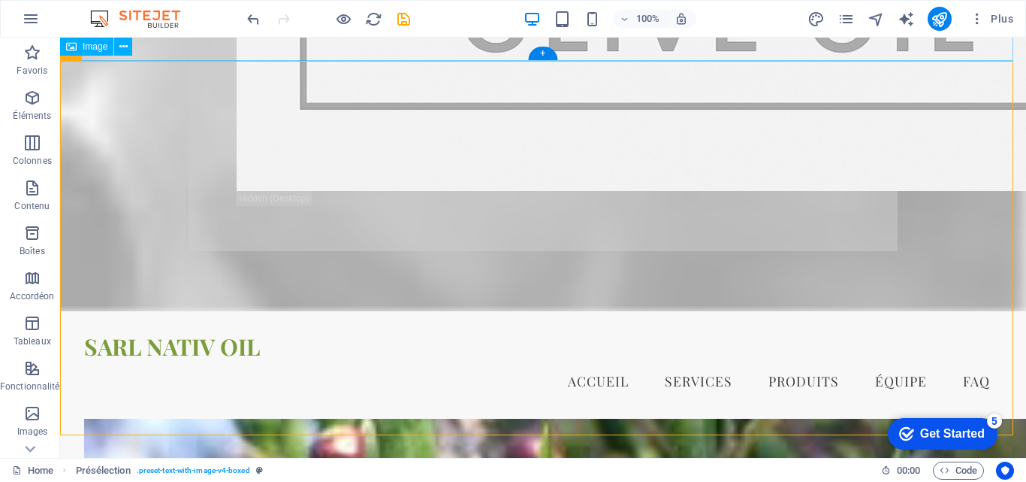
scroll to position [2544, 0]
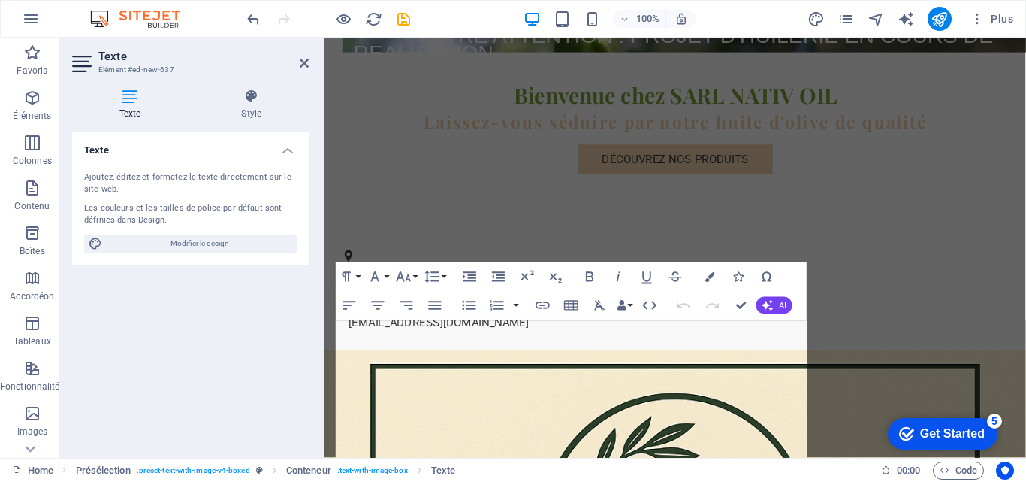
scroll to position [2096, 0]
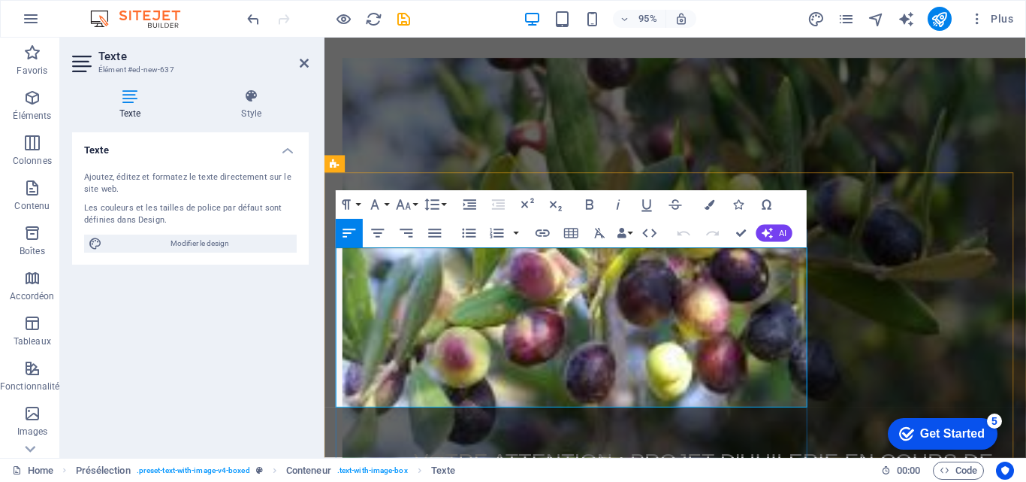
drag, startPoint x: 338, startPoint y: 261, endPoint x: 389, endPoint y: 275, distance: 52.9
drag, startPoint x: 338, startPoint y: 310, endPoint x: 485, endPoint y: 343, distance: 150.2
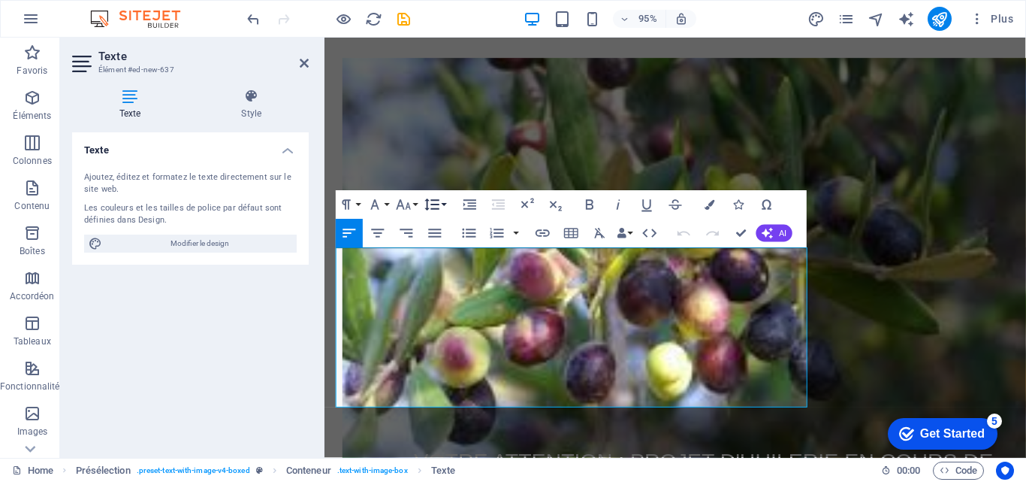
click at [444, 203] on button "Line Height" at bounding box center [435, 205] width 27 height 29
click at [444, 202] on button "Line Height" at bounding box center [435, 205] width 27 height 29
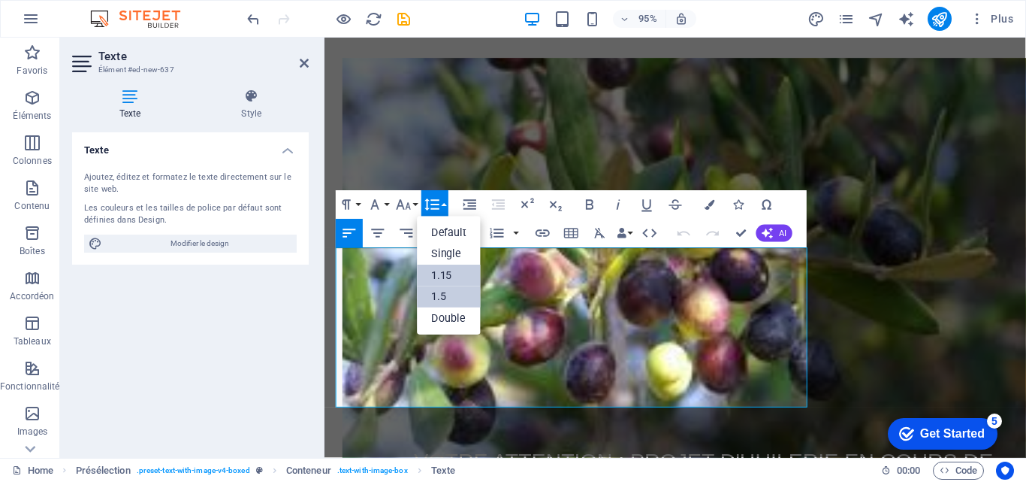
click at [443, 276] on link "1.15" at bounding box center [450, 276] width 64 height 22
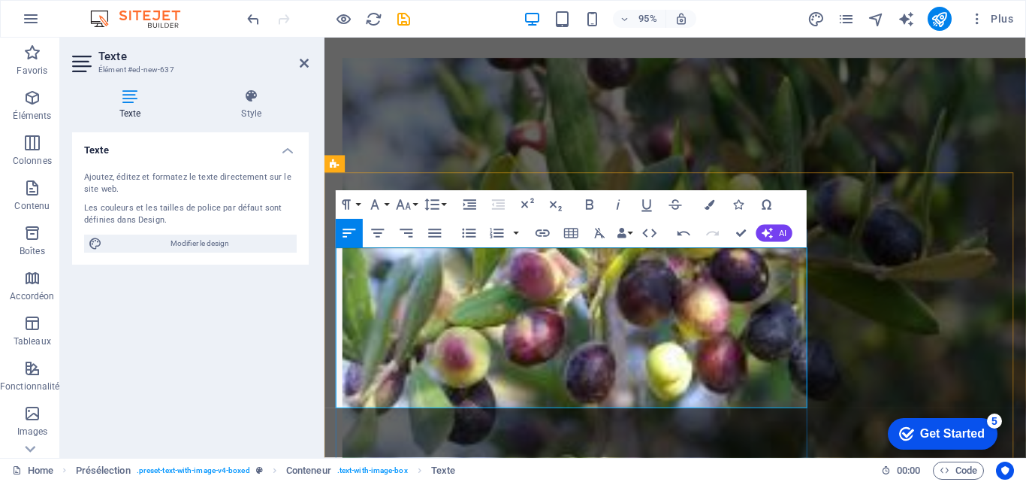
click at [441, 201] on button "Line Height" at bounding box center [435, 205] width 27 height 29
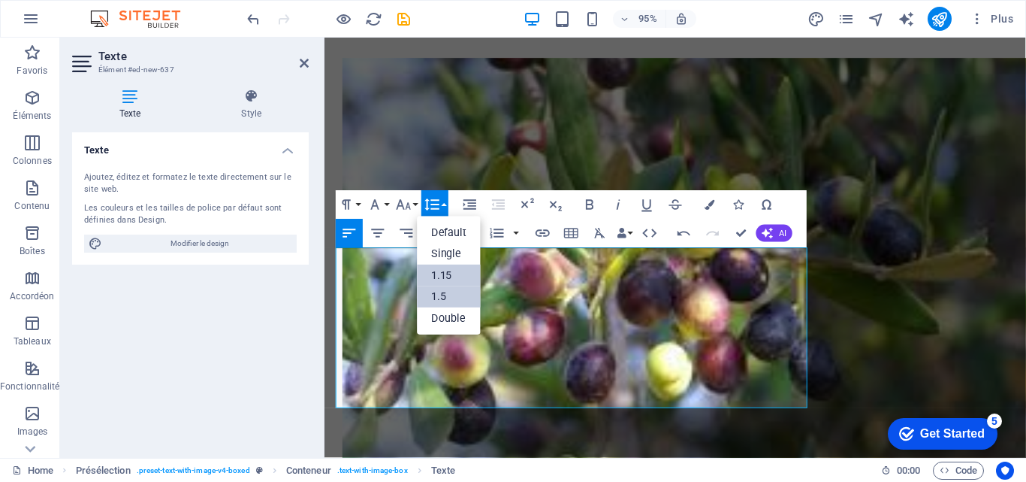
click at [445, 292] on link "1.5" at bounding box center [450, 297] width 64 height 22
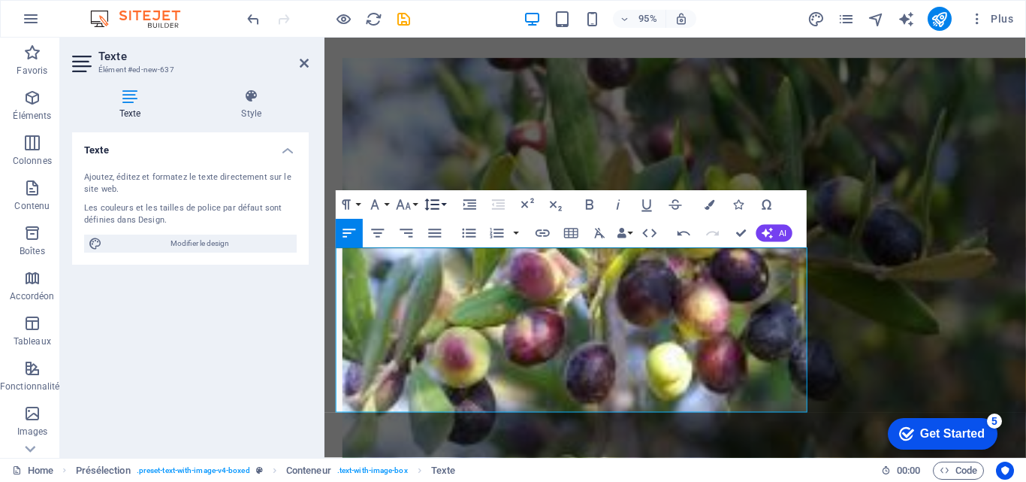
click at [445, 205] on button "Line Height" at bounding box center [435, 205] width 27 height 29
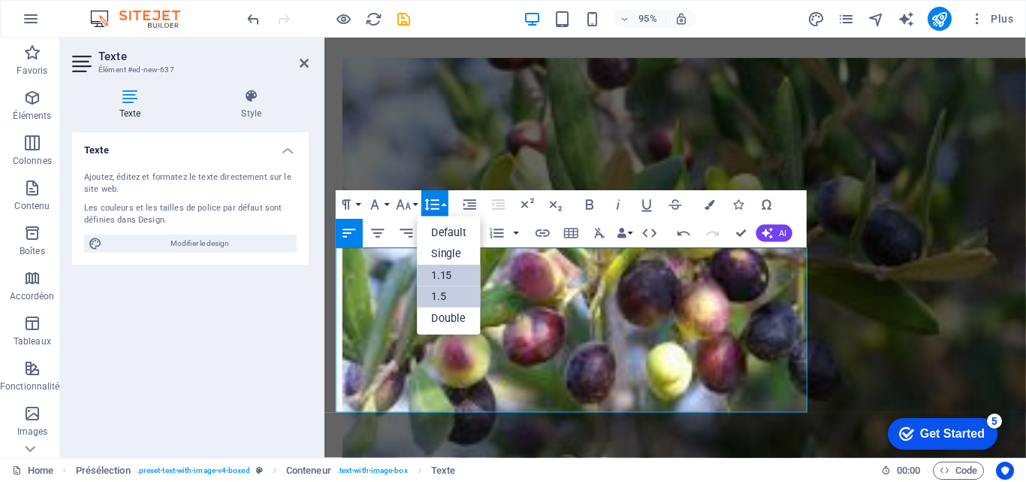
click at [441, 278] on link "1.15" at bounding box center [450, 276] width 64 height 22
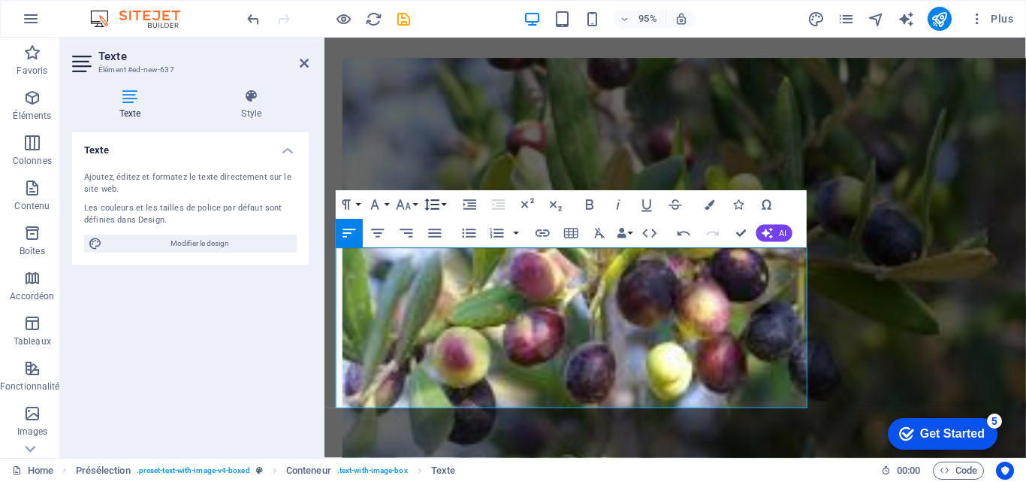
click at [440, 201] on icon "button" at bounding box center [432, 204] width 17 height 17
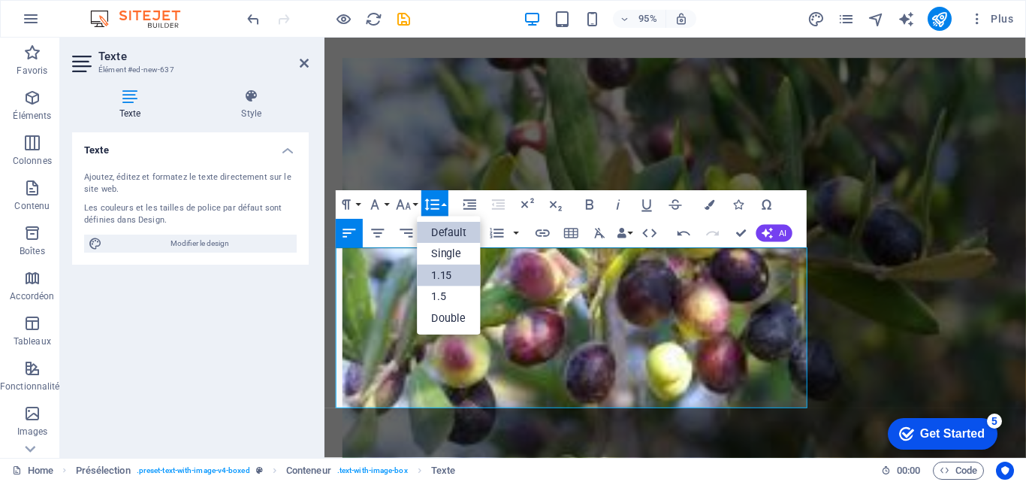
click at [446, 236] on link "Default" at bounding box center [450, 233] width 64 height 22
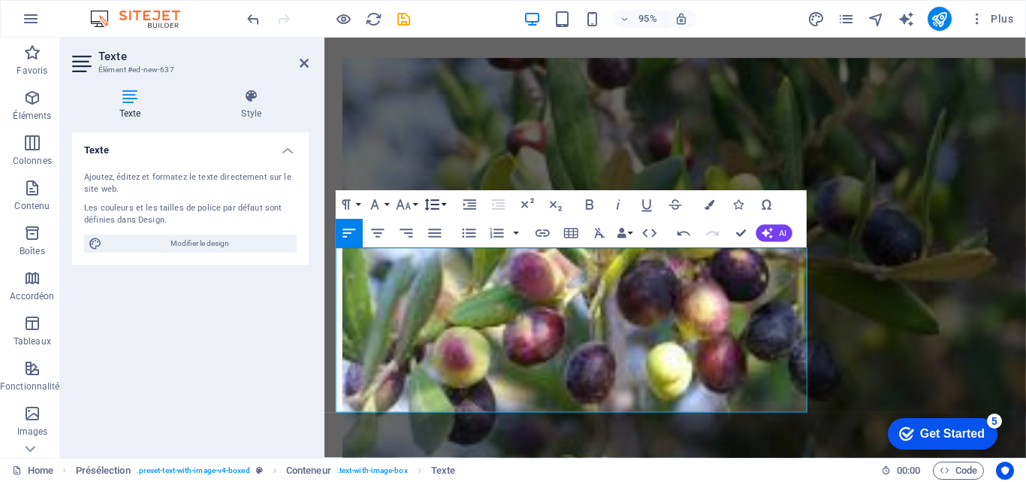
click at [443, 201] on button "Line Height" at bounding box center [435, 205] width 27 height 29
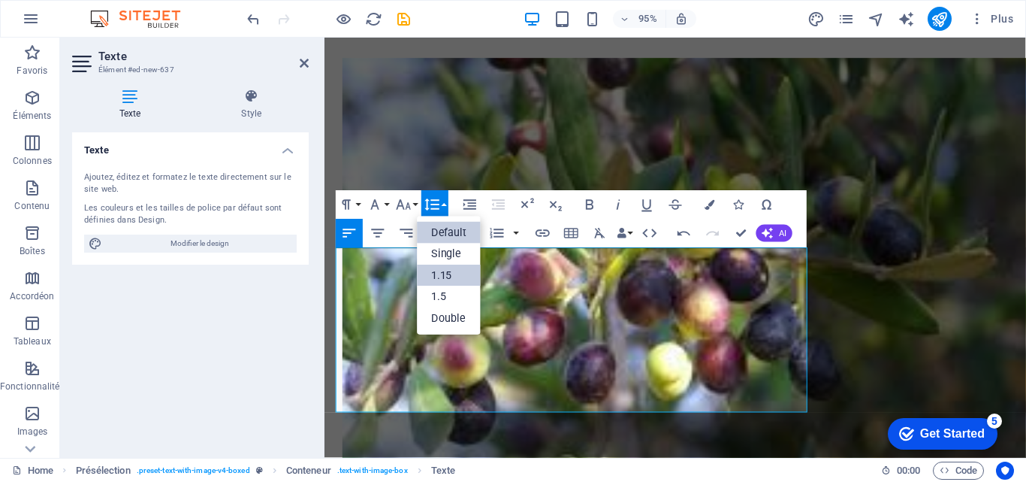
click at [448, 270] on link "1.15" at bounding box center [450, 276] width 64 height 22
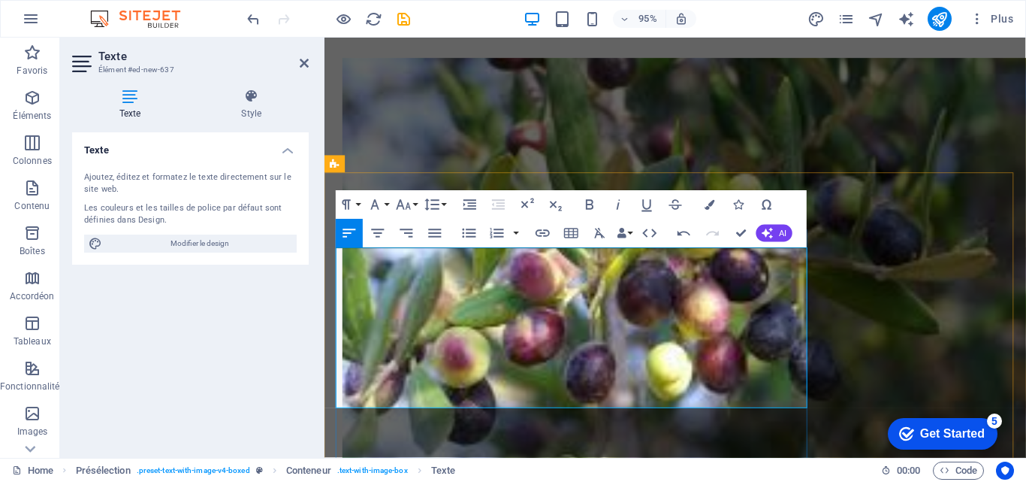
drag, startPoint x: 524, startPoint y: 333, endPoint x: 537, endPoint y: 333, distance: 13.5
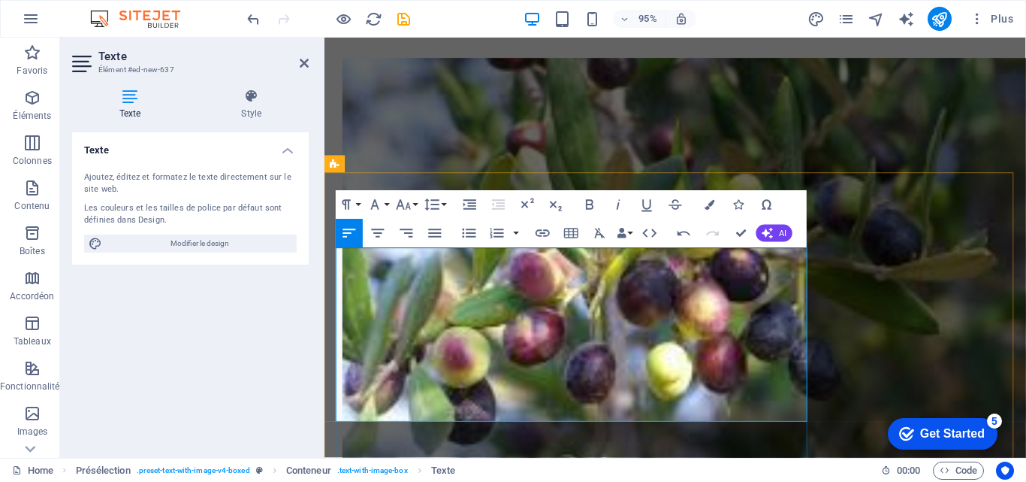
click at [443, 205] on button "Line Height" at bounding box center [435, 205] width 27 height 29
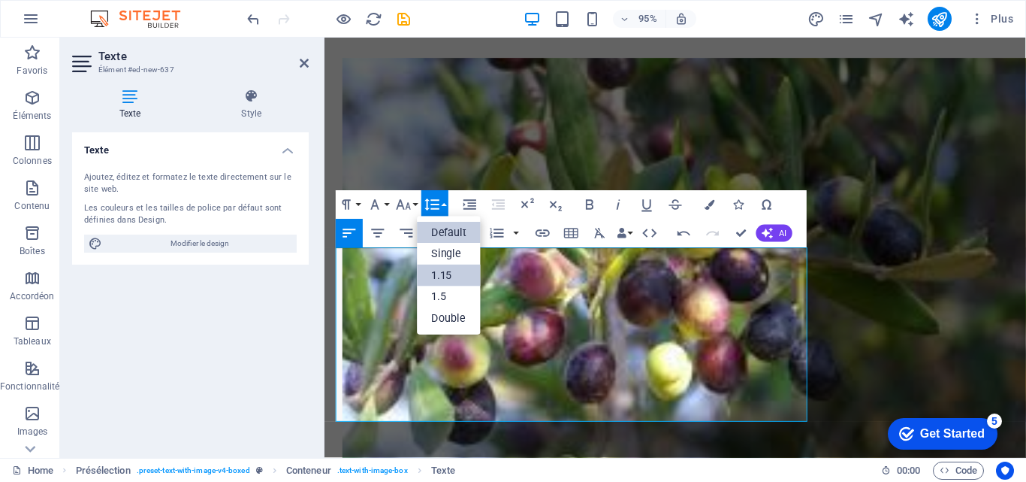
click at [443, 227] on link "Default" at bounding box center [450, 233] width 64 height 22
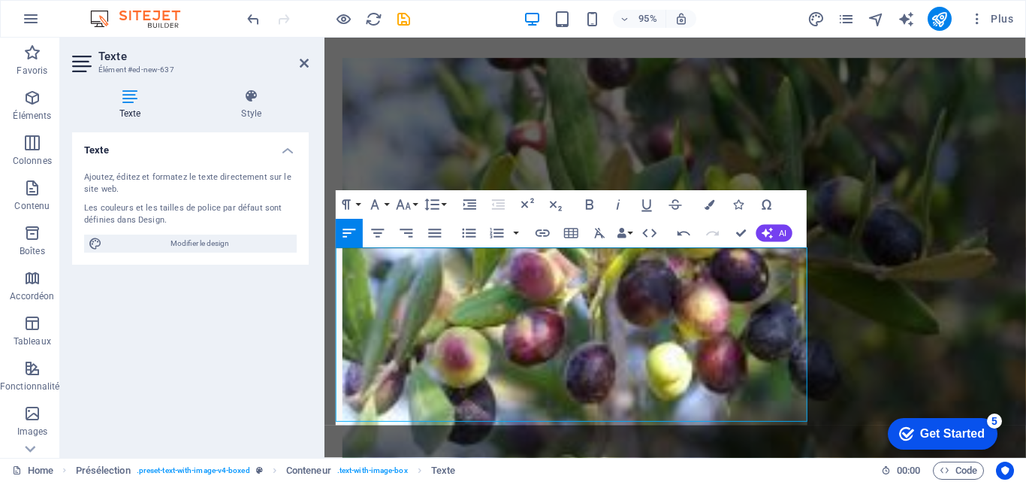
click at [443, 227] on div "Paragraph Format Normal Heading 1 Heading 2 Heading 3 Heading 4 Heading 5 Headi…" at bounding box center [571, 219] width 471 height 57
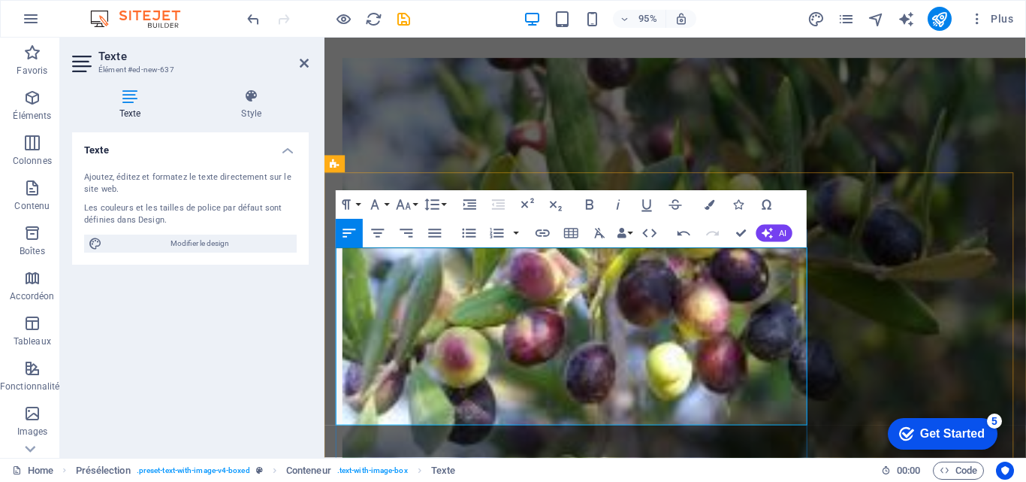
click at [438, 202] on icon "button" at bounding box center [432, 204] width 17 height 17
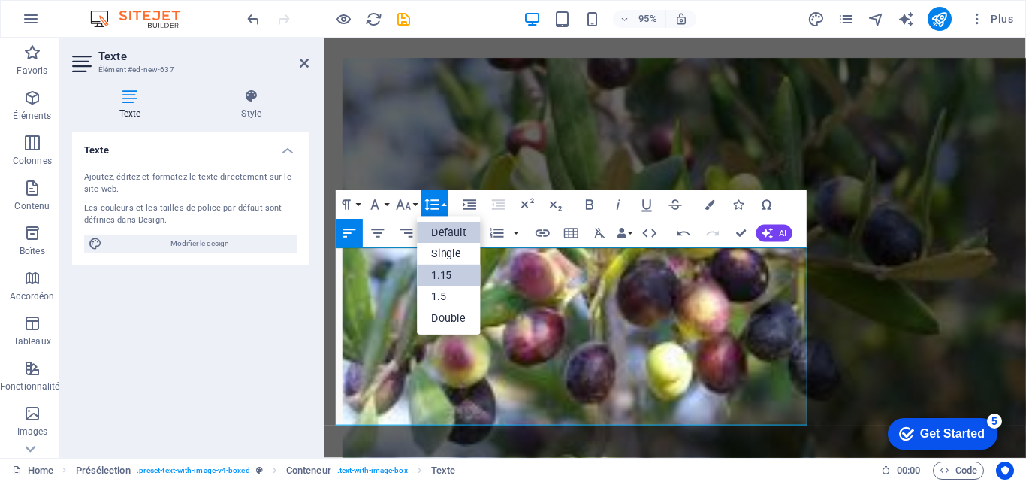
click at [441, 231] on link "Default" at bounding box center [450, 233] width 64 height 22
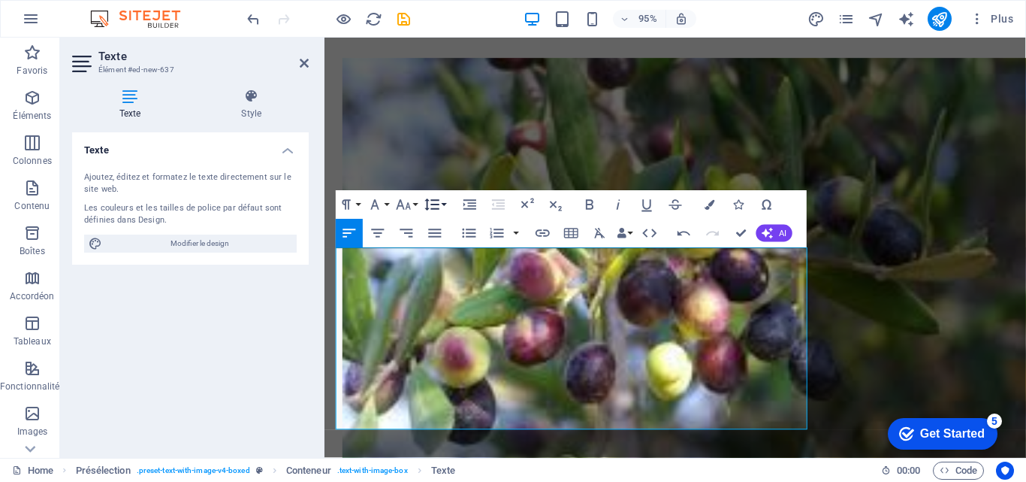
click at [444, 198] on button "Line Height" at bounding box center [435, 205] width 27 height 29
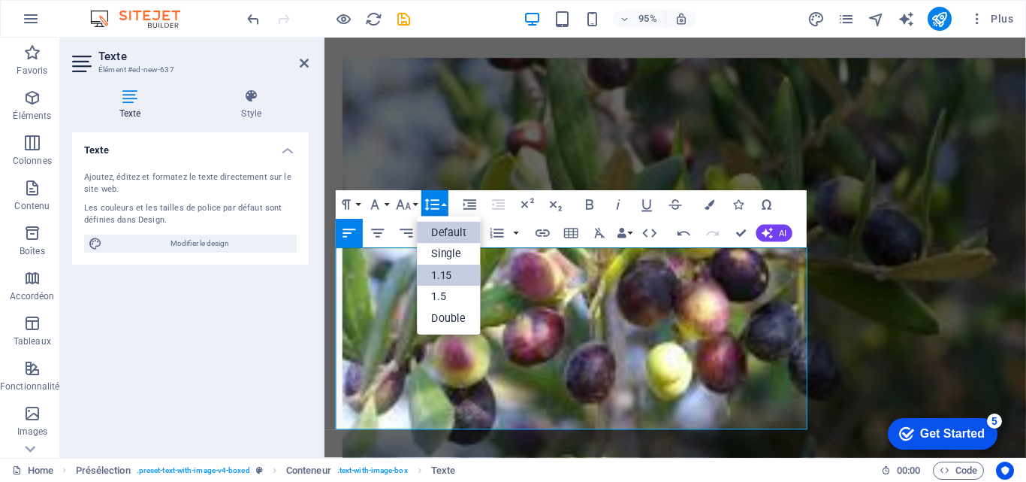
click at [443, 271] on link "1.15" at bounding box center [450, 276] width 64 height 22
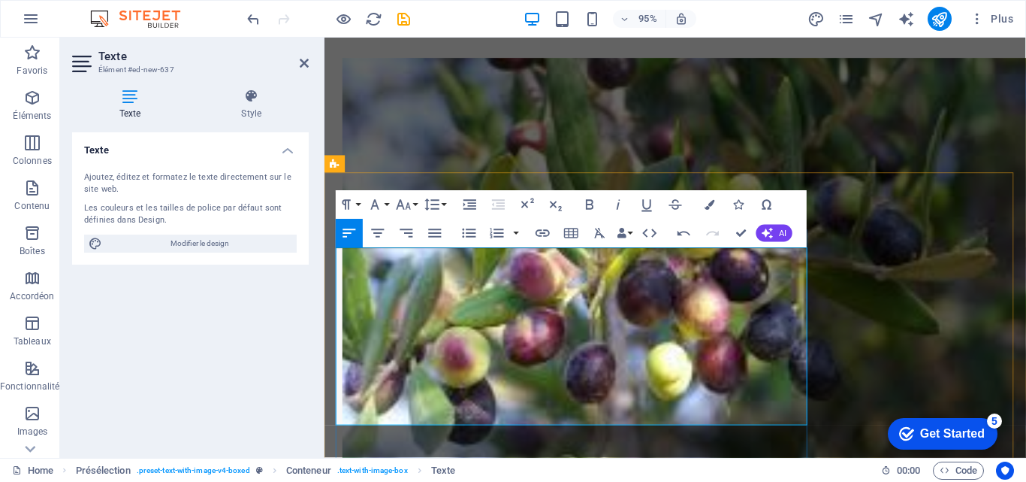
click at [440, 205] on icon "button" at bounding box center [432, 204] width 17 height 17
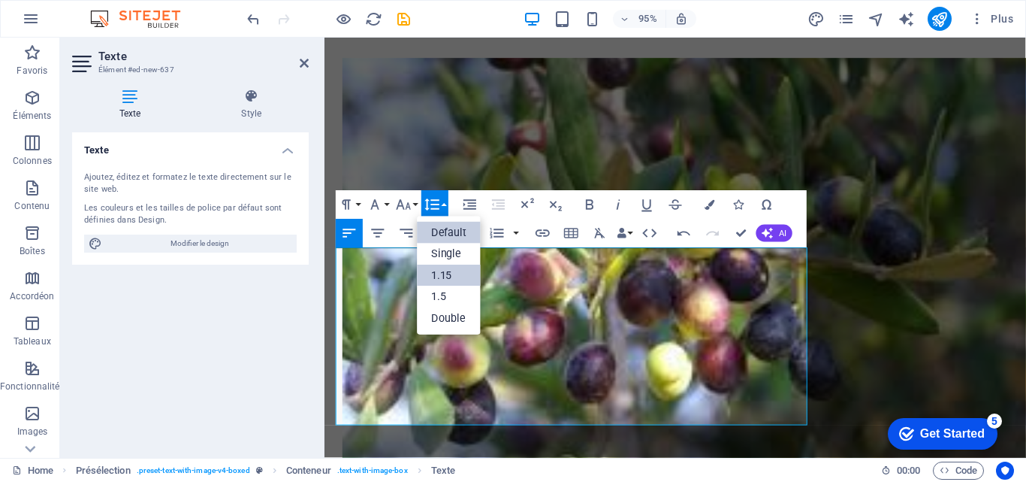
click at [446, 278] on link "1.15" at bounding box center [450, 276] width 64 height 22
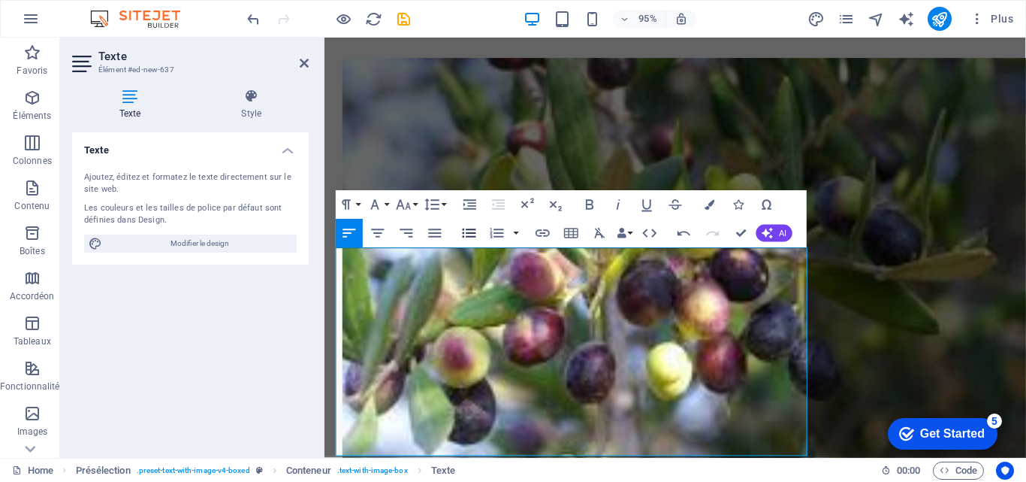
click at [467, 232] on icon "button" at bounding box center [469, 233] width 17 height 17
click at [476, 228] on icon "button" at bounding box center [469, 233] width 17 height 17
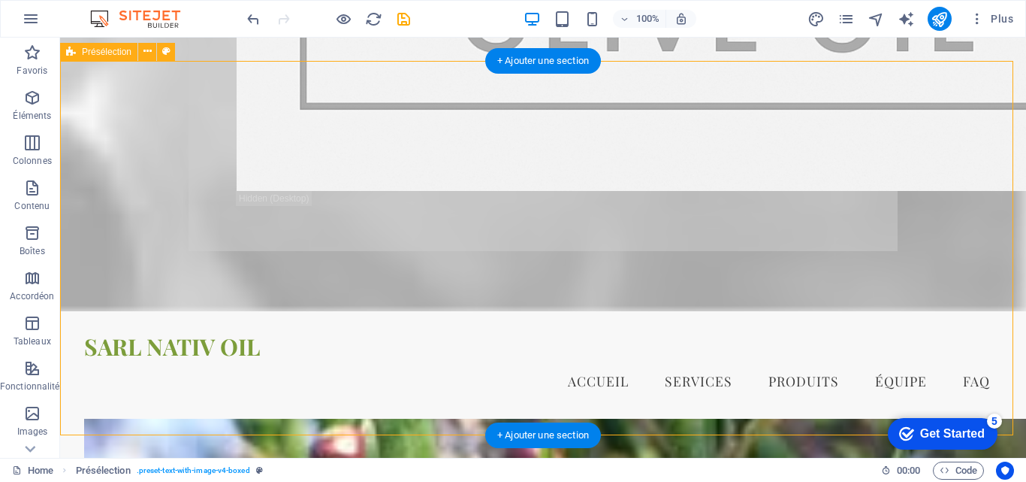
scroll to position [2544, 0]
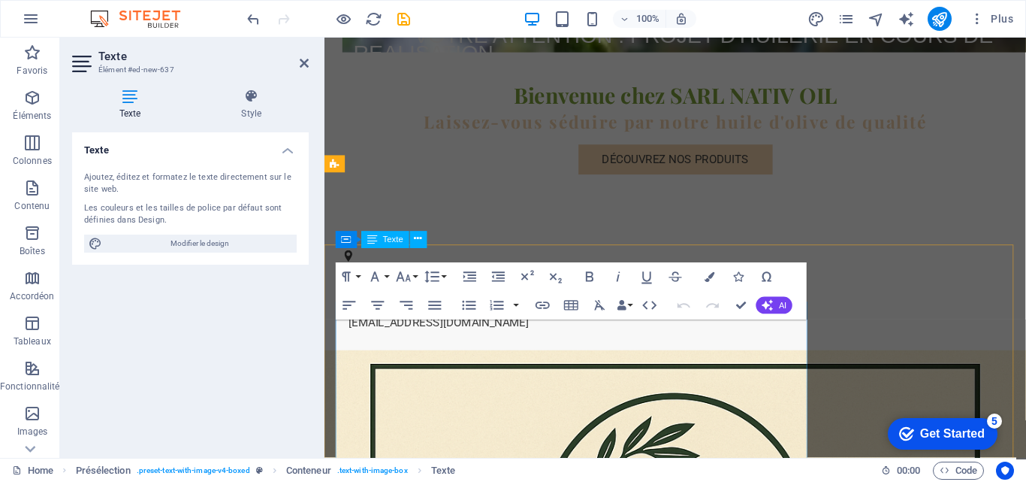
scroll to position [2096, 0]
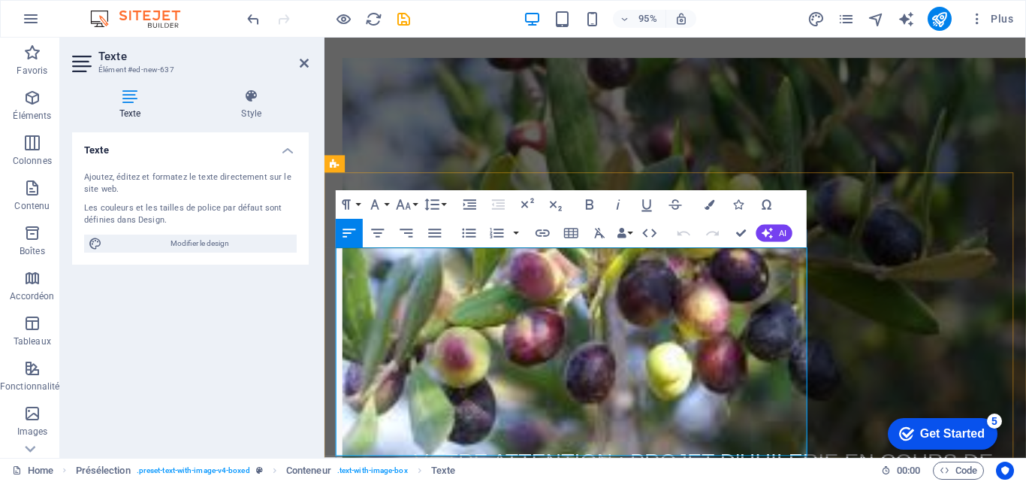
click at [473, 231] on icon "button" at bounding box center [469, 233] width 17 height 17
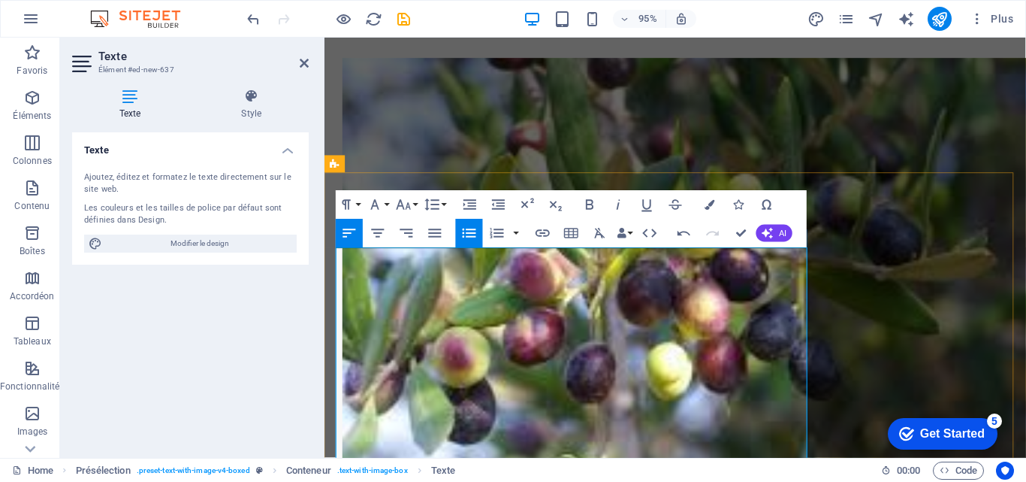
drag, startPoint x: 359, startPoint y: 412, endPoint x: 419, endPoint y: 431, distance: 62.3
click at [467, 204] on icon "button" at bounding box center [469, 204] width 17 height 17
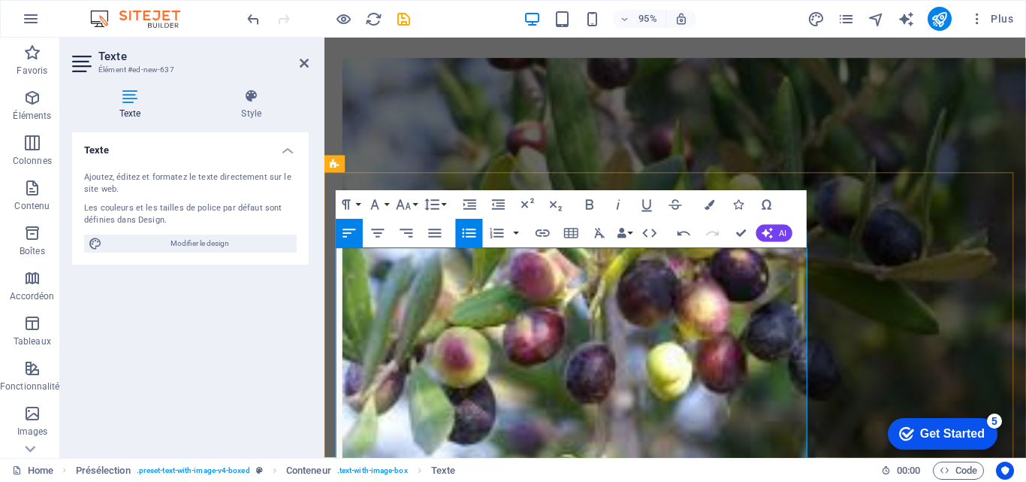
click at [460, 233] on button "Unordered List" at bounding box center [469, 233] width 27 height 29
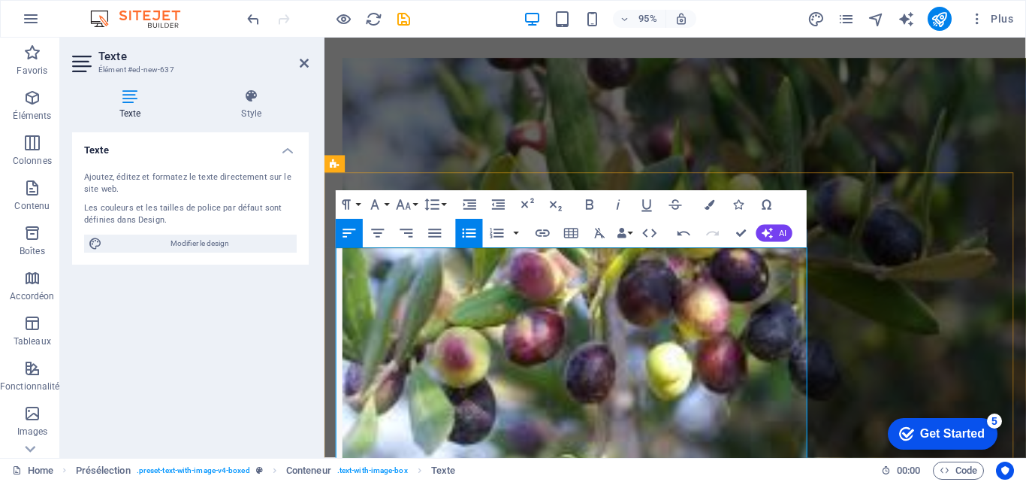
click at [512, 234] on button "button" at bounding box center [516, 233] width 11 height 29
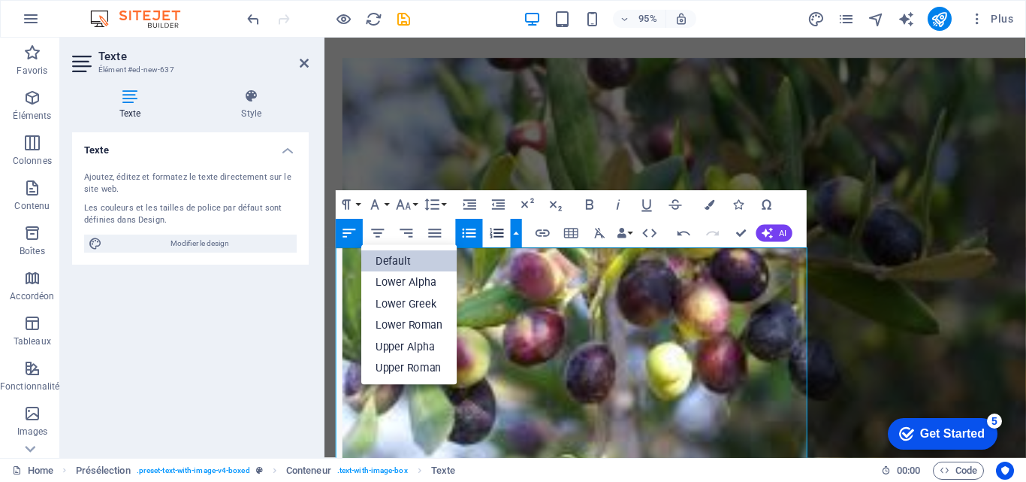
click at [419, 263] on link "Default" at bounding box center [408, 262] width 95 height 22
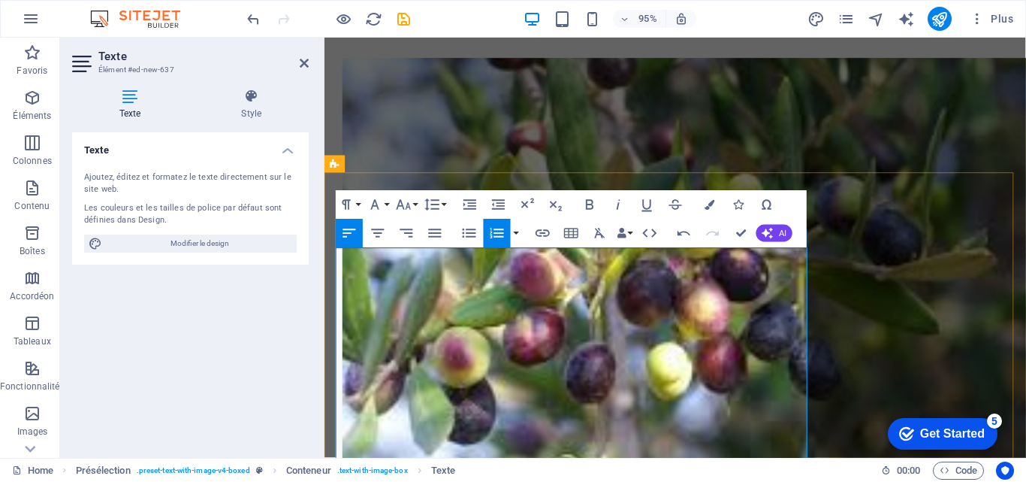
click at [519, 236] on button "button" at bounding box center [516, 233] width 11 height 29
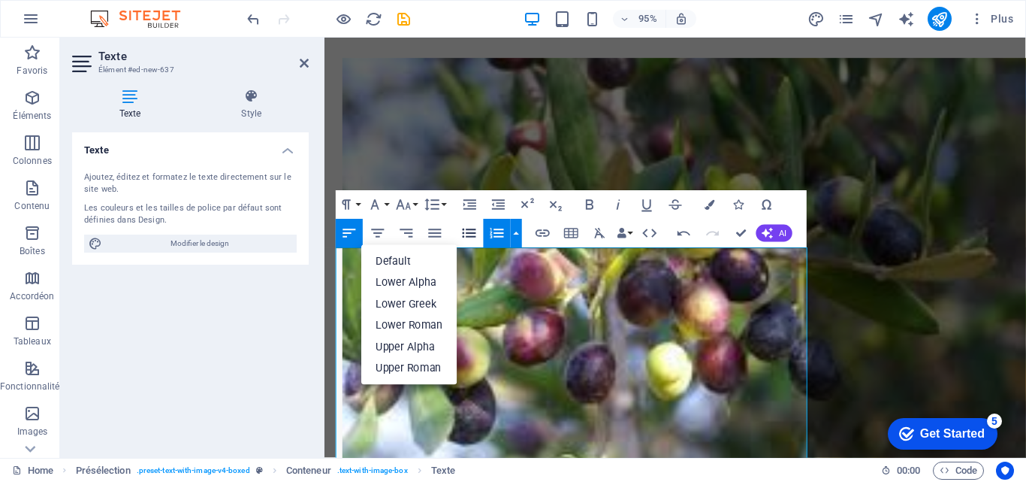
click at [471, 231] on icon "button" at bounding box center [469, 233] width 17 height 17
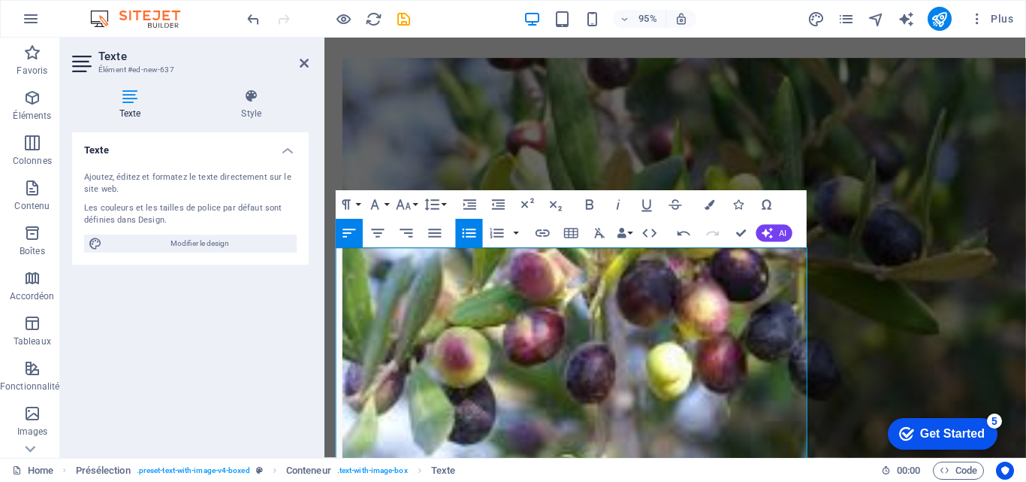
click at [471, 231] on icon "button" at bounding box center [469, 233] width 17 height 17
click at [470, 231] on icon "button" at bounding box center [469, 233] width 17 height 17
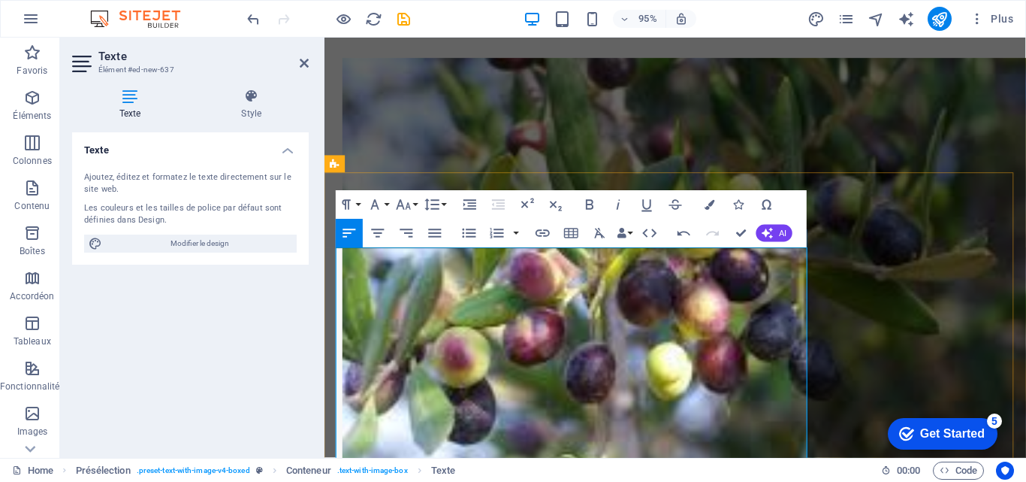
drag, startPoint x: 339, startPoint y: 468, endPoint x: 409, endPoint y: 473, distance: 70.0
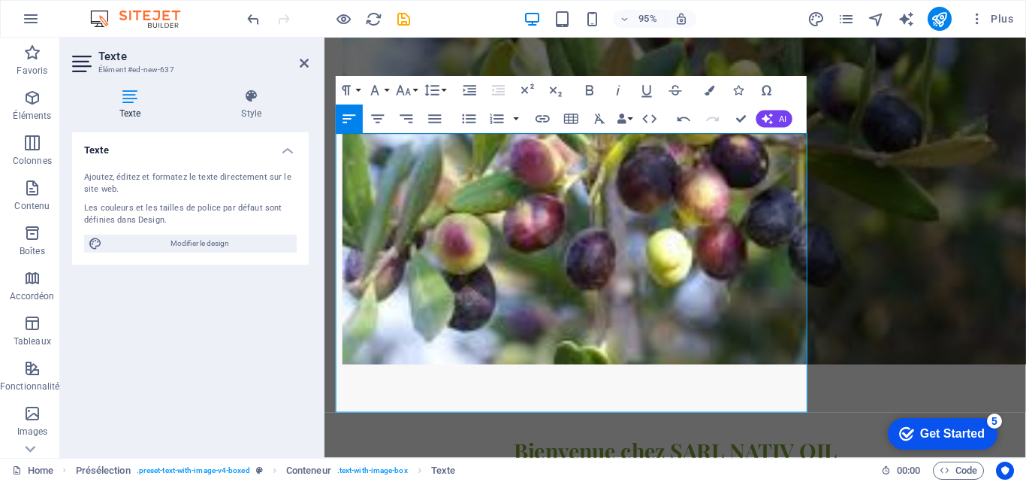
scroll to position [2216, 0]
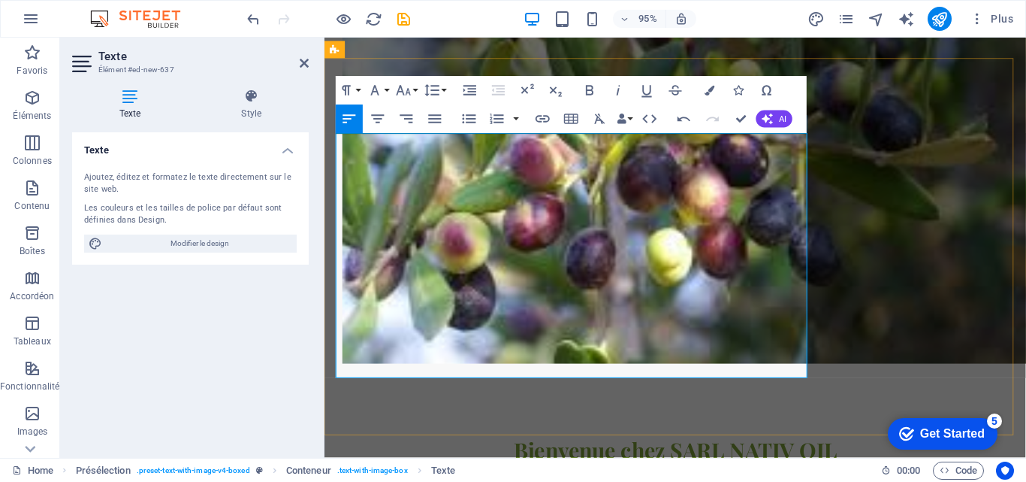
drag, startPoint x: 340, startPoint y: 145, endPoint x: 733, endPoint y: 388, distance: 462.3
drag, startPoint x: 336, startPoint y: 145, endPoint x: 831, endPoint y: 372, distance: 544.7
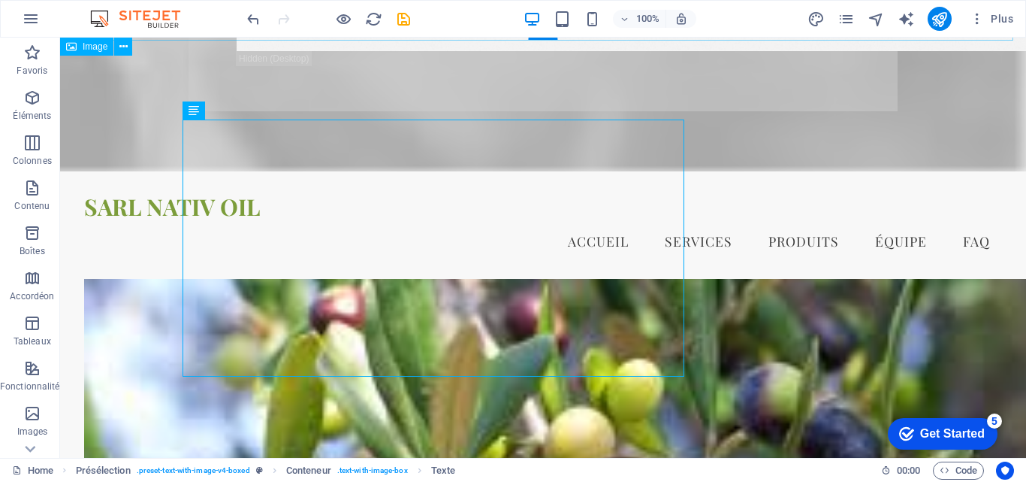
scroll to position [2564, 0]
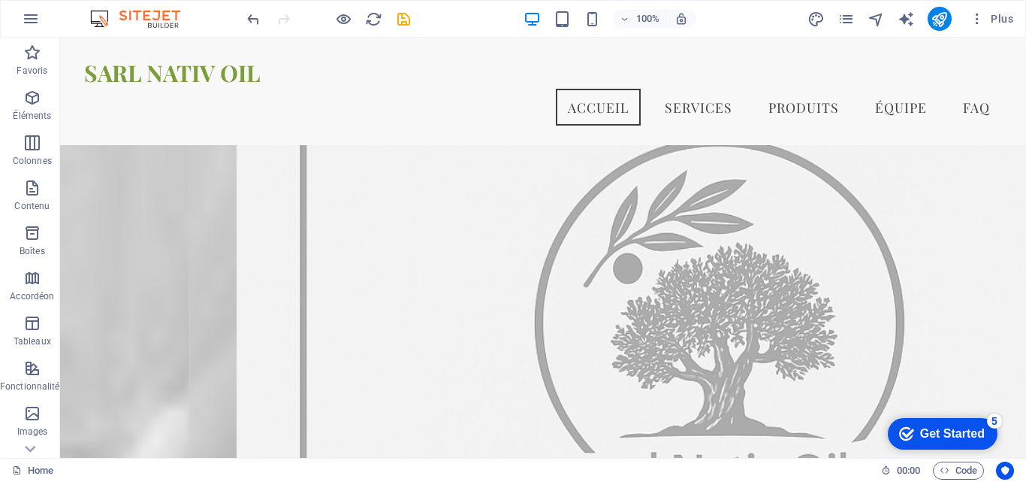
scroll to position [745, 0]
click at [1012, 36] on header "100% Plus" at bounding box center [513, 19] width 1026 height 38
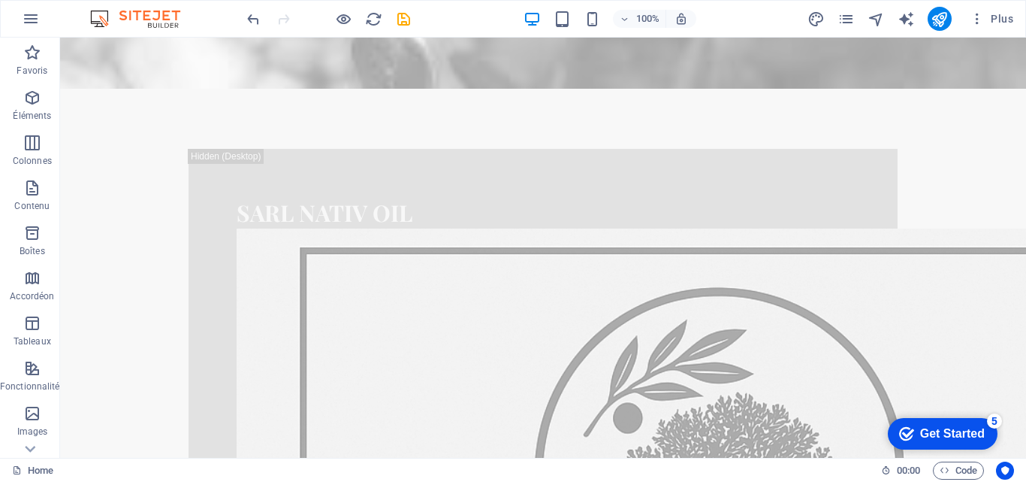
scroll to position [535, 0]
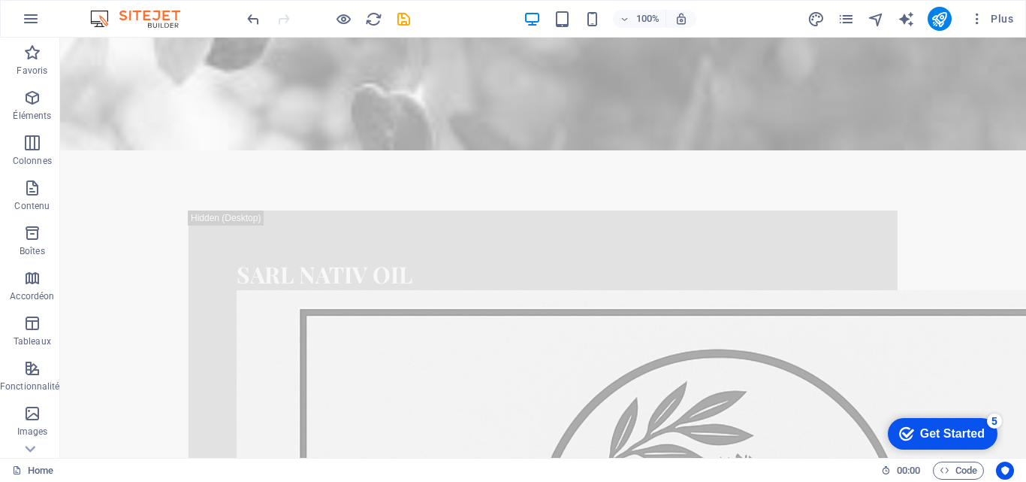
click at [1020, 36] on header "100% Plus" at bounding box center [513, 19] width 1026 height 38
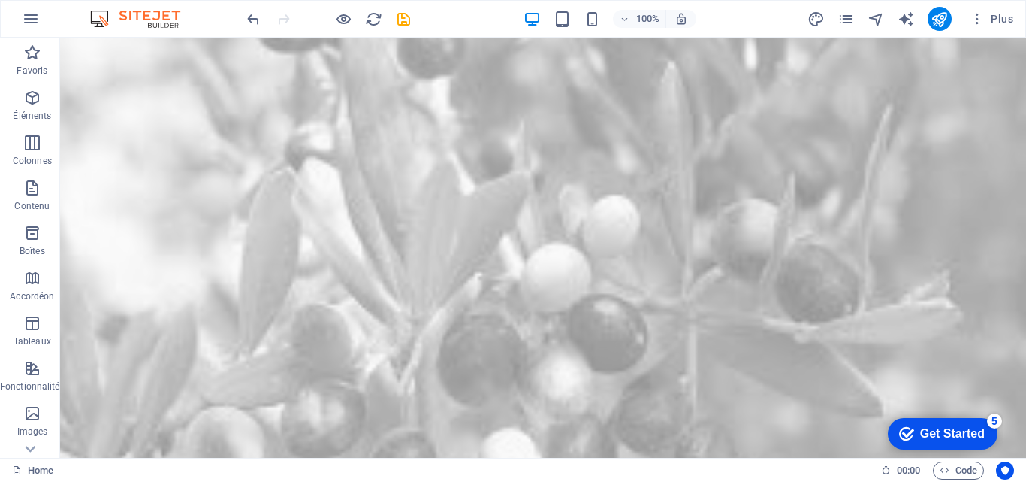
scroll to position [0, 0]
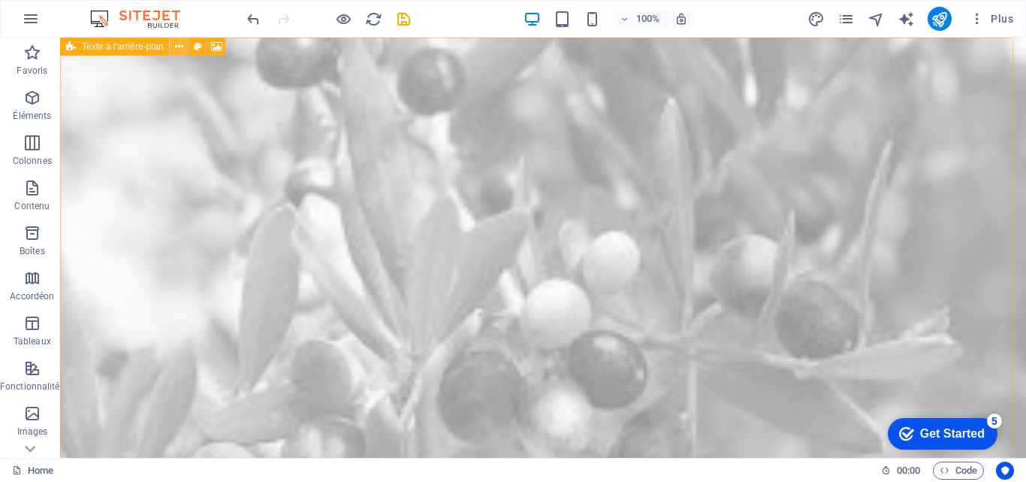
click at [177, 45] on icon at bounding box center [179, 47] width 8 height 16
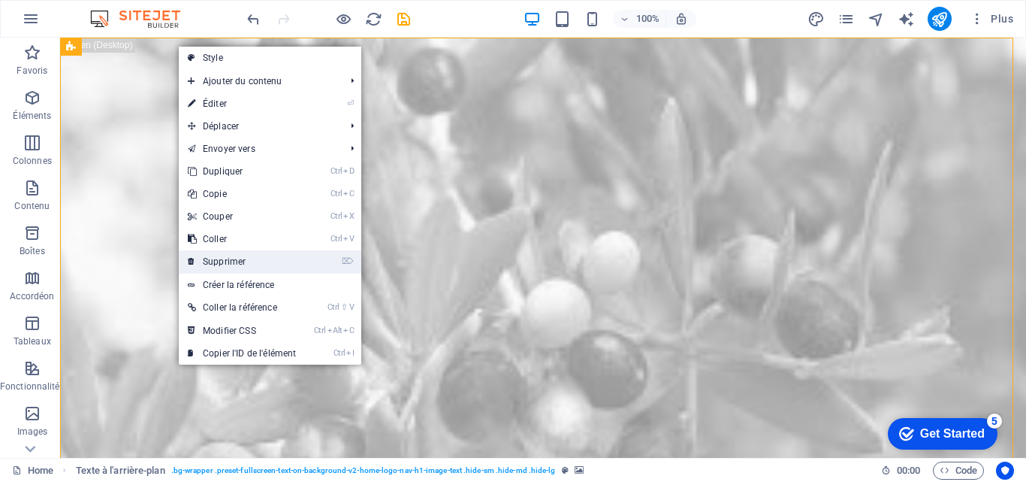
click at [220, 256] on link "⌦ Supprimer" at bounding box center [242, 261] width 126 height 23
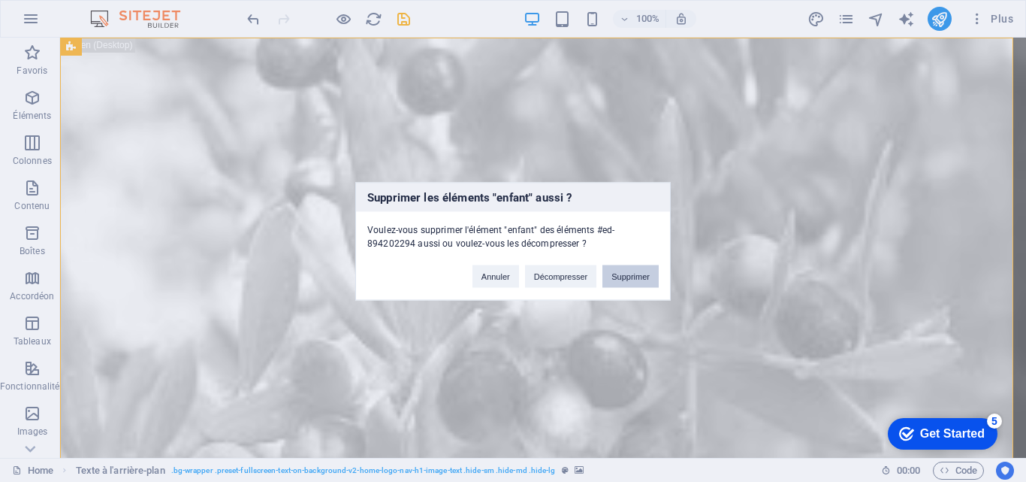
click at [615, 277] on button "Supprimer" at bounding box center [631, 275] width 56 height 23
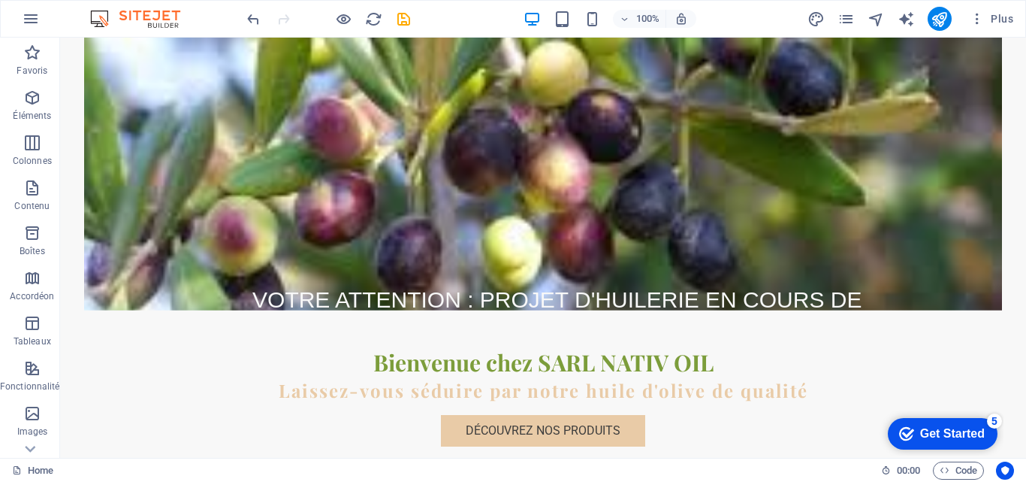
scroll to position [270, 0]
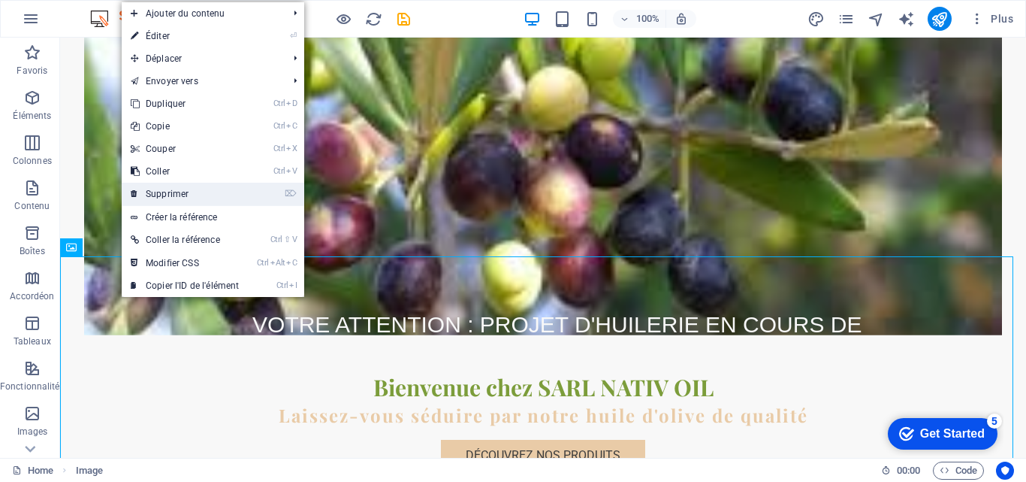
click at [168, 195] on link "⌦ Supprimer" at bounding box center [185, 194] width 126 height 23
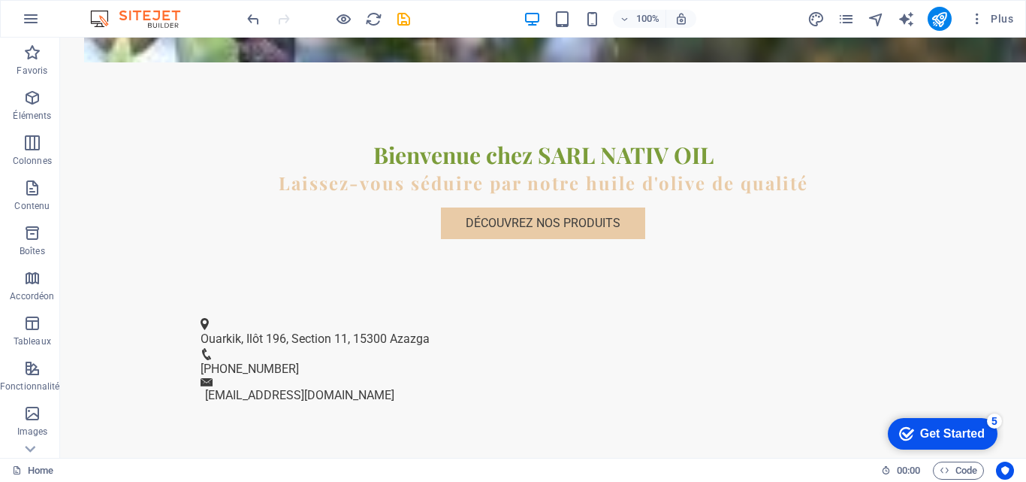
scroll to position [481, 0]
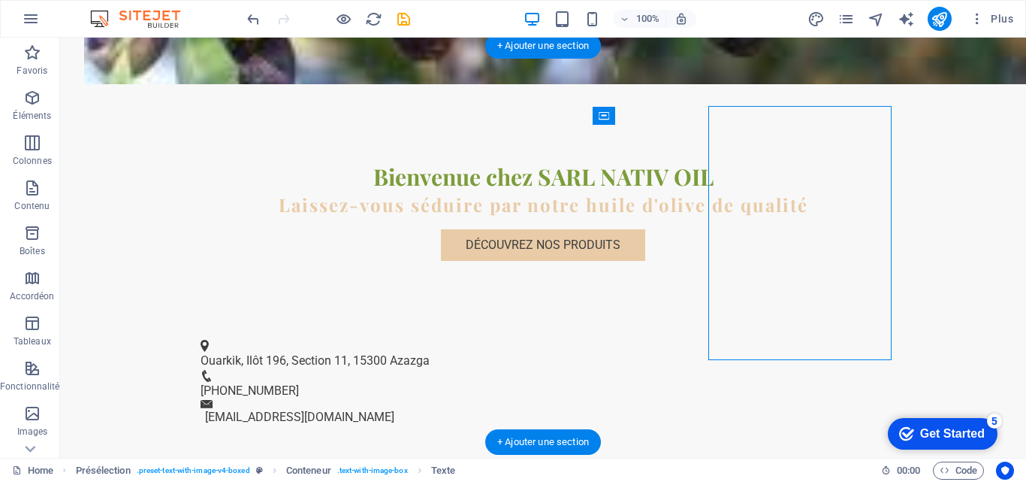
select select "%"
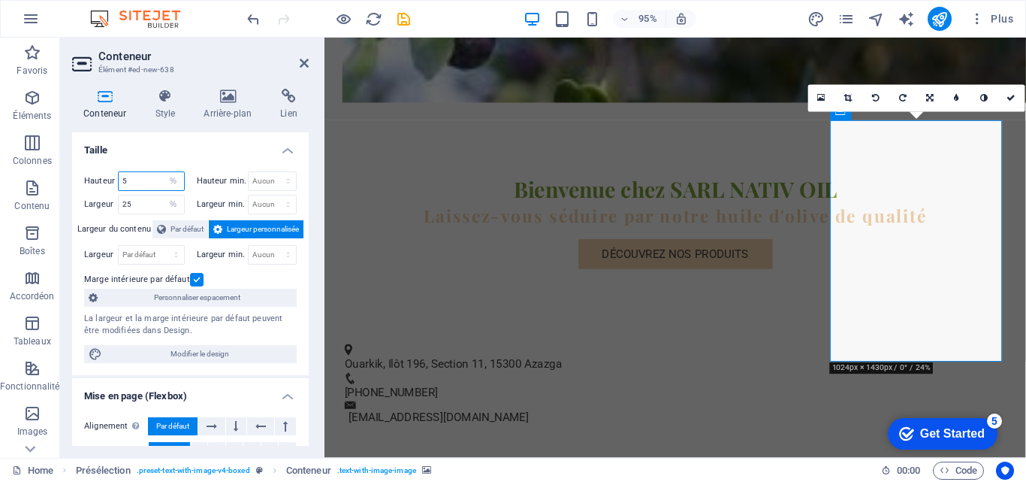
click at [125, 180] on input "5" at bounding box center [151, 181] width 65 height 18
type input "4"
click at [1010, 97] on icon at bounding box center [1012, 98] width 9 height 8
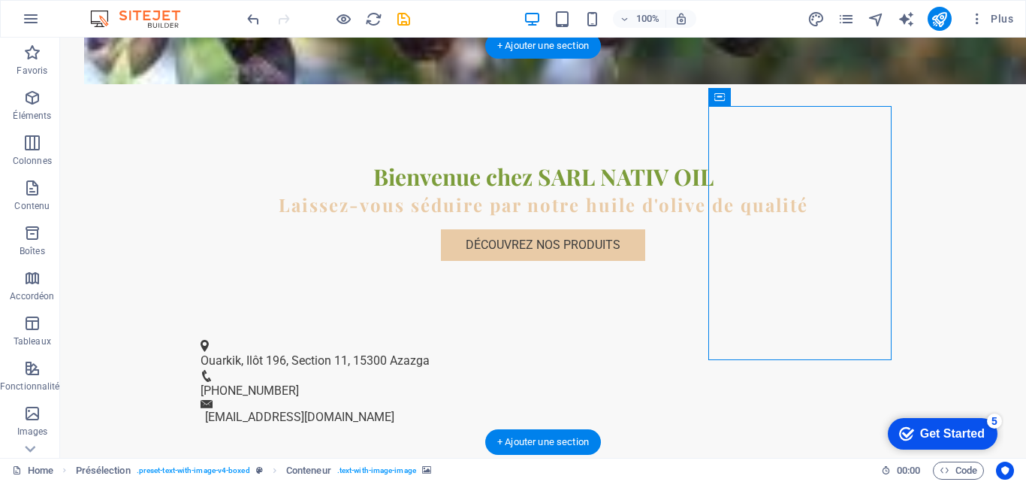
select select "%"
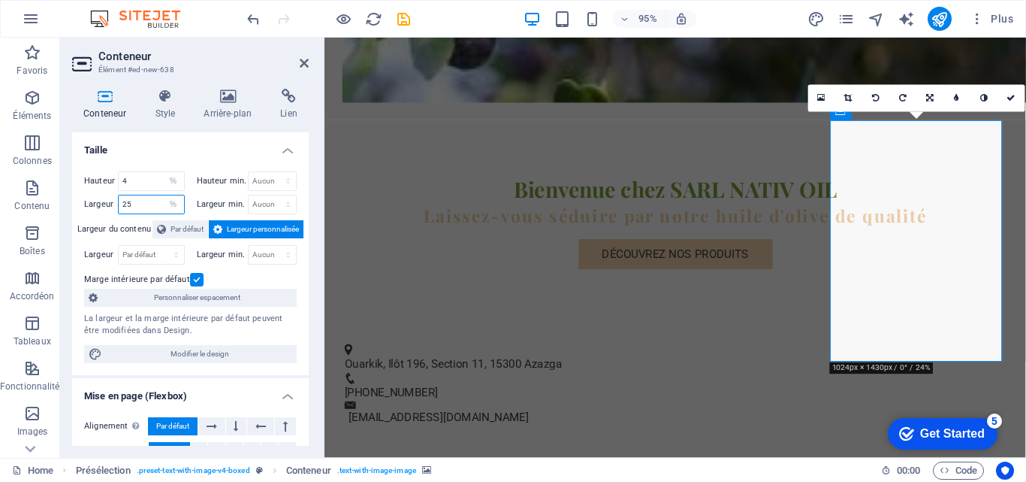
click at [135, 201] on input "25" at bounding box center [151, 204] width 65 height 18
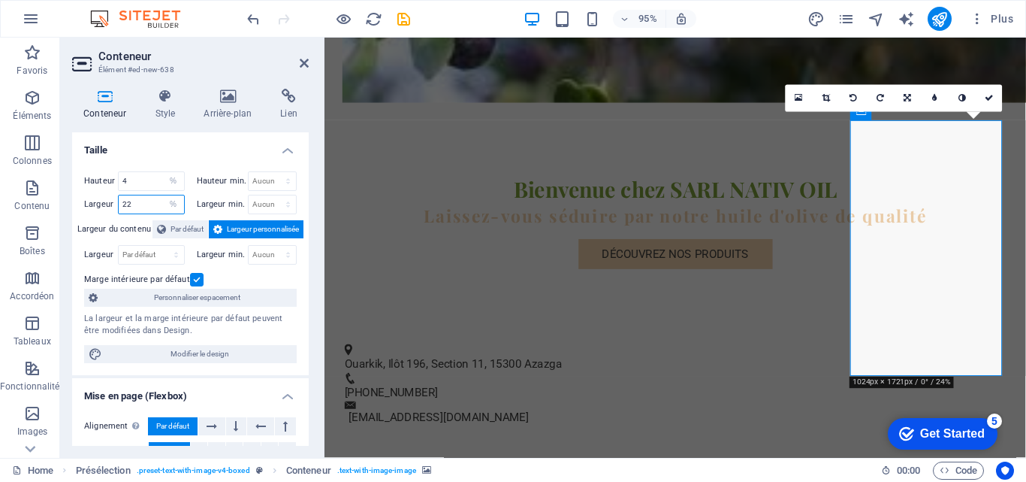
type input "22"
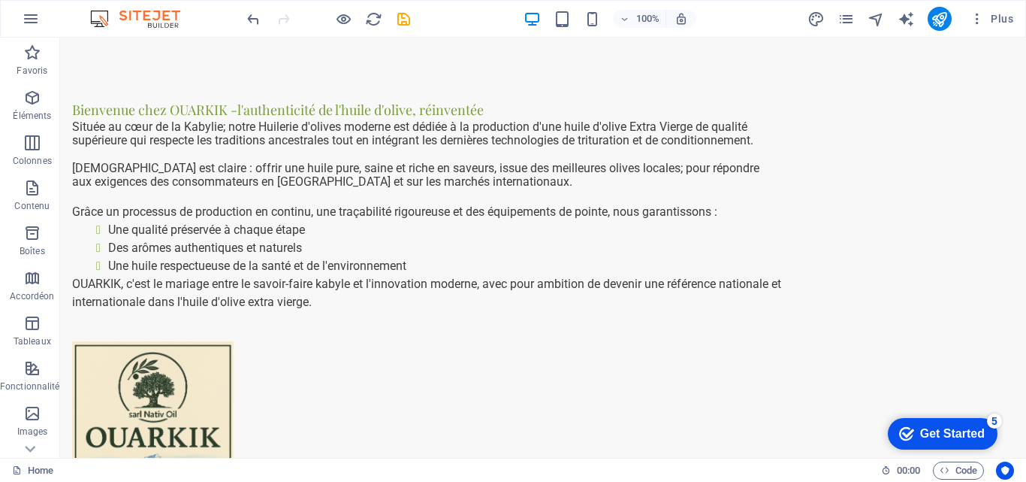
scroll to position [857, 0]
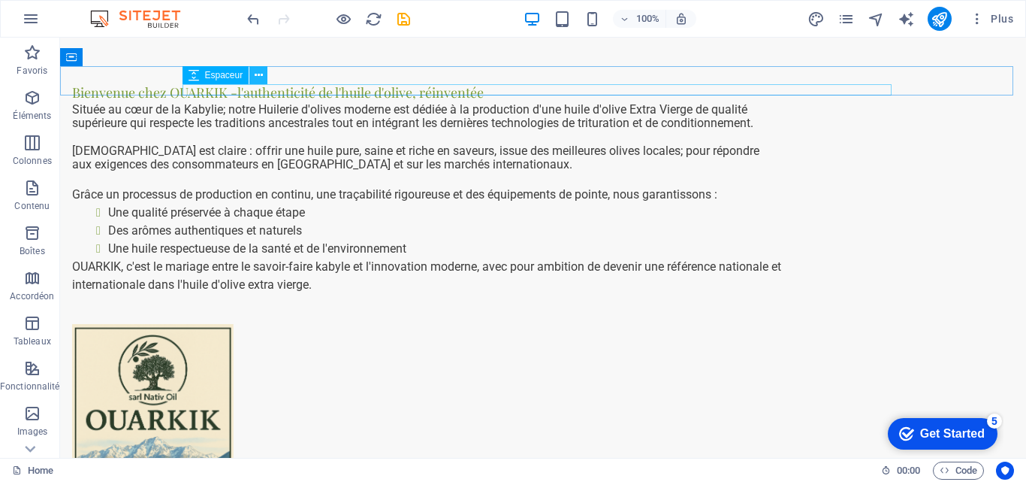
click at [258, 74] on icon at bounding box center [259, 76] width 8 height 16
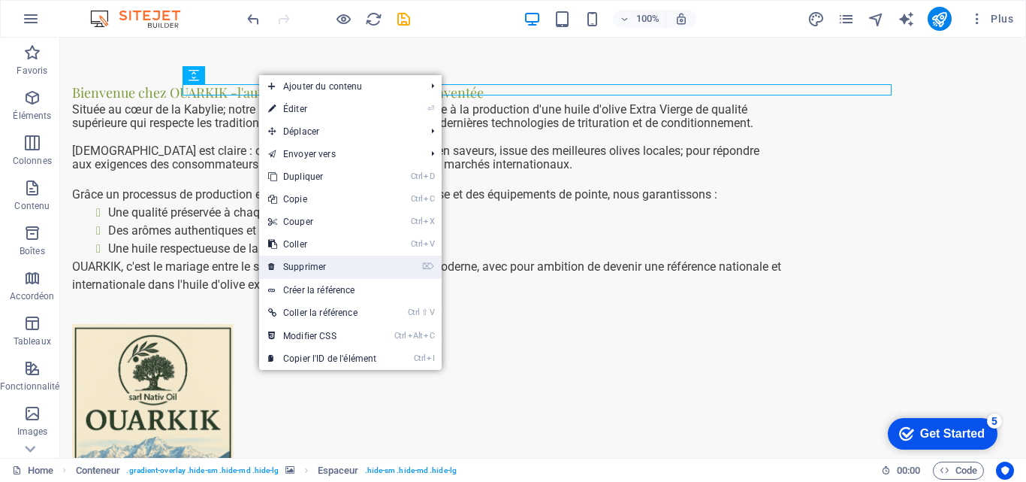
click at [306, 264] on link "⌦ Supprimer" at bounding box center [322, 266] width 126 height 23
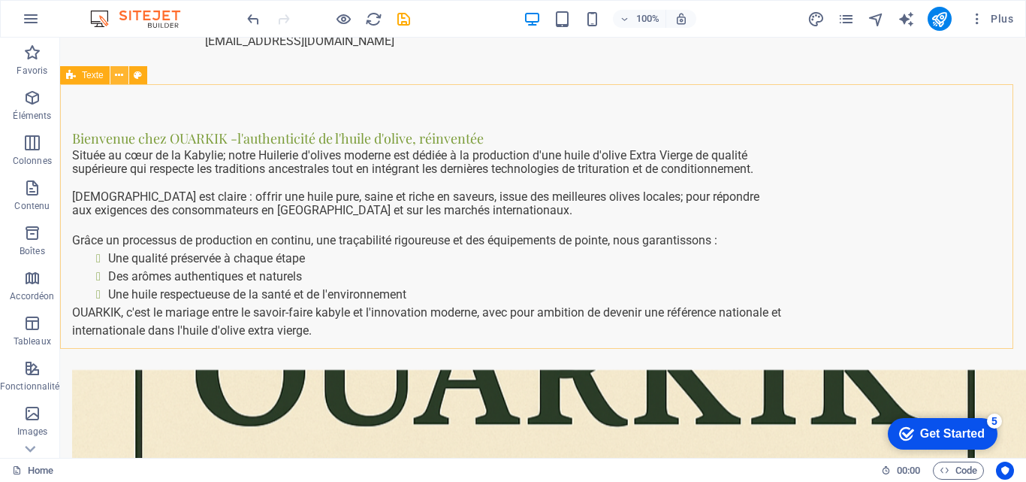
click at [118, 77] on icon at bounding box center [119, 76] width 8 height 16
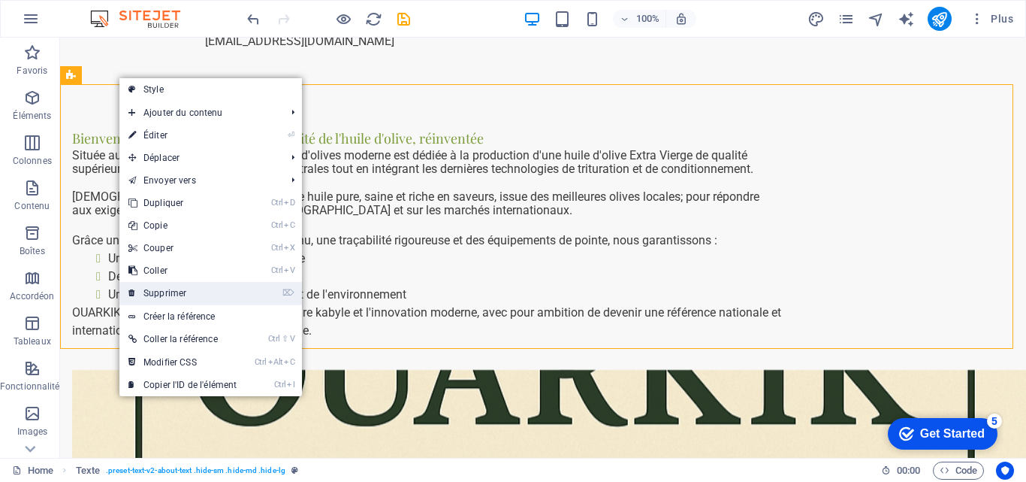
click at [171, 290] on link "⌦ Supprimer" at bounding box center [182, 293] width 126 height 23
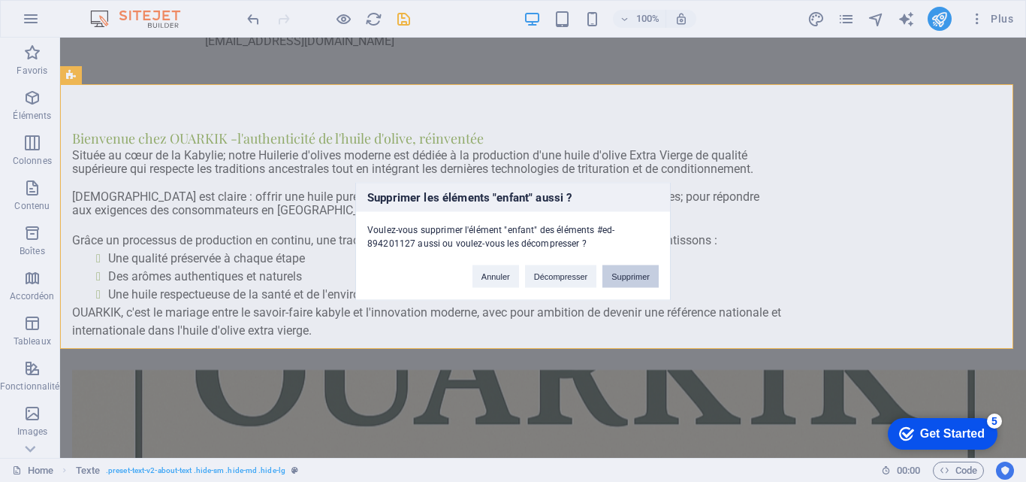
drag, startPoint x: 640, startPoint y: 271, endPoint x: 591, endPoint y: 235, distance: 60.7
click at [651, 273] on button "Supprimer" at bounding box center [631, 275] width 56 height 23
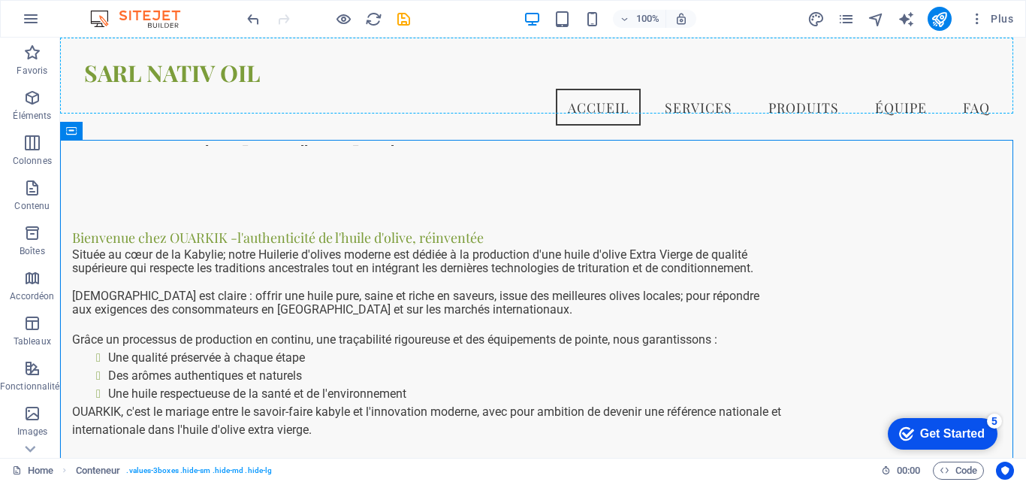
scroll to position [696, 0]
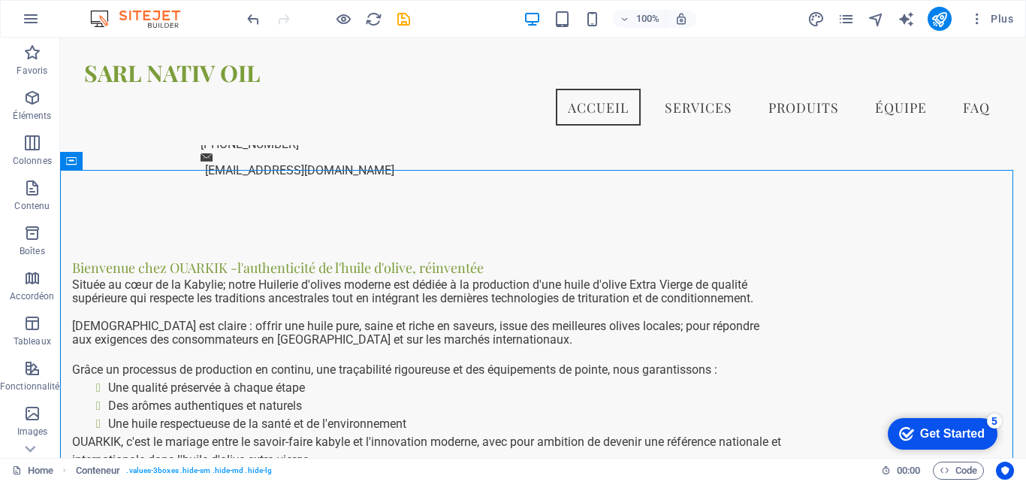
drag, startPoint x: 643, startPoint y: 274, endPoint x: 1020, endPoint y: 44, distance: 441.1
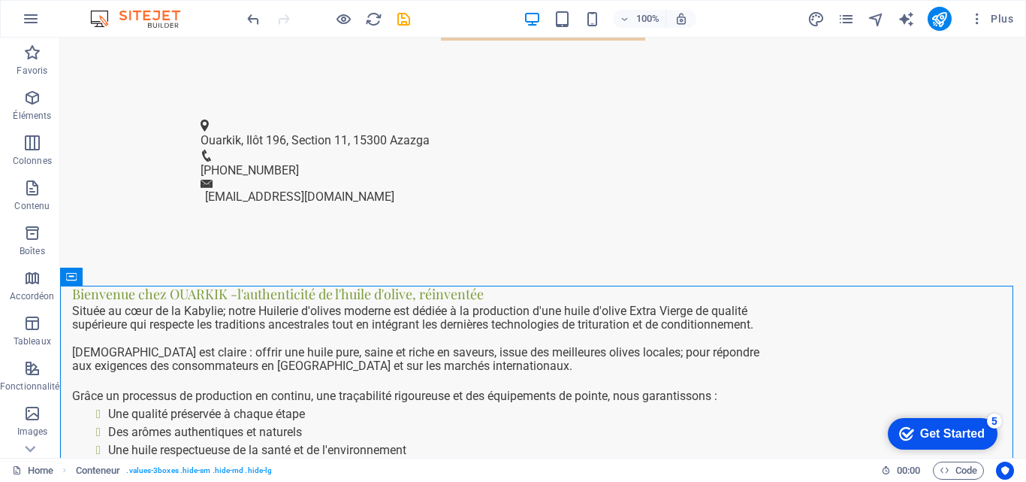
scroll to position [741, 0]
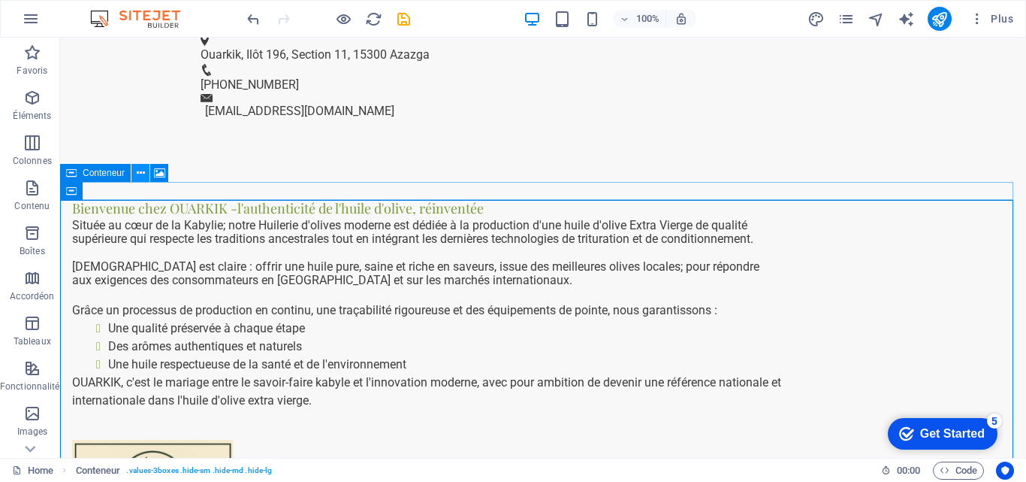
click at [137, 176] on icon at bounding box center [141, 173] width 8 height 16
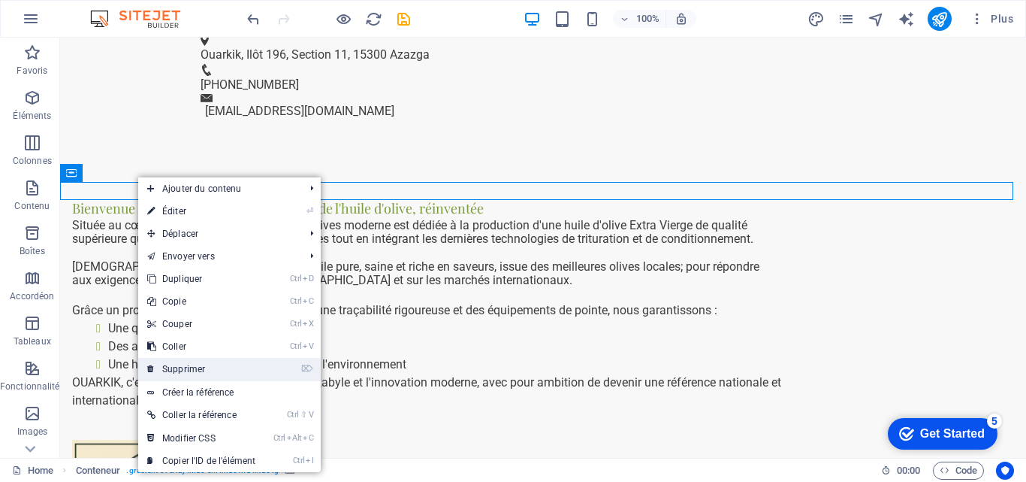
click at [171, 364] on link "⌦ Supprimer" at bounding box center [201, 369] width 126 height 23
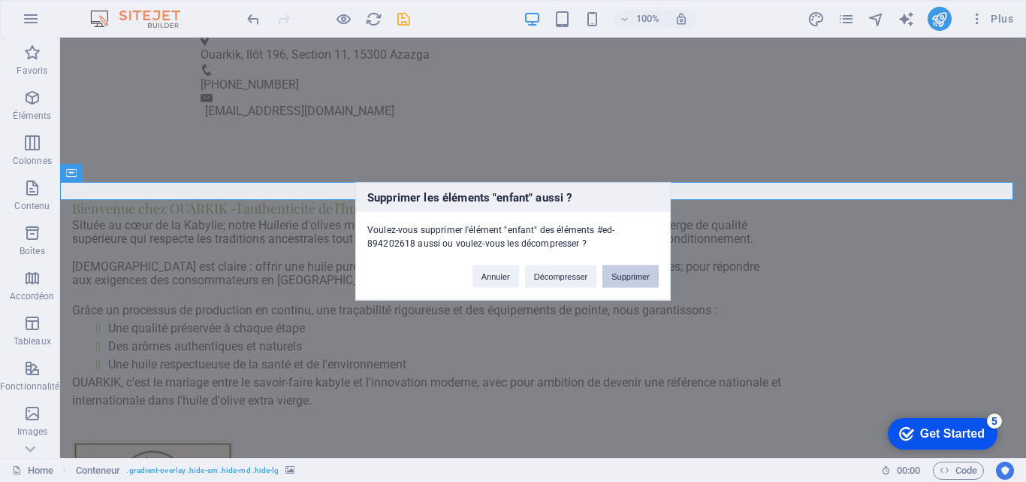
click at [643, 273] on button "Supprimer" at bounding box center [631, 275] width 56 height 23
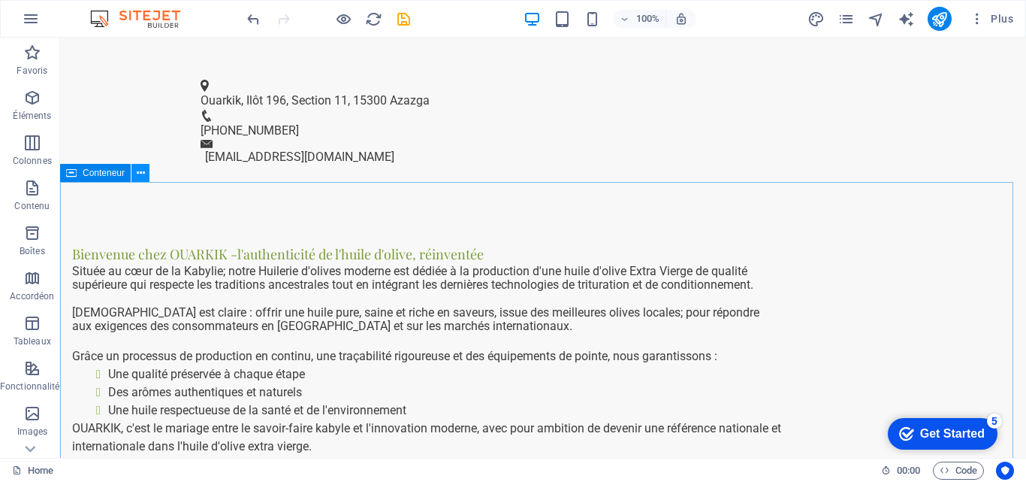
click at [144, 171] on icon at bounding box center [141, 173] width 8 height 16
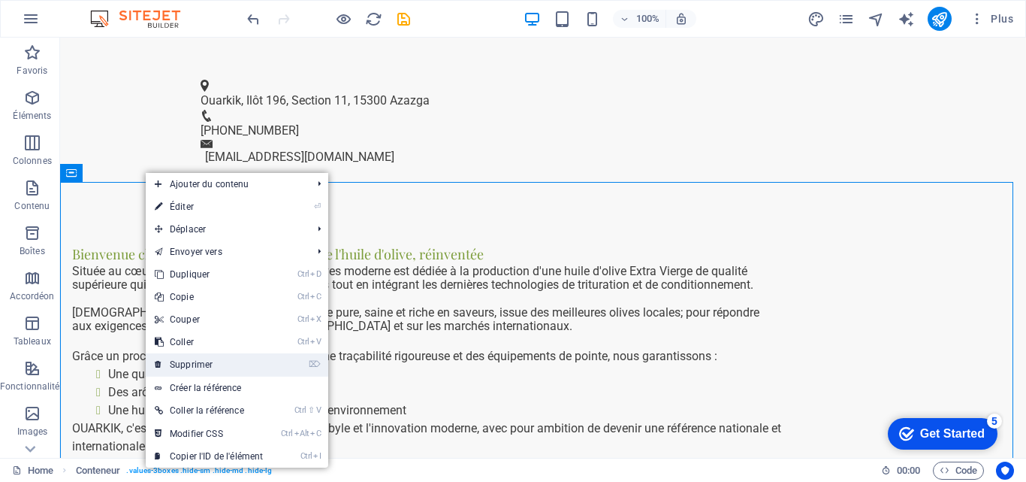
click at [189, 368] on link "⌦ Supprimer" at bounding box center [209, 364] width 126 height 23
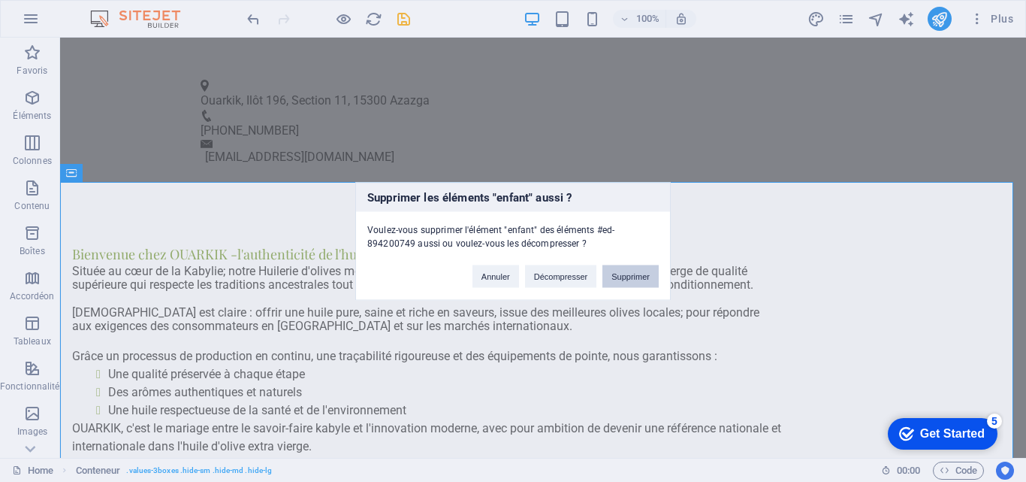
drag, startPoint x: 627, startPoint y: 273, endPoint x: 567, endPoint y: 235, distance: 71.3
click at [627, 273] on button "Supprimer" at bounding box center [631, 275] width 56 height 23
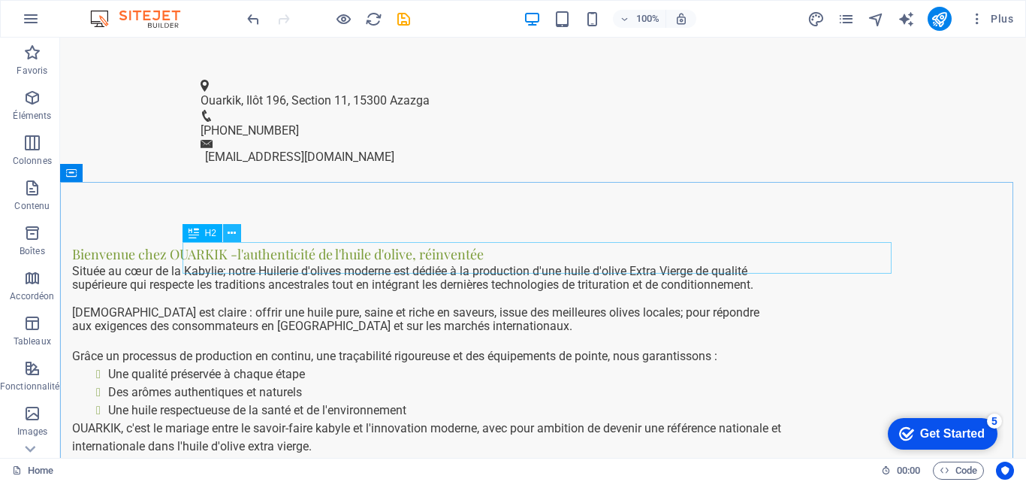
click at [229, 236] on icon at bounding box center [232, 233] width 8 height 16
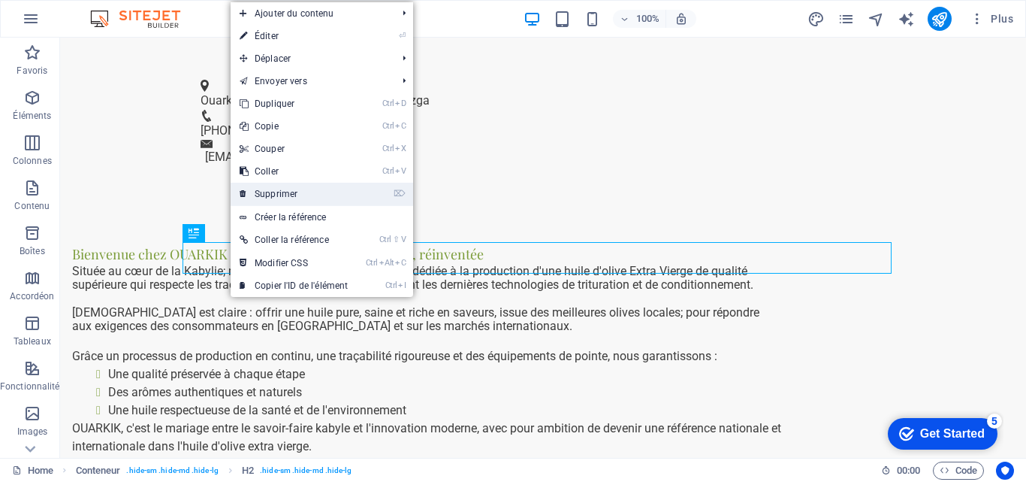
click at [288, 192] on link "⌦ Supprimer" at bounding box center [294, 194] width 126 height 23
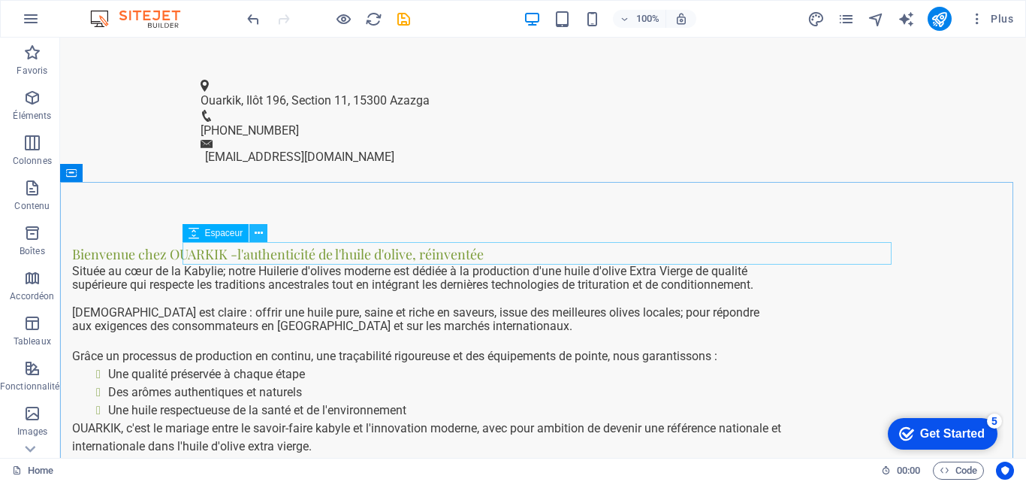
click at [256, 235] on icon at bounding box center [259, 233] width 8 height 16
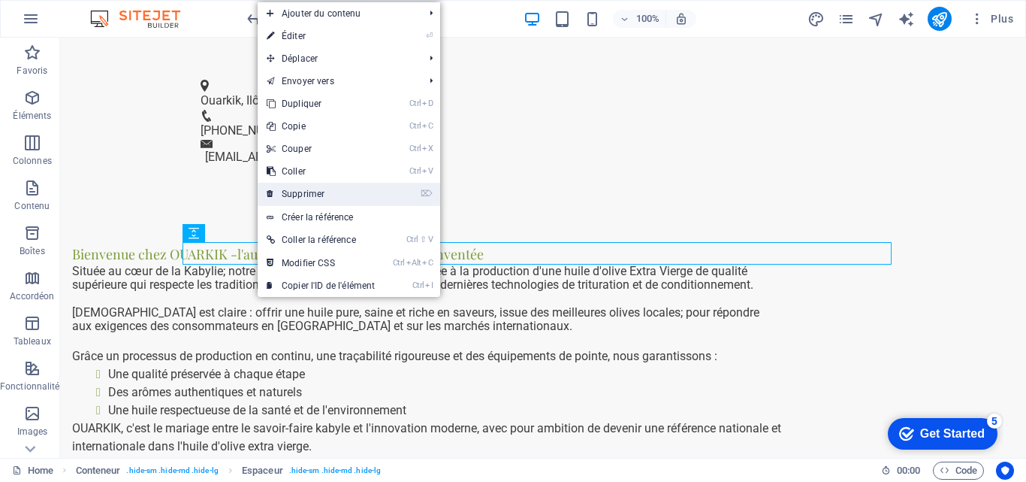
click at [304, 189] on link "⌦ Supprimer" at bounding box center [321, 194] width 126 height 23
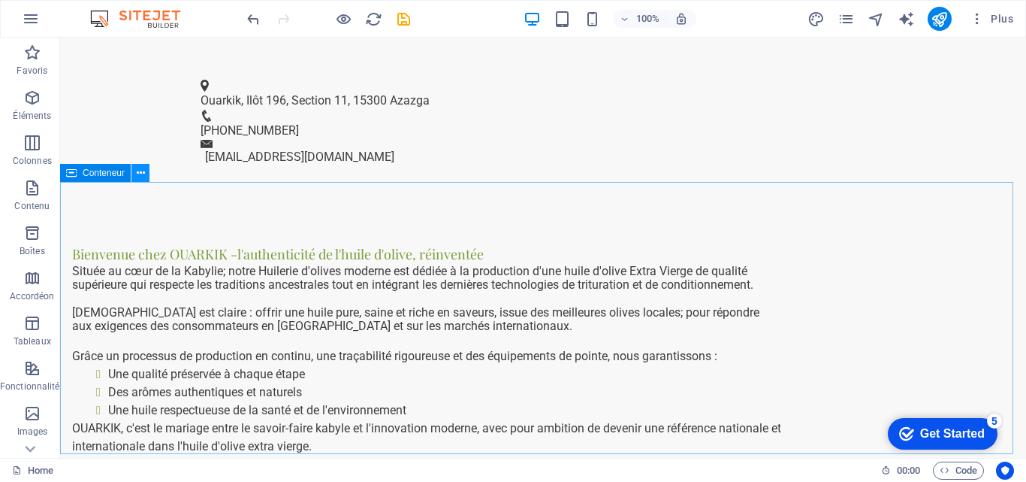
click at [141, 171] on icon at bounding box center [141, 173] width 8 height 16
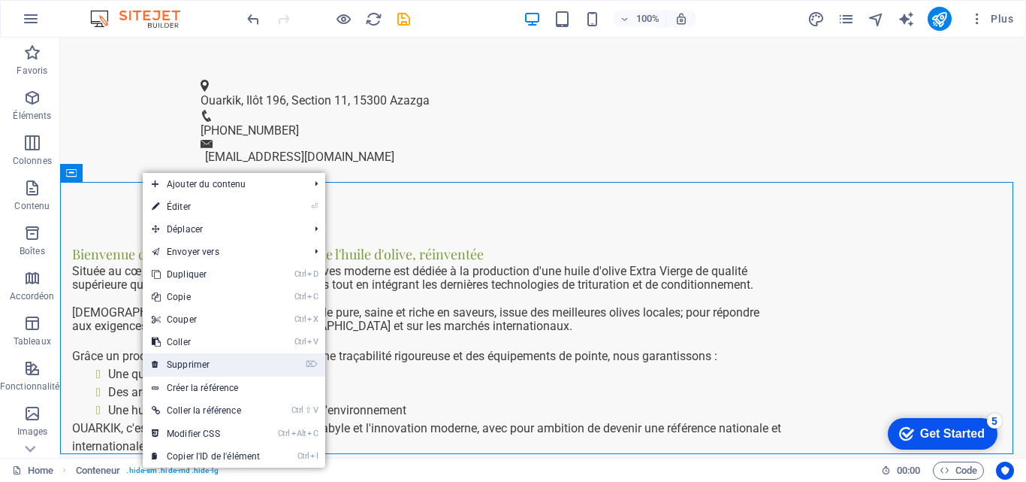
click at [189, 364] on link "⌦ Supprimer" at bounding box center [206, 364] width 126 height 23
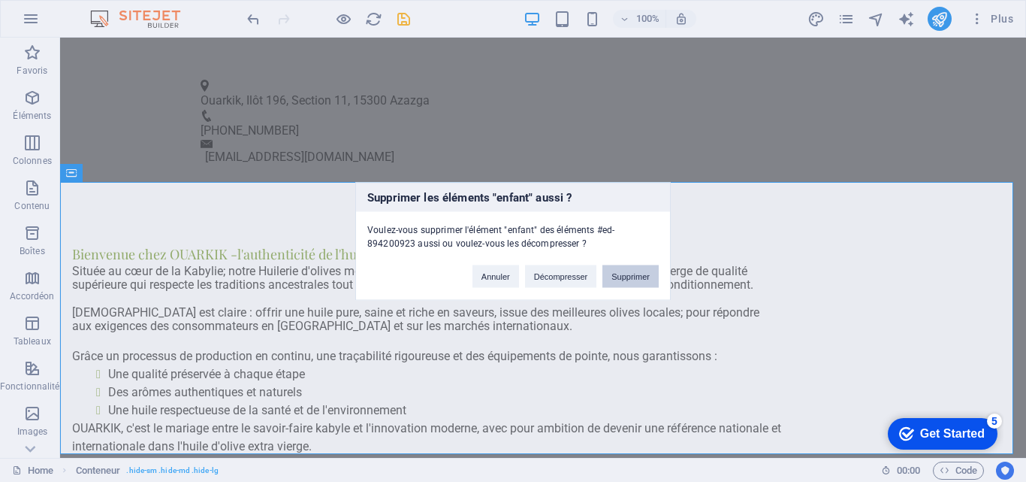
drag, startPoint x: 635, startPoint y: 276, endPoint x: 574, endPoint y: 238, distance: 71.5
click at [635, 276] on button "Supprimer" at bounding box center [631, 275] width 56 height 23
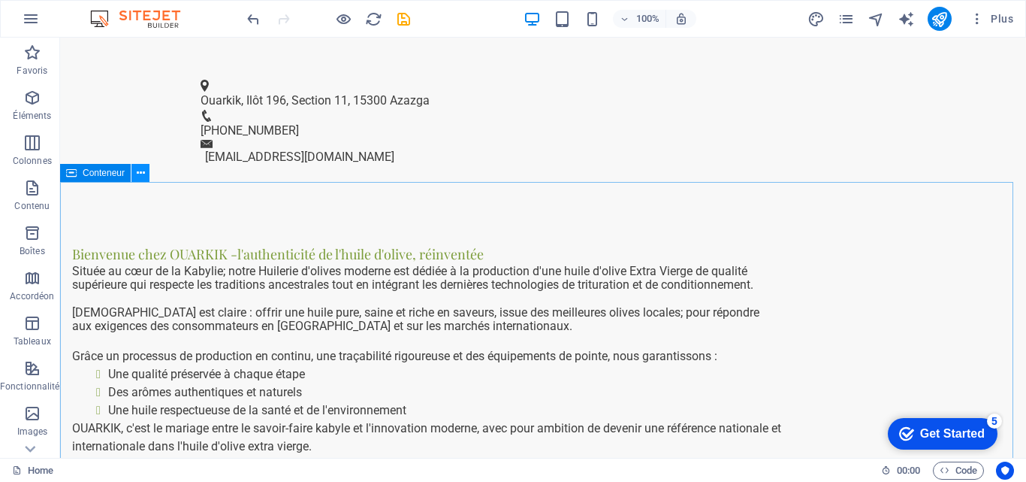
click at [134, 173] on button at bounding box center [140, 173] width 18 height 18
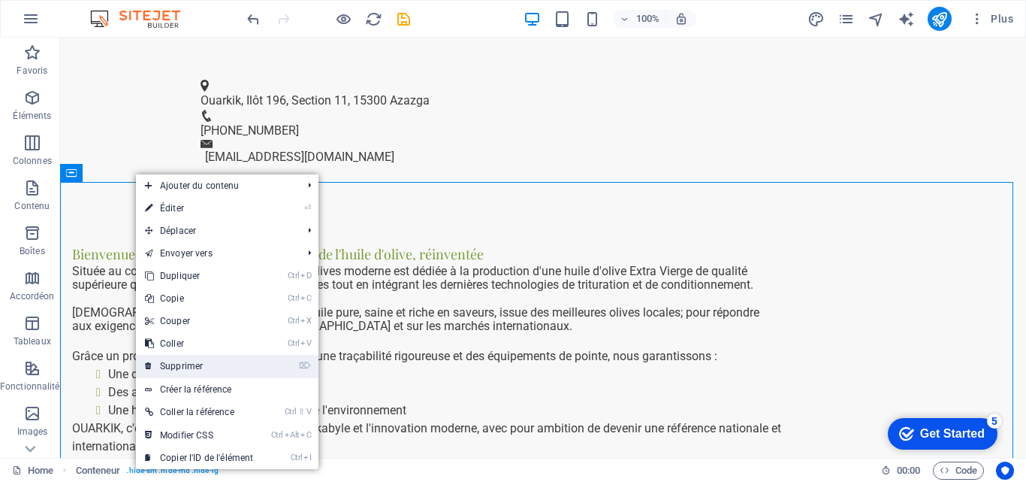
click at [178, 360] on link "⌦ Supprimer" at bounding box center [199, 366] width 126 height 23
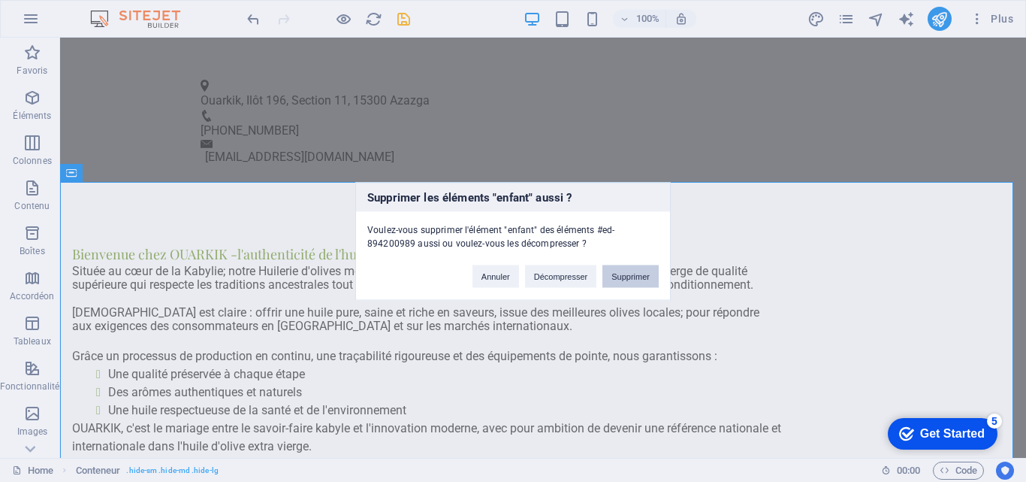
drag, startPoint x: 618, startPoint y: 278, endPoint x: 558, endPoint y: 240, distance: 71.3
click at [618, 278] on button "Supprimer" at bounding box center [631, 275] width 56 height 23
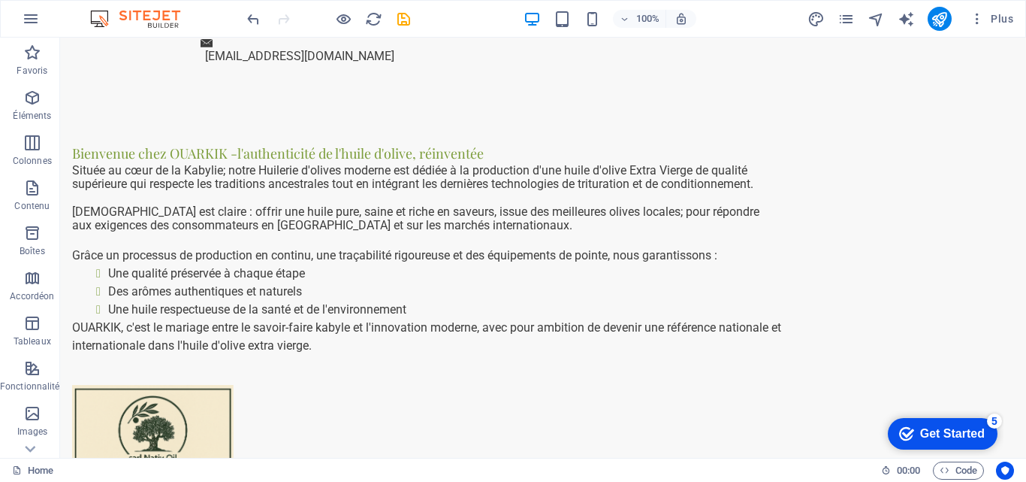
scroll to position [846, 0]
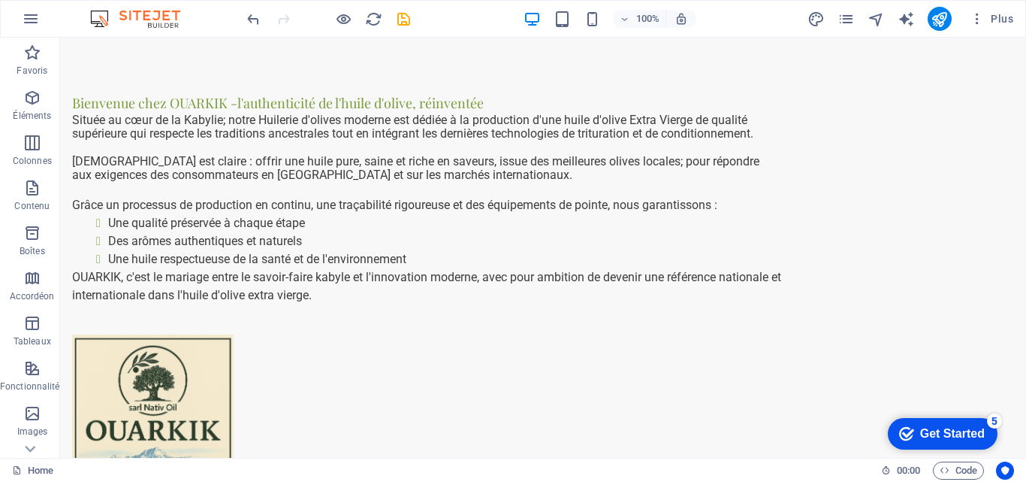
click at [1000, 446] on div "checkmark Get Started 5 First Steps in the Editor Let's guide you through the t…" at bounding box center [940, 432] width 128 height 45
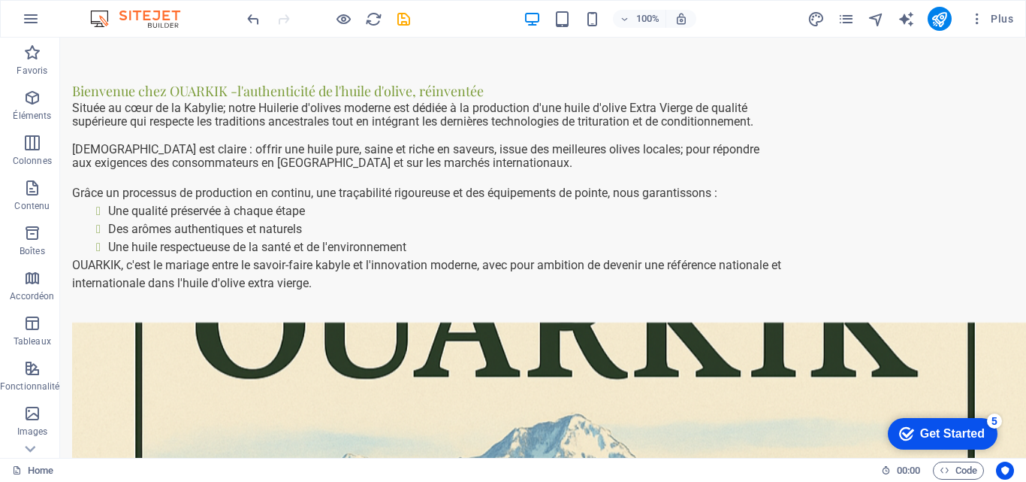
scroll to position [905, 0]
